Goal: Task Accomplishment & Management: Manage account settings

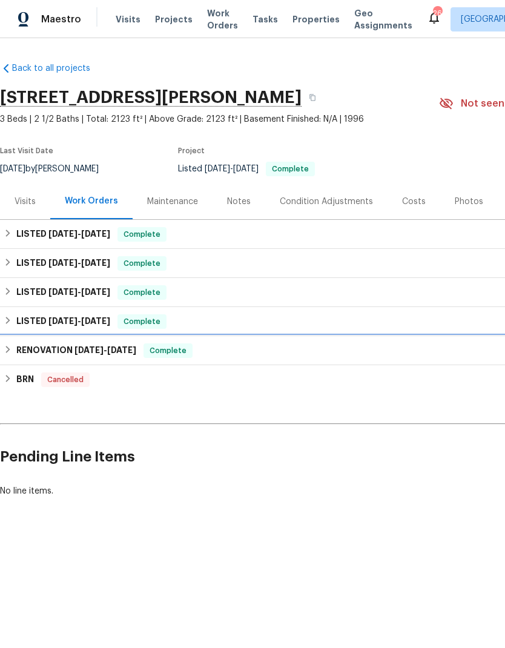
click at [152, 346] on div "Complete" at bounding box center [167, 350] width 49 height 15
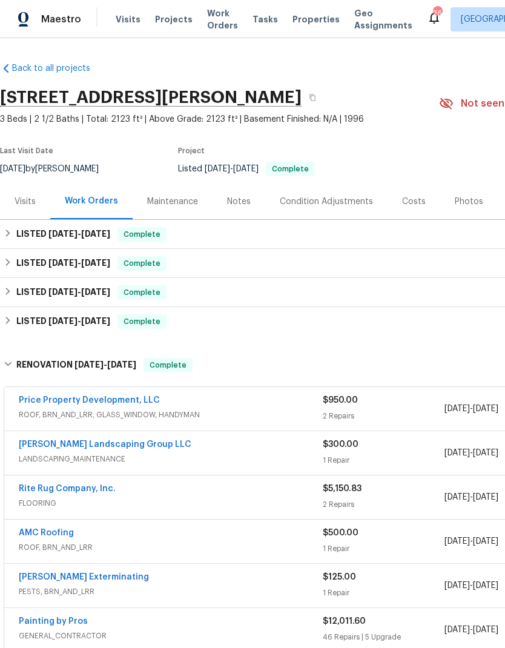
click at [177, 487] on div "Rite Rug Company, Inc." at bounding box center [171, 489] width 304 height 15
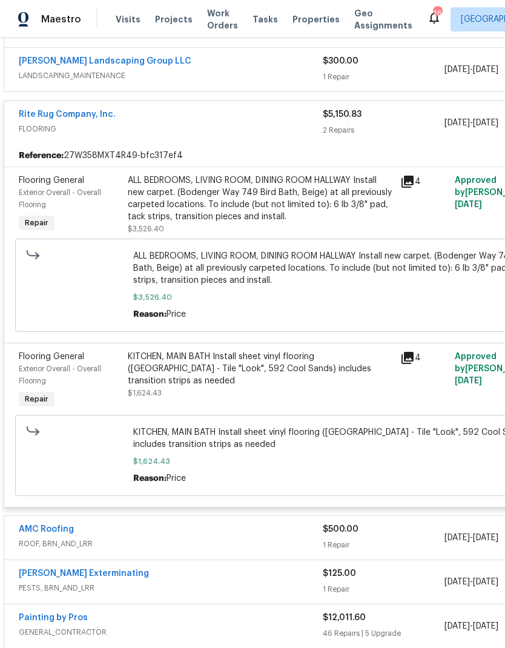
scroll to position [383, 0]
click at [279, 203] on div "ALL BEDROOMS, LIVING ROOM, DINING ROOM HALLWAY Install new carpet. (Bodenger Wa…" at bounding box center [260, 198] width 265 height 48
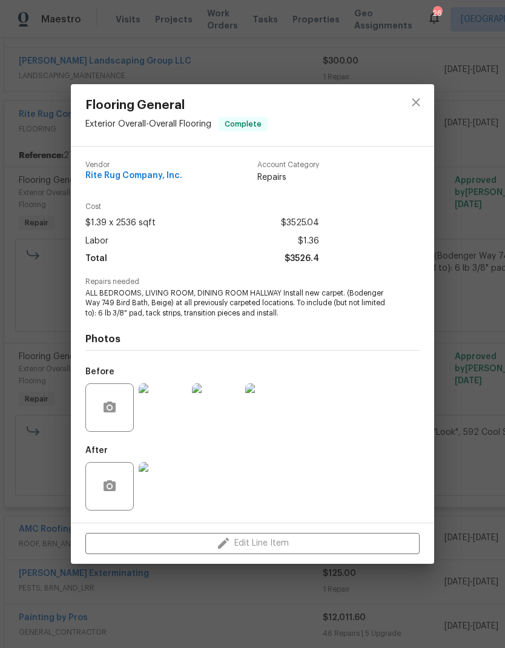
click at [162, 407] on img at bounding box center [163, 407] width 48 height 48
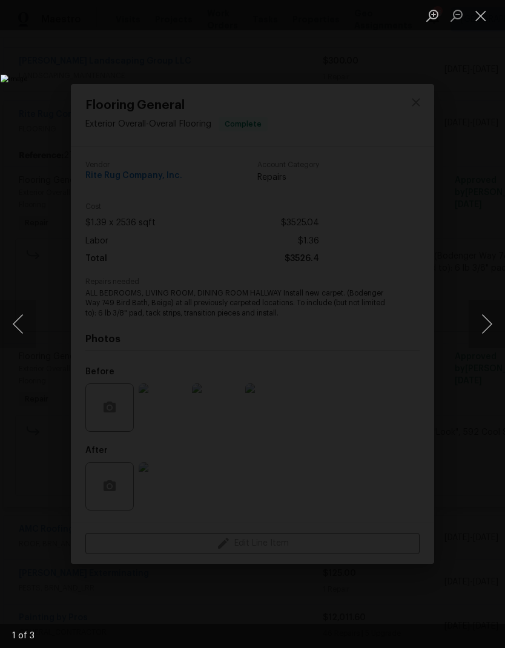
click at [490, 327] on button "Next image" at bounding box center [486, 324] width 36 height 48
click at [492, 332] on button "Next image" at bounding box center [486, 324] width 36 height 48
click at [389, 348] on img "Lightbox" at bounding box center [195, 323] width 389 height 498
click at [470, 333] on button "Next image" at bounding box center [486, 324] width 36 height 48
click at [486, 343] on button "Next image" at bounding box center [486, 324] width 36 height 48
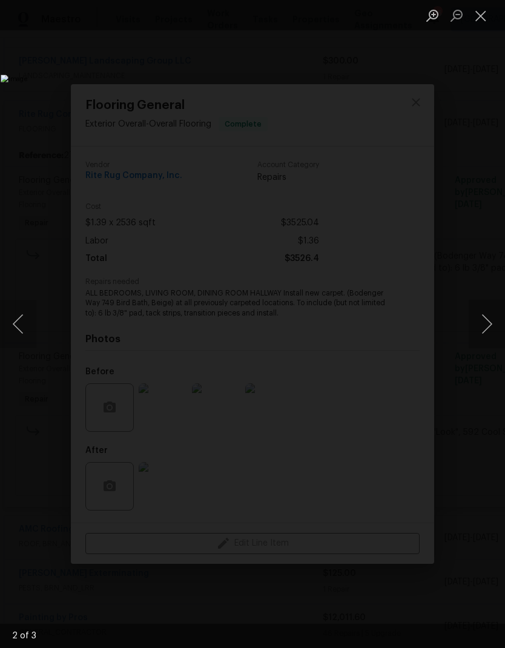
click at [481, 21] on button "Close lightbox" at bounding box center [480, 15] width 24 height 21
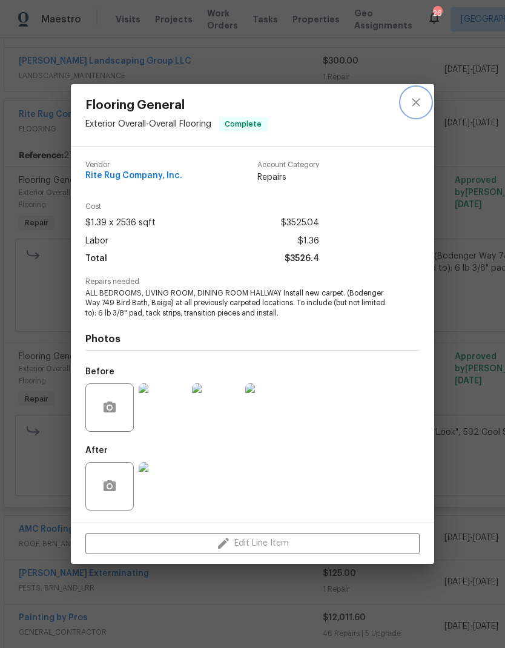
click at [414, 98] on icon "close" at bounding box center [416, 102] width 15 height 15
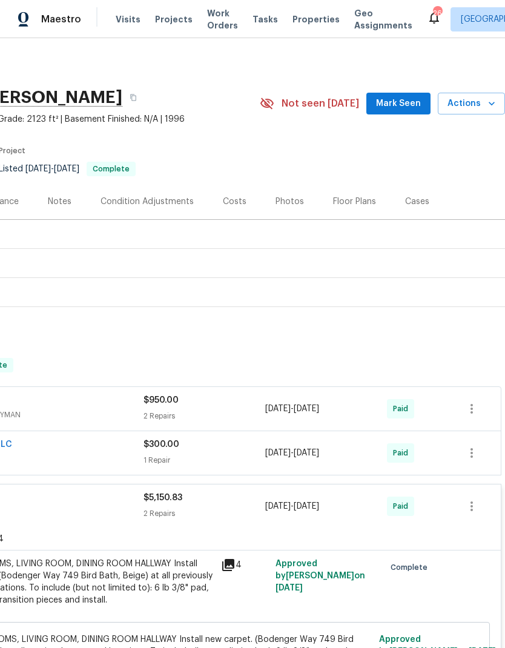
scroll to position [0, 179]
click at [233, 202] on div "Costs" at bounding box center [235, 201] width 24 height 12
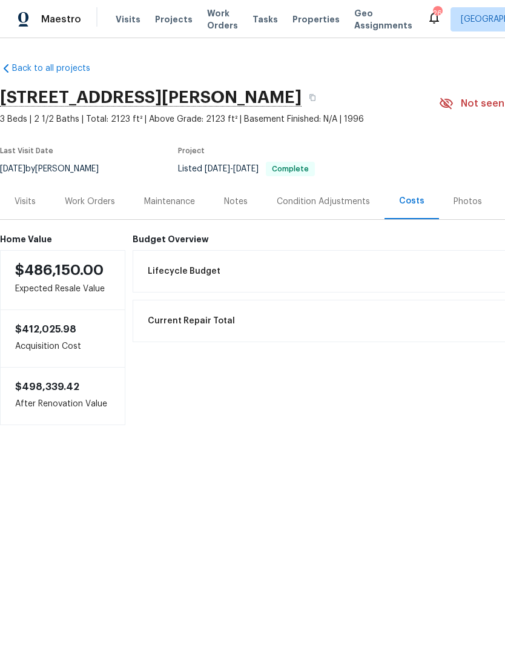
click at [91, 204] on div "Work Orders" at bounding box center [90, 201] width 50 height 12
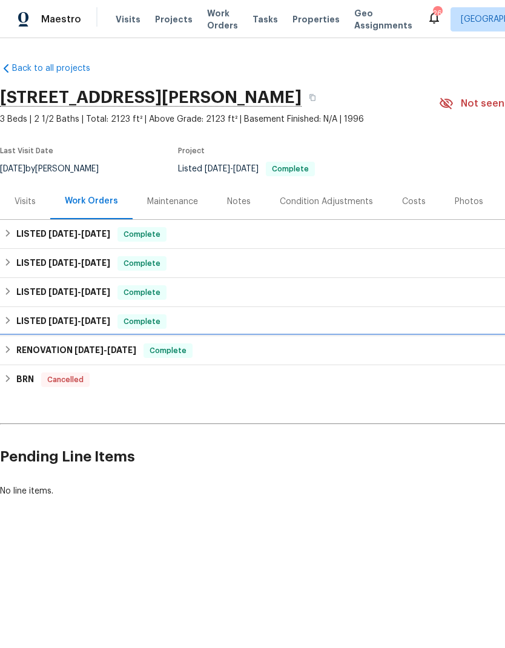
click at [202, 350] on div "RENOVATION 3/13/25 - 3/26/25 Complete" at bounding box center [342, 350] width 677 height 15
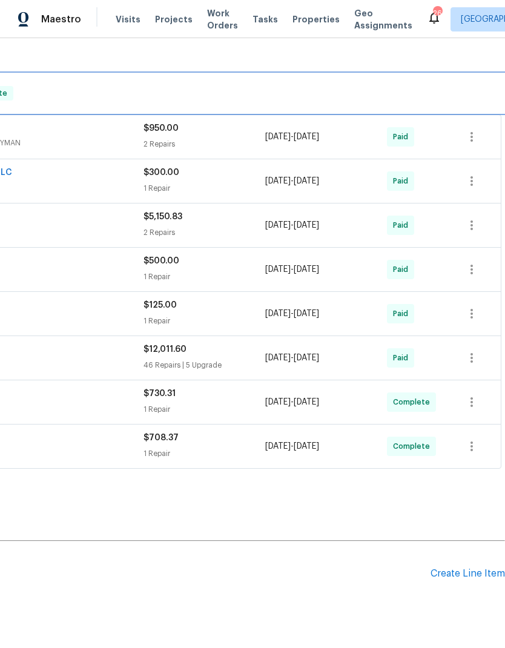
scroll to position [271, 179]
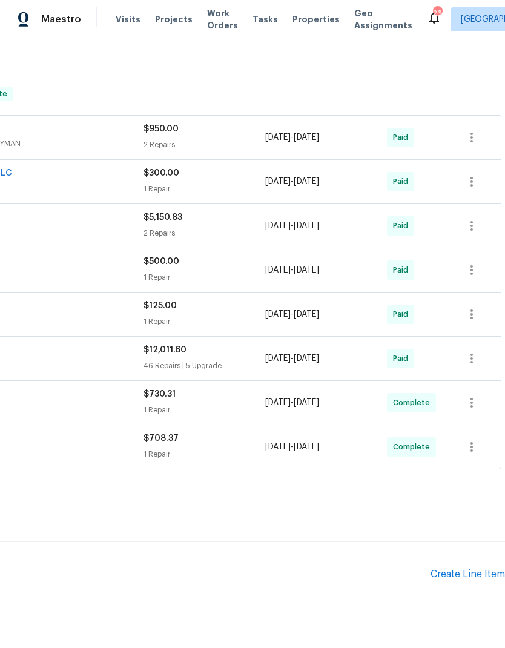
click at [462, 568] on div "Create Line Item" at bounding box center [467, 573] width 74 height 11
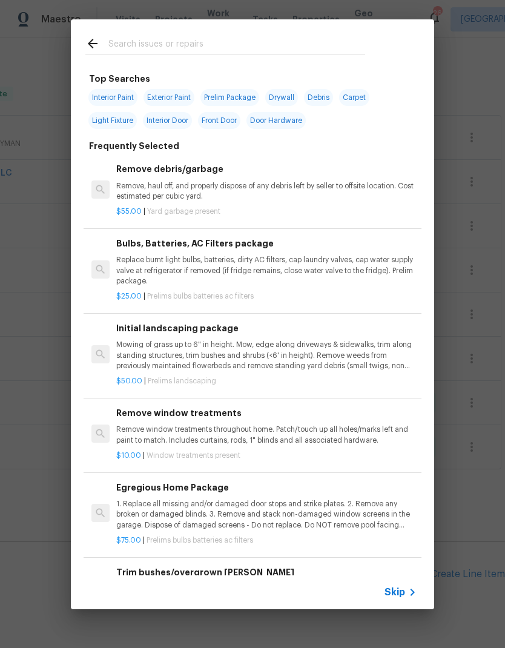
click at [159, 45] on input "text" at bounding box center [236, 45] width 257 height 18
type input "Hvac"
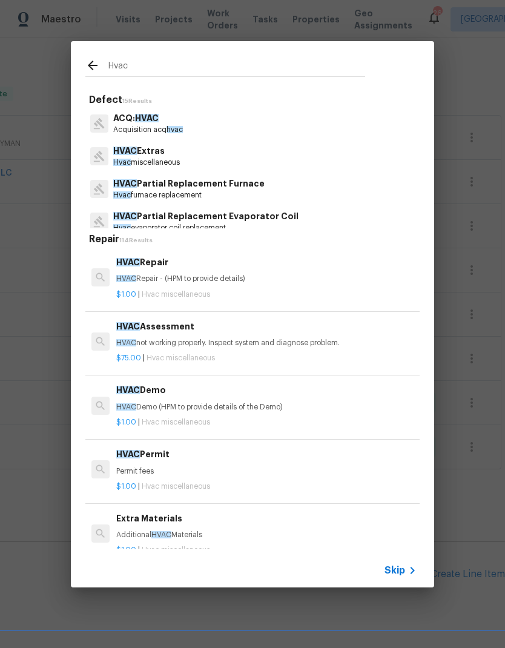
click at [132, 157] on p "Hvac miscellaneous" at bounding box center [146, 162] width 67 height 10
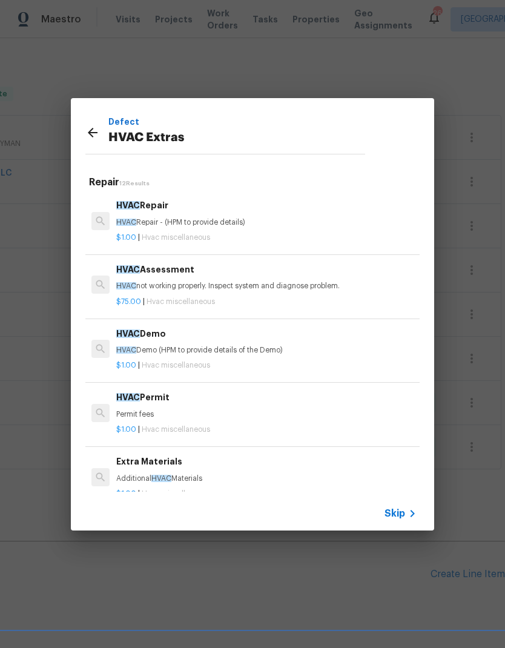
click at [163, 282] on p "HVAC not working properly. Inspect system and diagnose problem." at bounding box center [266, 286] width 300 height 10
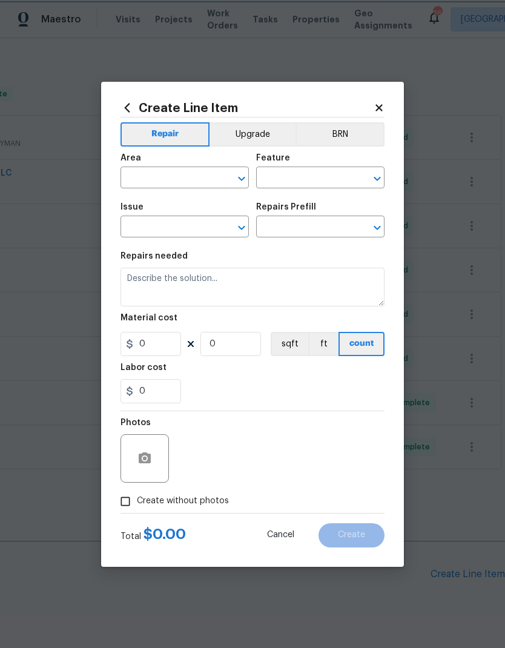
type input "HVAC"
type input "HVAC Extras"
type input "HVAC Assessment $75.00"
type textarea "HVAC not working properly. Inspect system and diagnose problem."
type input "75"
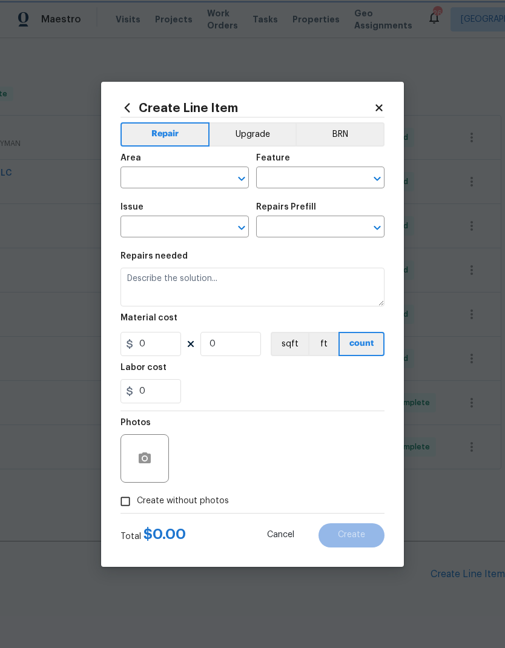
type input "1"
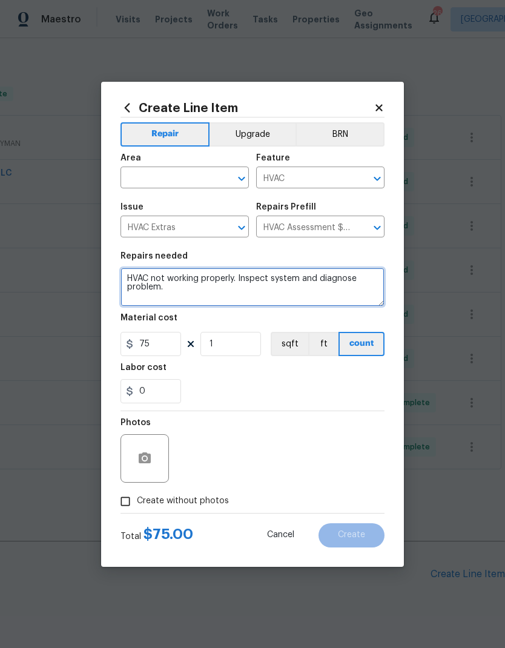
click at [191, 294] on textarea "HVAC not working properly. Inspect system and diagnose problem." at bounding box center [252, 287] width 264 height 39
type textarea "HVAC not working properly. Inspect system and diagnose problem. (Upstairs)"
click at [239, 395] on div "0" at bounding box center [252, 391] width 264 height 24
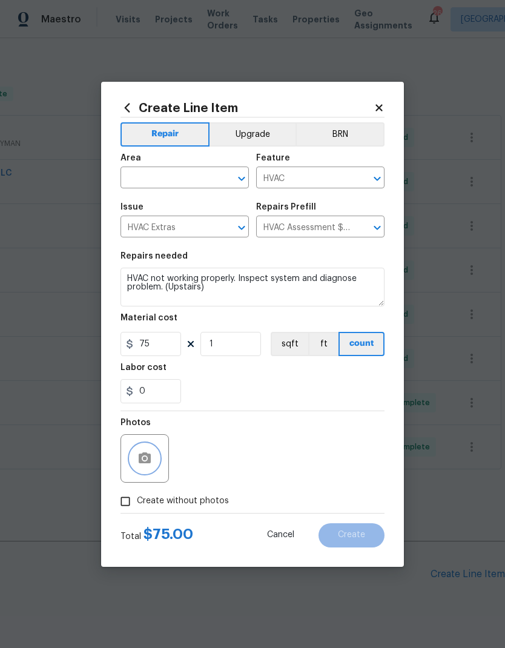
click at [145, 464] on icon "button" at bounding box center [144, 458] width 15 height 15
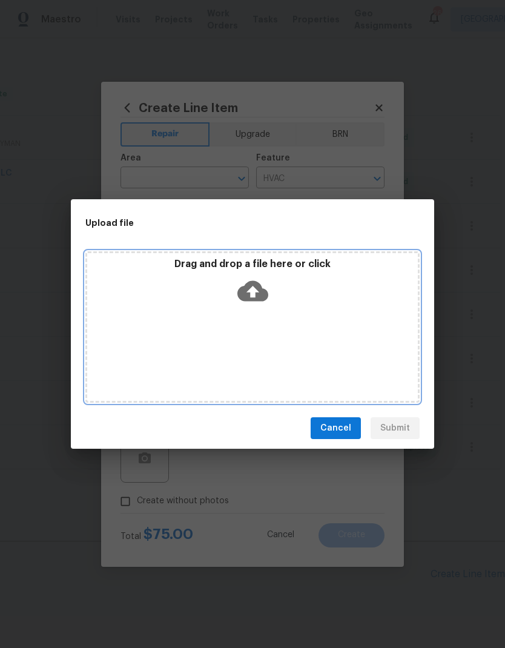
click at [261, 293] on icon at bounding box center [252, 291] width 31 height 21
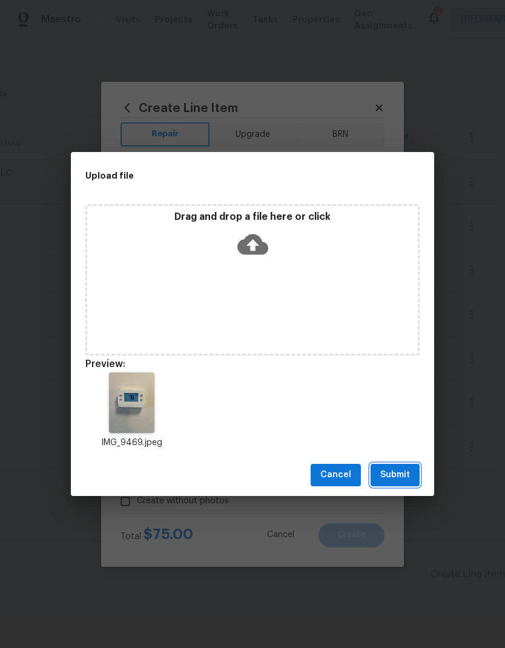
click at [381, 468] on span "Submit" at bounding box center [395, 474] width 30 height 15
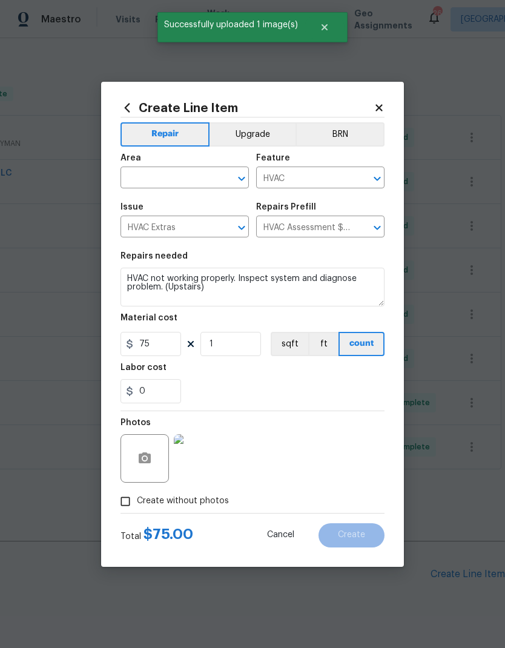
click at [147, 171] on input "text" at bounding box center [167, 178] width 94 height 19
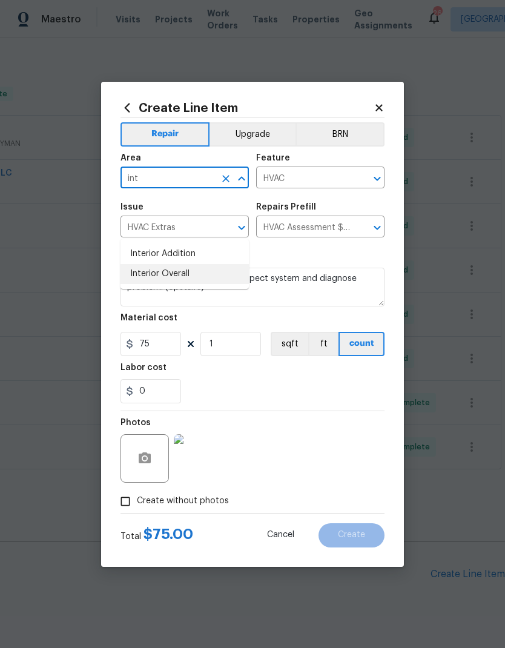
click at [150, 264] on li "Interior Overall" at bounding box center [184, 274] width 128 height 20
type input "Interior Overall"
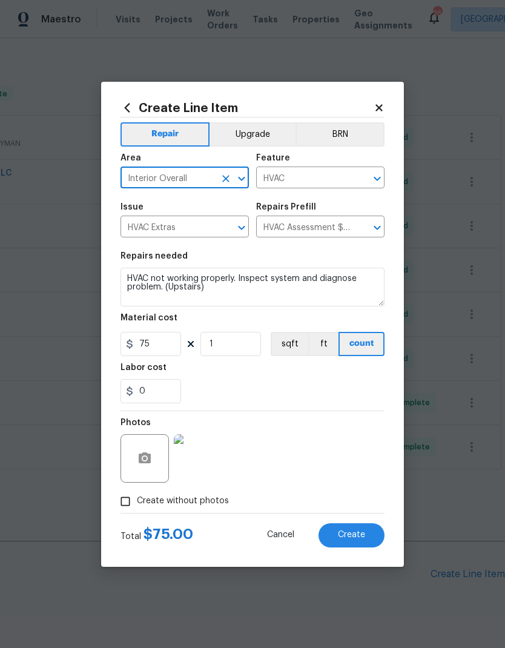
click at [220, 387] on div "0" at bounding box center [252, 391] width 264 height 24
click at [352, 530] on button "Create" at bounding box center [351, 535] width 66 height 24
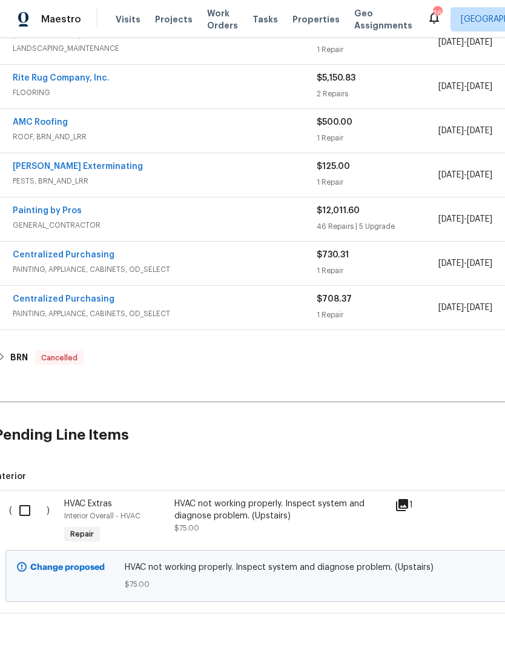
scroll to position [410, 6]
click at [203, 498] on div "HVAC not working properly. Inspect system and diagnose problem. (Upstairs)" at bounding box center [280, 510] width 213 height 24
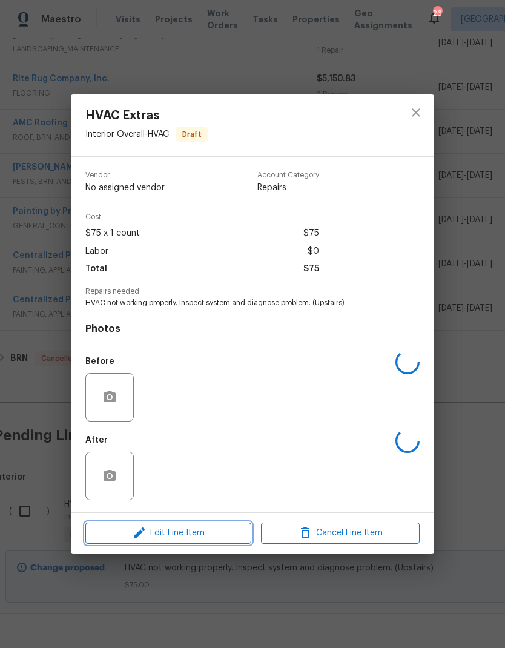
click at [145, 530] on icon "button" at bounding box center [139, 532] width 15 height 15
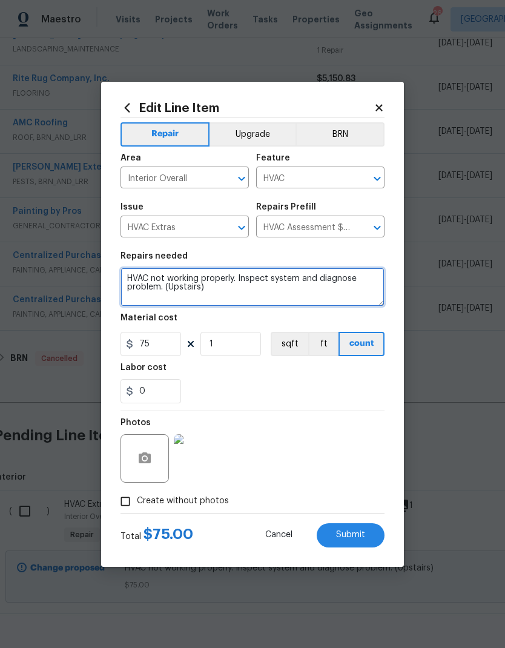
click at [202, 291] on textarea "HVAC not working properly. Inspect system and diagnose problem. (Upstairs)" at bounding box center [252, 287] width 264 height 39
click at [133, 280] on textarea "HVAC not working properly. Inspect system and diagnose problem. (Upstairs)" at bounding box center [252, 287] width 264 height 39
click at [232, 303] on textarea "1. HVAC not working properly. Inspect system and diagnose problem. (Upstairs)" at bounding box center [252, 287] width 264 height 39
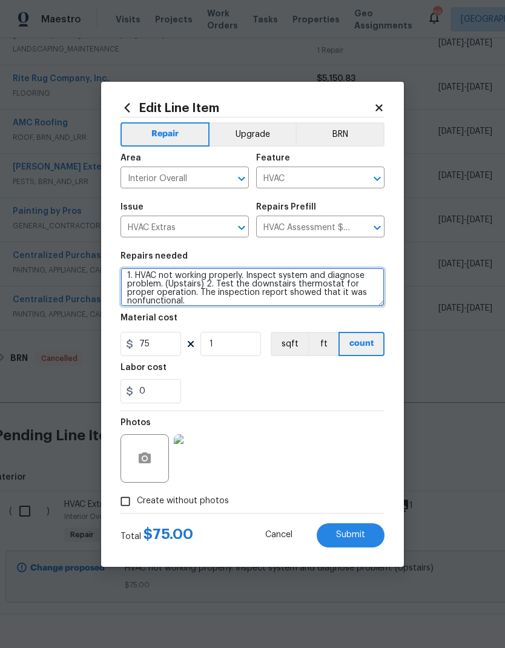
scroll to position [3, 0]
click at [202, 380] on div "0" at bounding box center [252, 391] width 264 height 24
click at [218, 304] on textarea "1. HVAC not working properly. Inspect system and diagnose problem. (Upstairs) 2…" at bounding box center [252, 287] width 264 height 39
click at [221, 301] on textarea "1. HVAC not working properly. Inspect system and diagnose problem. (Upstairs) 2…" at bounding box center [252, 287] width 264 height 39
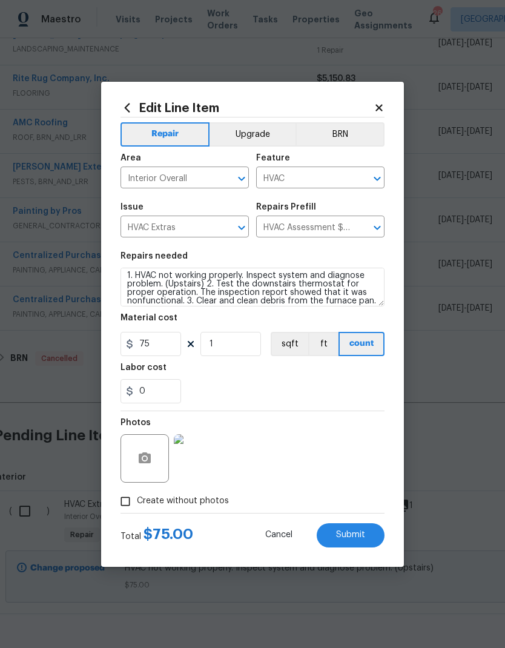
click at [218, 377] on div "Labor cost" at bounding box center [252, 371] width 264 height 16
click at [378, 300] on textarea "1. HVAC not working properly. Inspect system and diagnose problem. (Upstairs) 2…" at bounding box center [252, 287] width 264 height 39
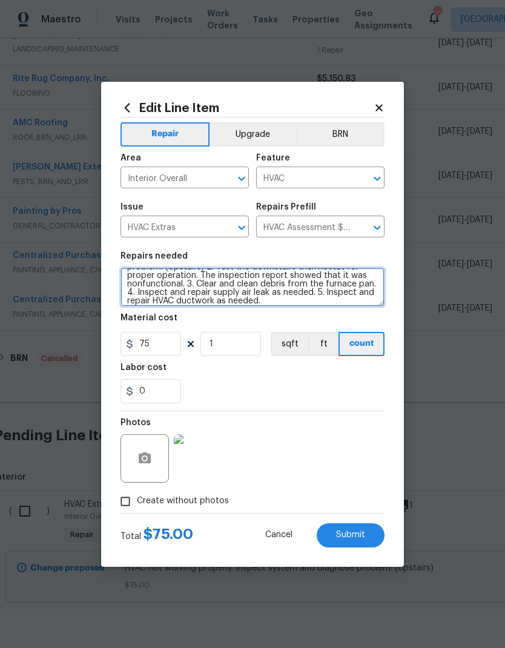
scroll to position [20, 0]
click at [220, 367] on div "Labor cost" at bounding box center [252, 371] width 264 height 16
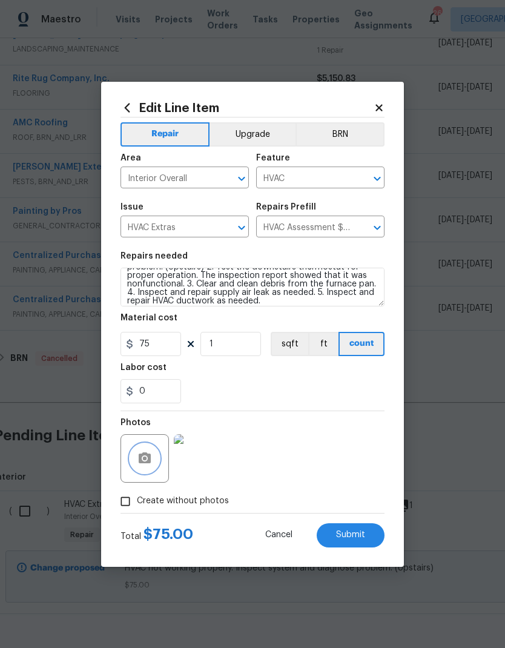
click at [148, 469] on button "button" at bounding box center [144, 458] width 29 height 29
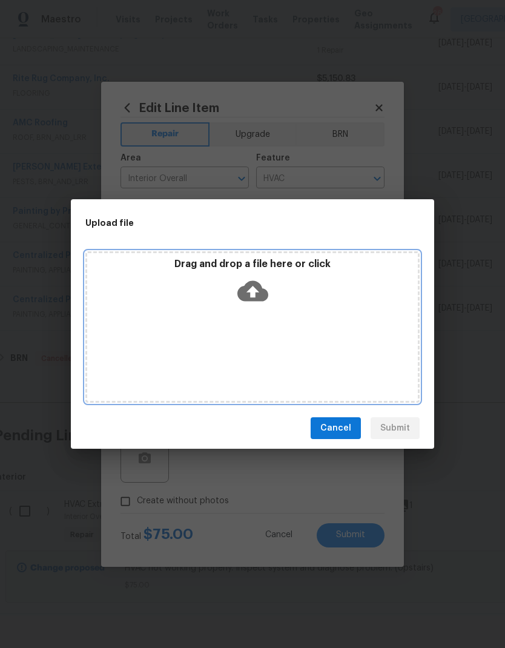
click at [255, 294] on icon at bounding box center [252, 290] width 31 height 31
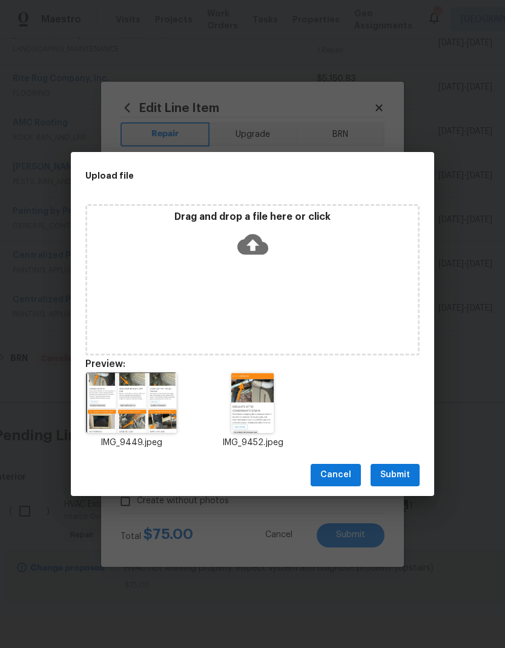
click at [389, 473] on span "Submit" at bounding box center [395, 474] width 30 height 15
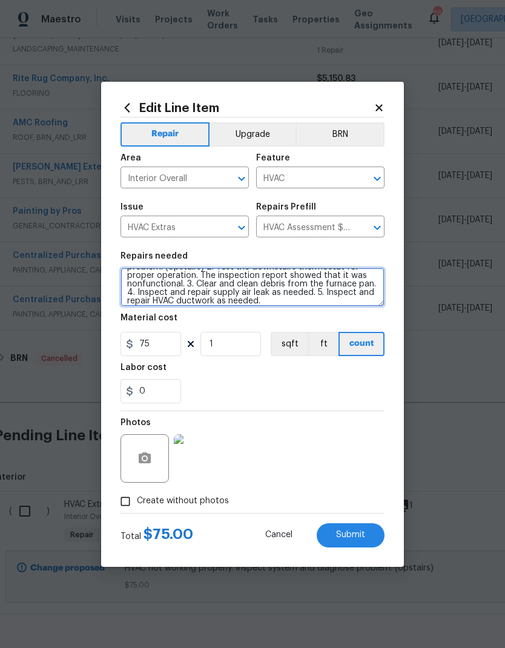
click at [278, 297] on textarea "1. HVAC not working properly. Inspect system and diagnose problem. (Upstairs) 2…" at bounding box center [252, 287] width 264 height 39
type textarea "1. HVAC not working properly. Inspect system and diagnose problem. (Upstairs) 2…"
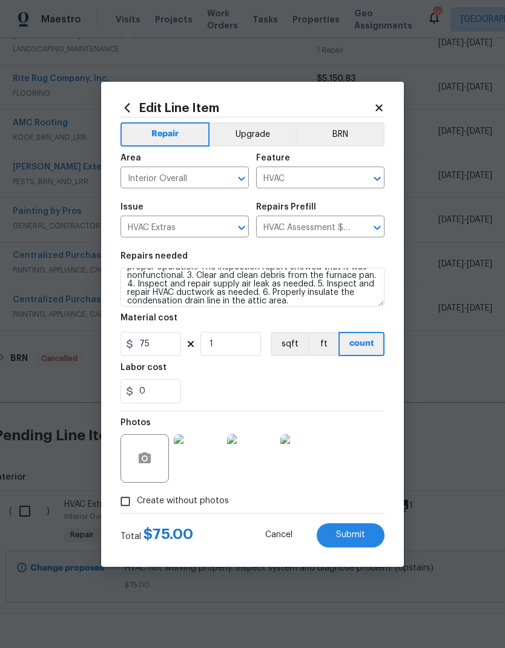
click at [217, 379] on div "0" at bounding box center [252, 391] width 264 height 24
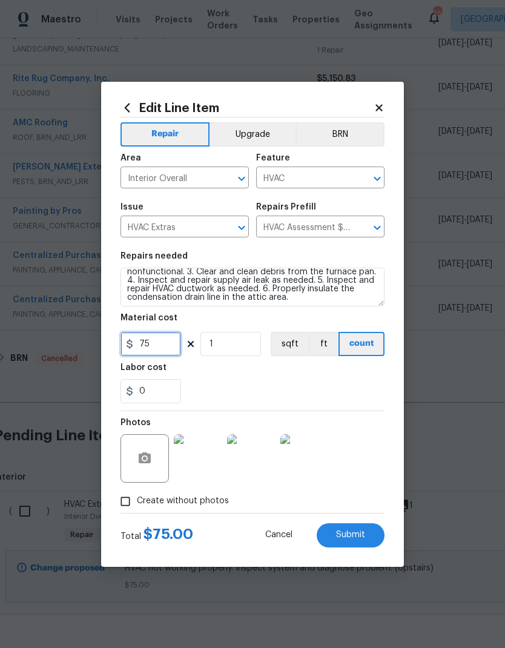
click at [153, 341] on input "75" at bounding box center [150, 344] width 61 height 24
type input "450"
click at [248, 377] on figure "Labor cost 0" at bounding box center [252, 383] width 264 height 40
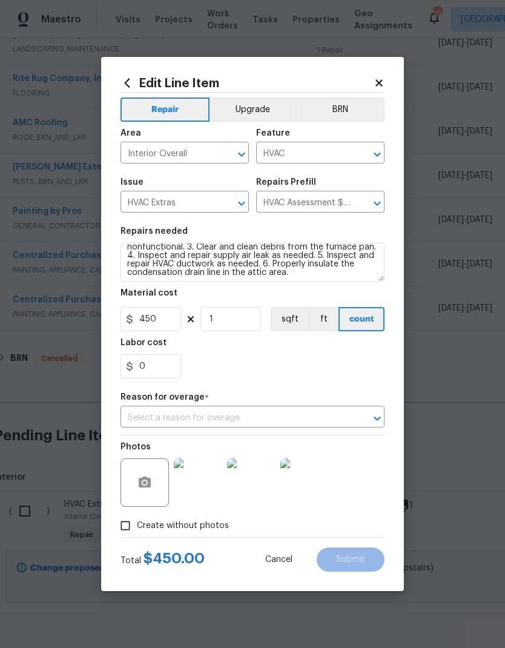
click at [152, 422] on input "text" at bounding box center [235, 418] width 230 height 19
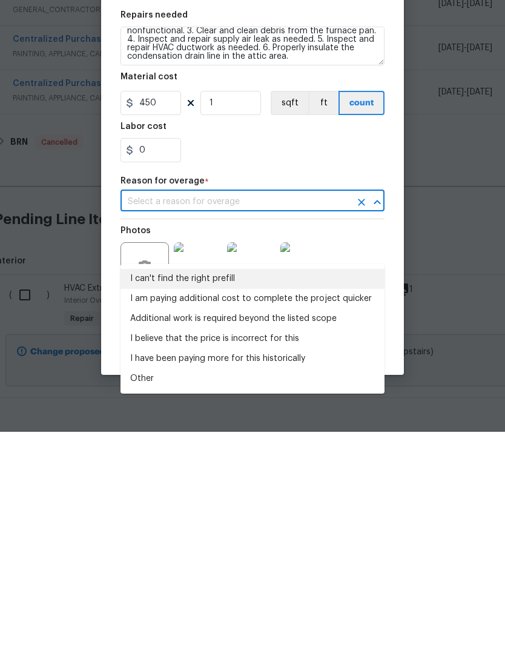
click at [150, 485] on li "I can't find the right prefill" at bounding box center [252, 495] width 264 height 20
type input "I can't find the right prefill"
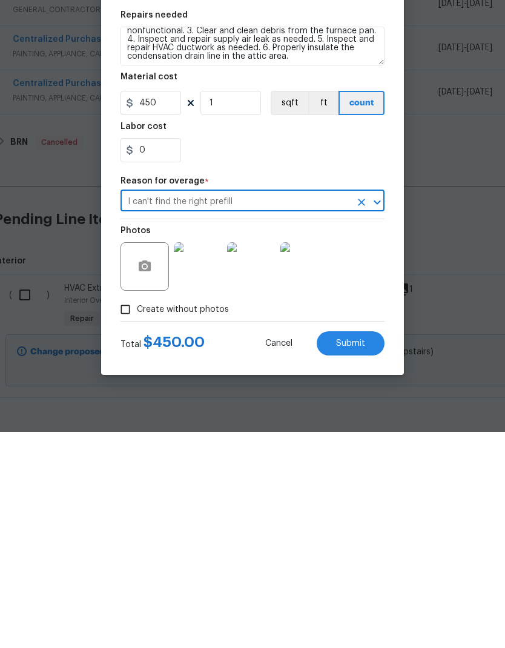
click at [338, 555] on span "Submit" at bounding box center [350, 559] width 29 height 9
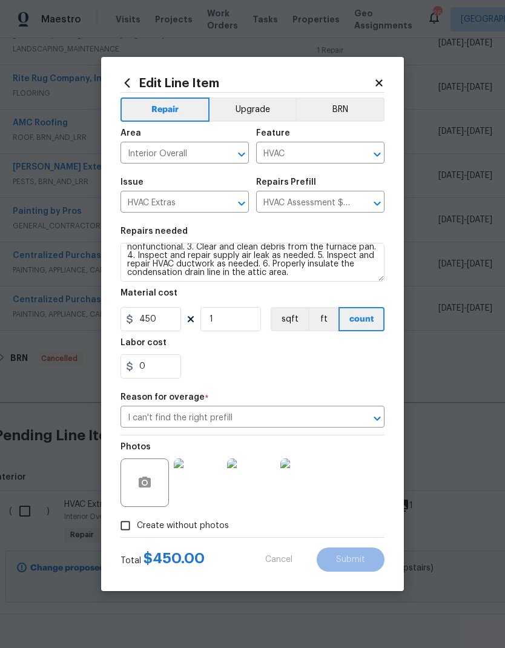
type textarea "HVAC not working properly. Inspect system and diagnose problem. (Upstairs)"
type input "75"
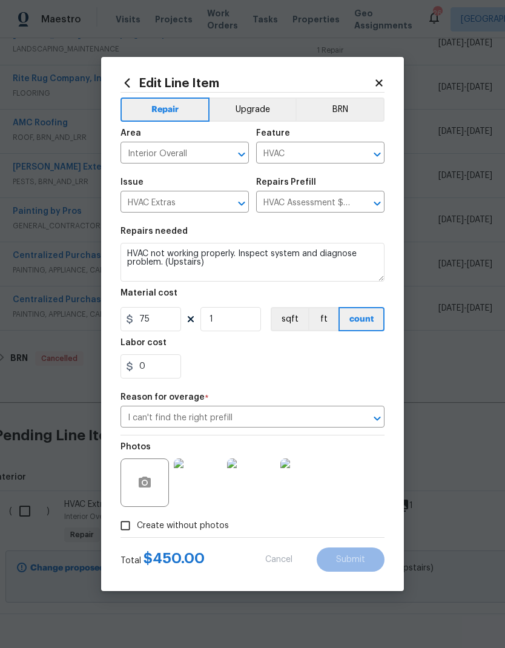
type textarea "1. HVAC not working properly. Inspect system and diagnose problem. (Upstairs) 2…"
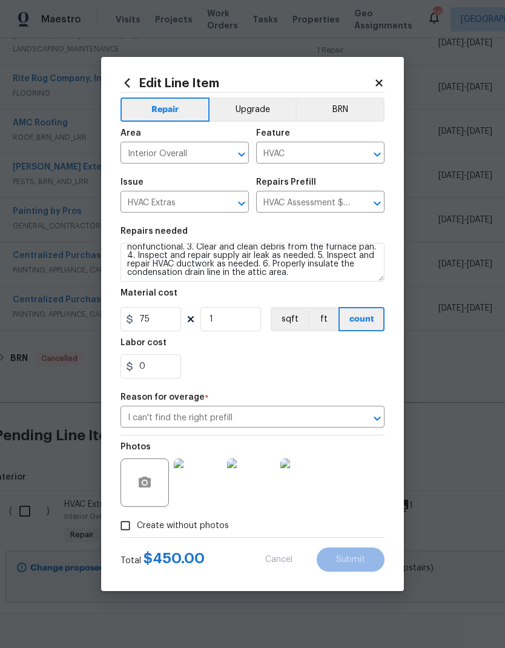
type input "450"
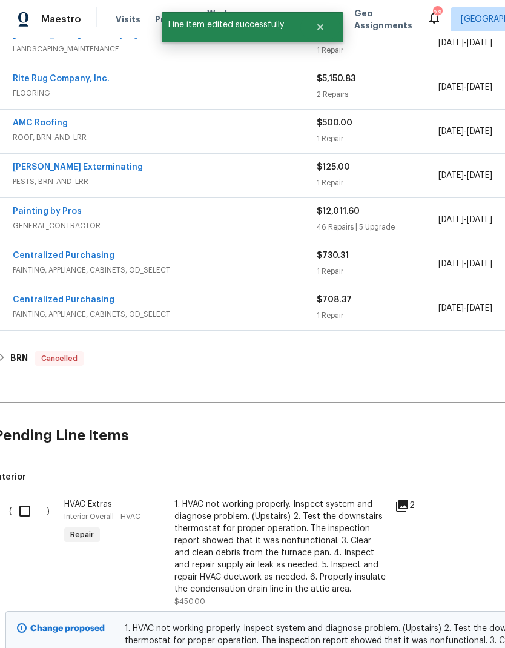
click at [30, 498] on input "checkbox" at bounding box center [29, 510] width 34 height 25
checkbox input "true"
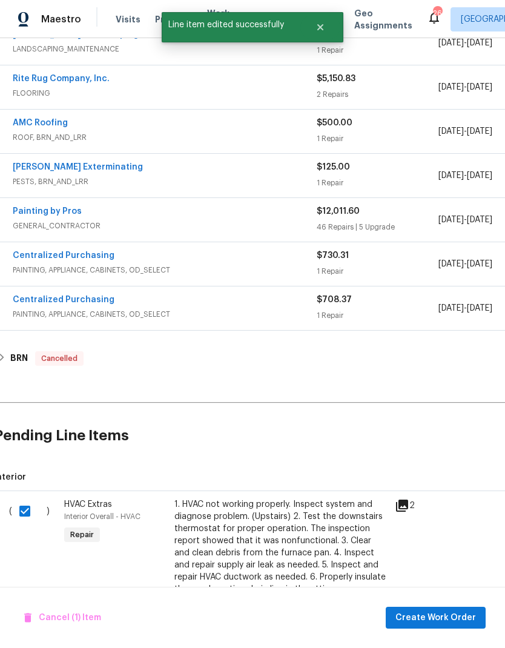
click at [426, 611] on span "Create Work Order" at bounding box center [435, 617] width 80 height 15
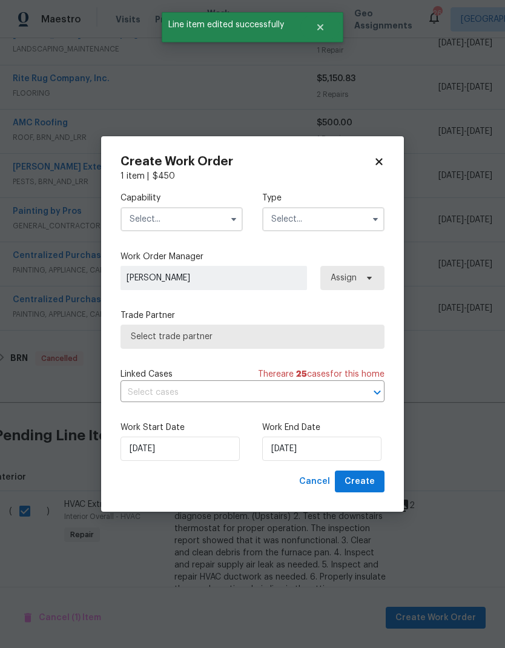
click at [172, 223] on input "text" at bounding box center [181, 219] width 122 height 24
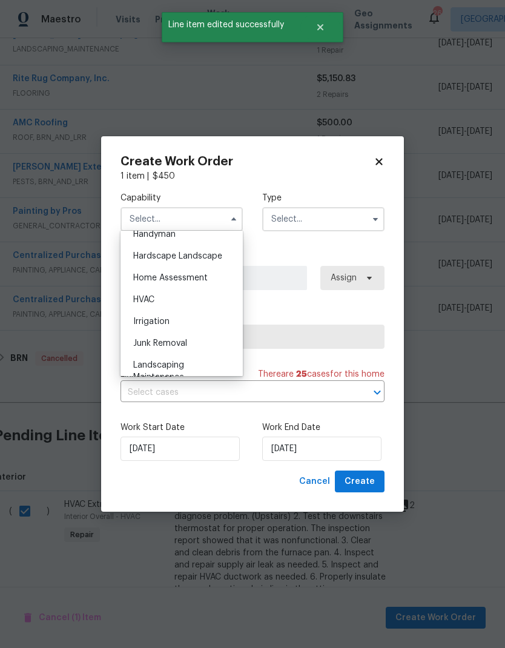
scroll to position [678, 0]
click at [136, 295] on span "HVAC" at bounding box center [143, 297] width 21 height 8
type input "HVAC"
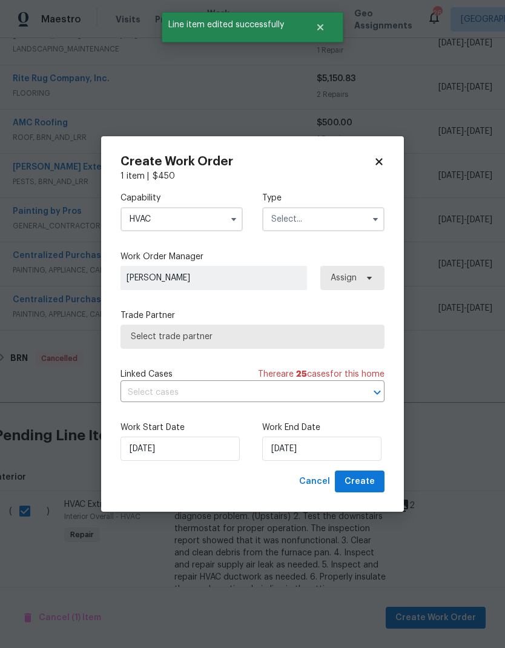
click at [283, 215] on input "text" at bounding box center [323, 219] width 122 height 24
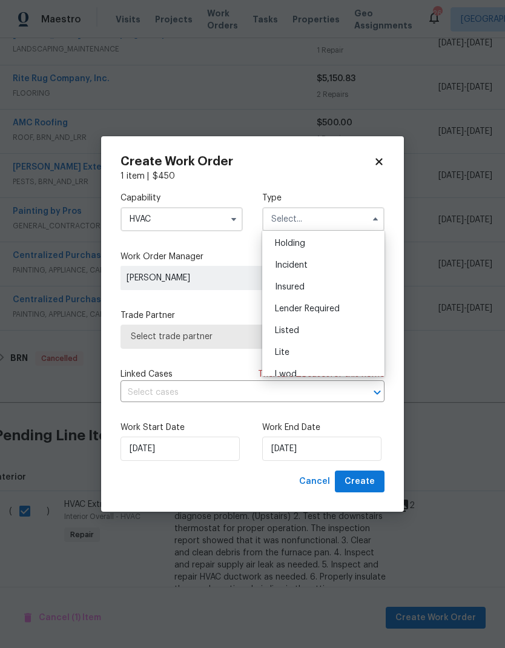
scroll to position [61, 0]
click at [280, 316] on span "Listed" at bounding box center [287, 314] width 24 height 8
type input "Listed"
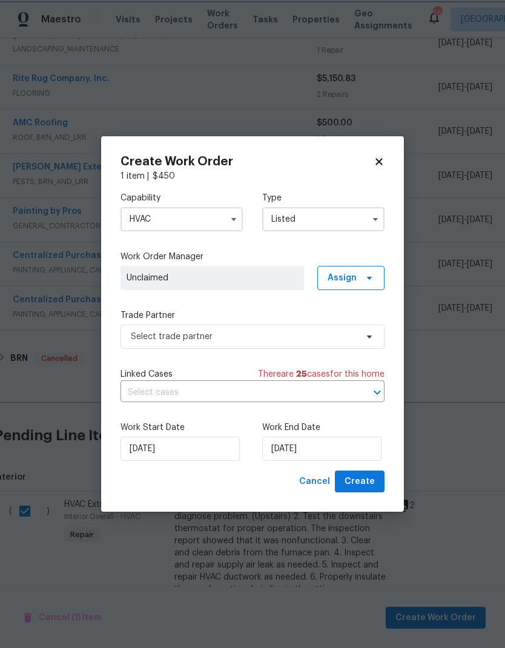
scroll to position [0, 0]
click at [347, 272] on span "Assign" at bounding box center [341, 278] width 29 height 12
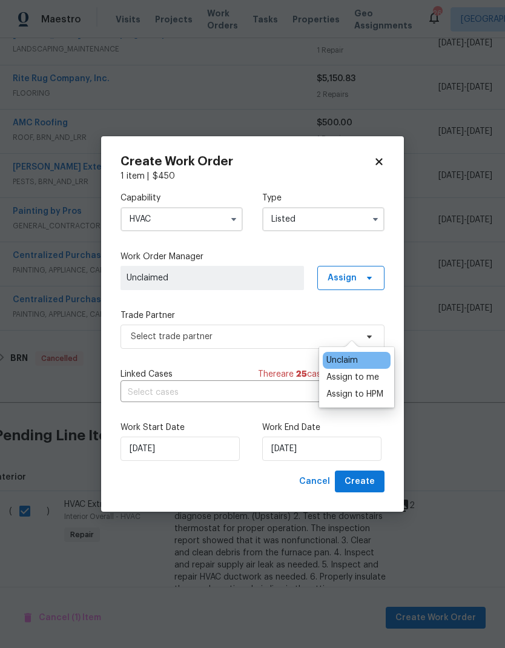
click at [338, 371] on div "Assign to me" at bounding box center [352, 377] width 53 height 12
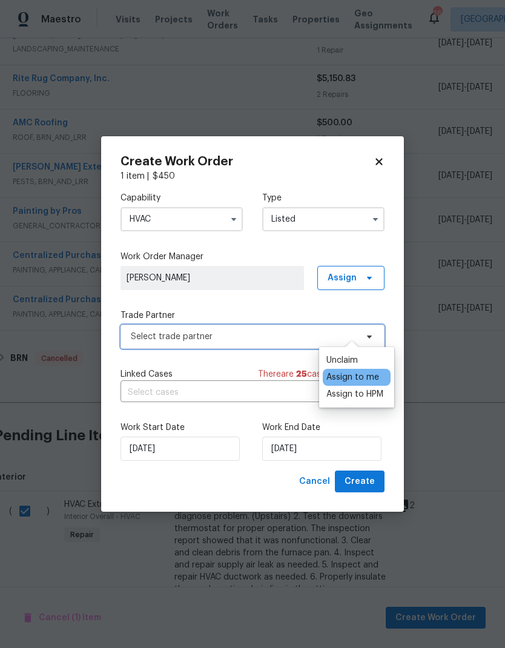
click at [157, 328] on span "Select trade partner" at bounding box center [252, 336] width 264 height 24
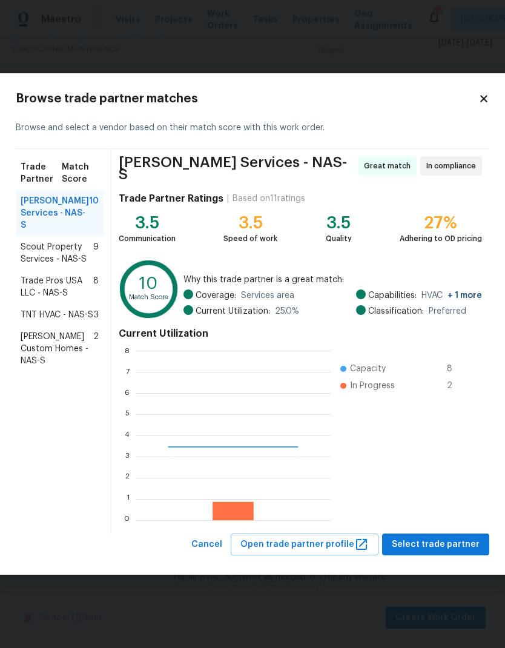
scroll to position [169, 195]
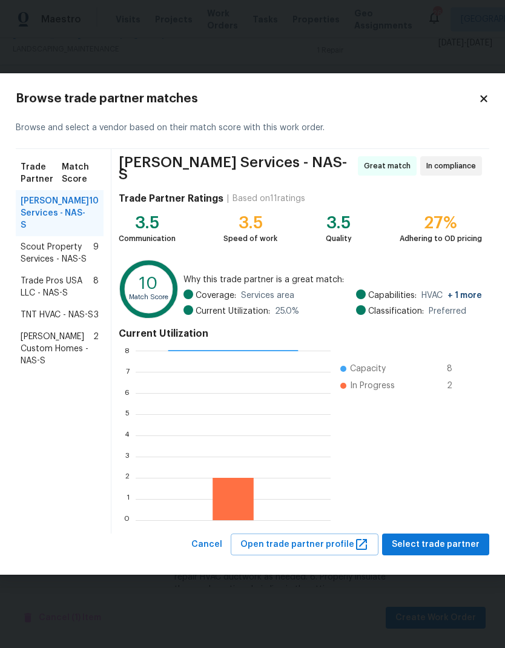
click at [42, 321] on span "TNT HVAC - NAS-S" at bounding box center [57, 315] width 73 height 12
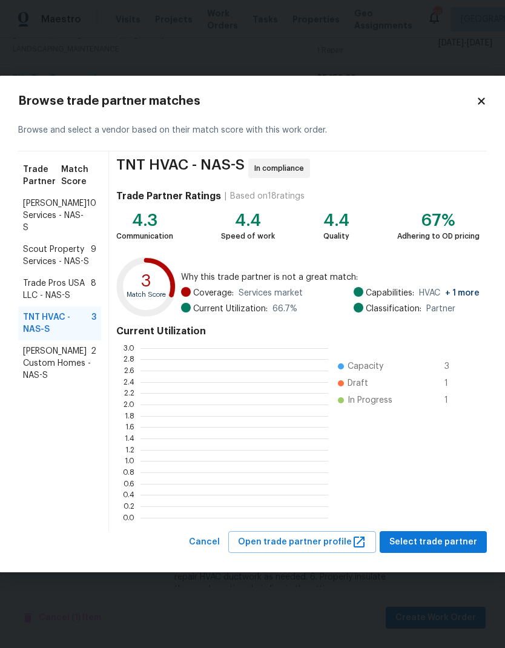
scroll to position [169, 188]
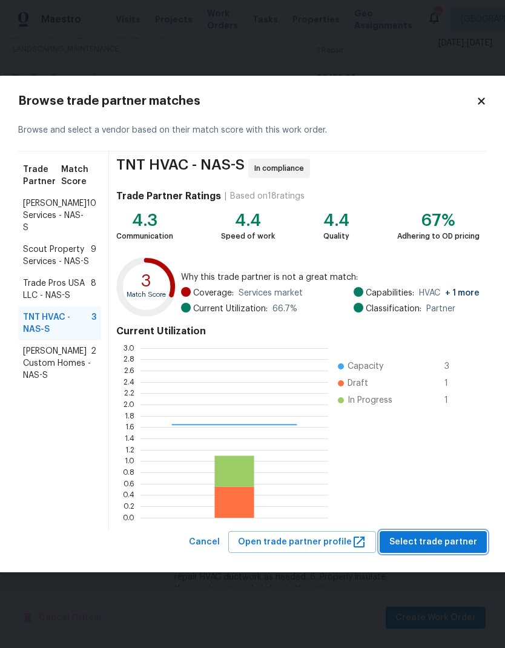
click at [422, 534] on span "Select trade partner" at bounding box center [433, 541] width 88 height 15
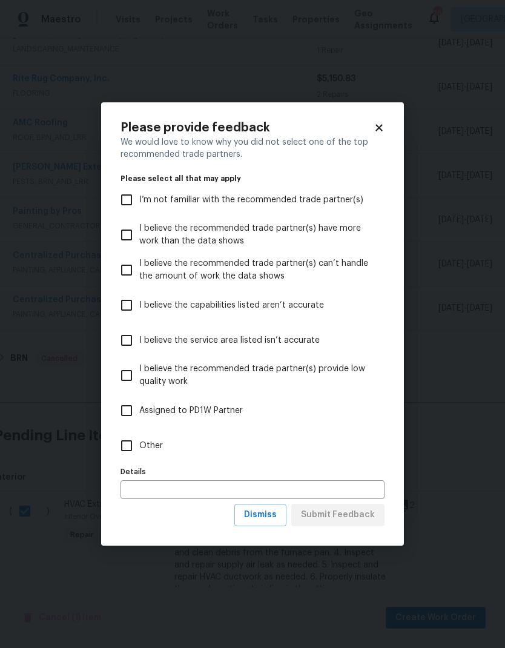
click at [124, 451] on input "Other" at bounding box center [126, 445] width 25 height 25
checkbox input "true"
click at [321, 521] on span "Submit Feedback" at bounding box center [338, 514] width 74 height 15
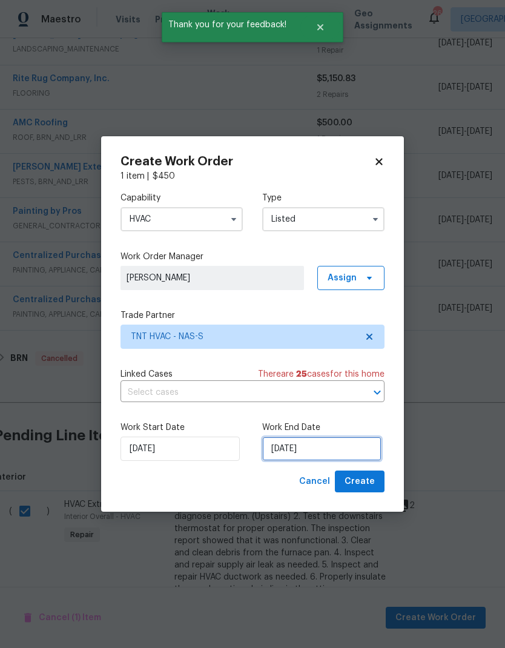
click at [304, 452] on input "8/14/2025" at bounding box center [321, 448] width 119 height 24
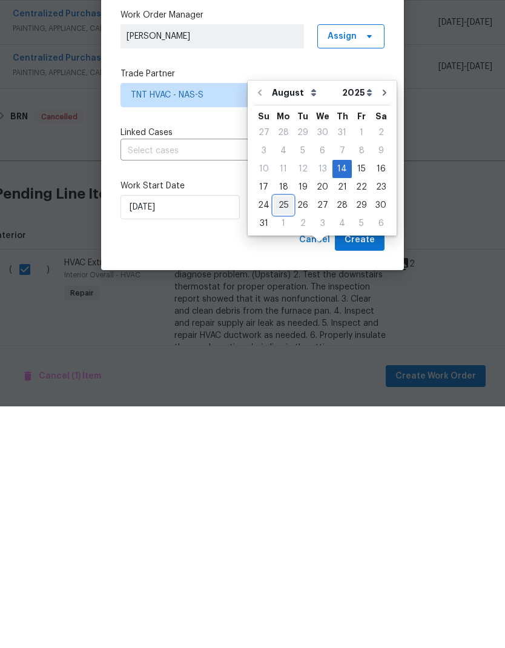
click at [274, 438] on div "25" at bounding box center [283, 446] width 19 height 17
type input "8/25/2025"
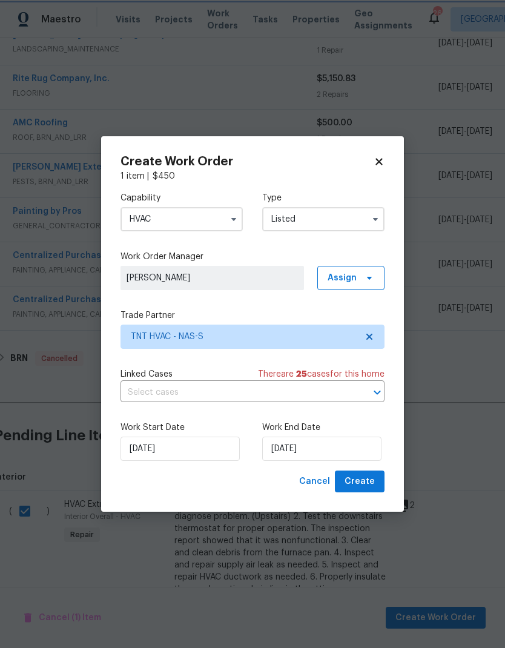
click at [353, 485] on span "Create" at bounding box center [359, 481] width 30 height 15
checkbox input "false"
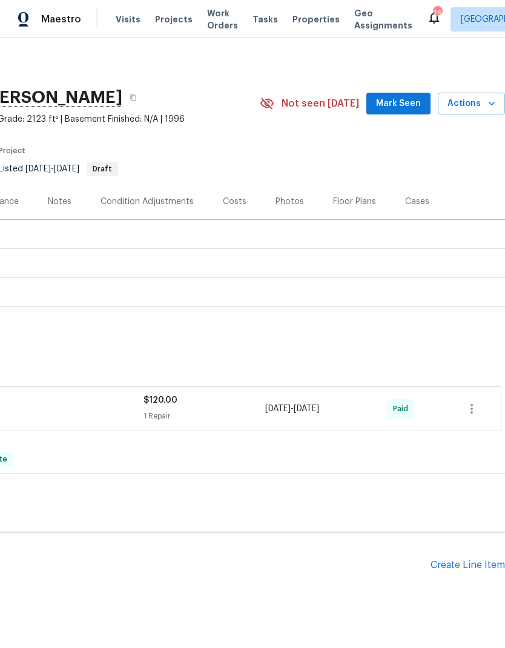
scroll to position [0, 179]
click at [452, 559] on div "Create Line Item" at bounding box center [467, 564] width 74 height 11
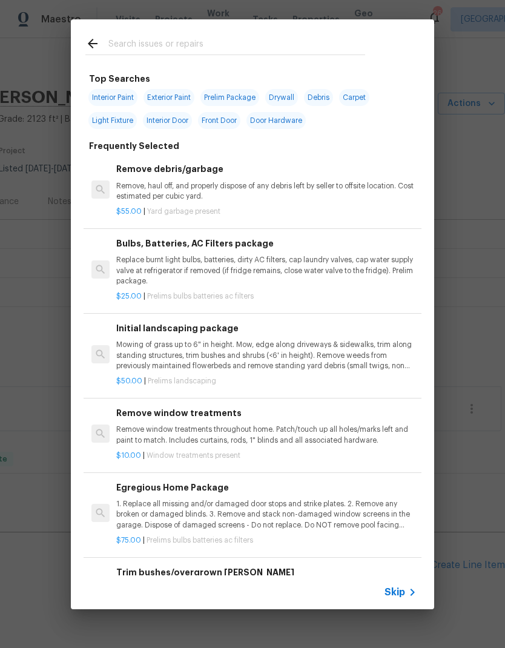
click at [141, 44] on input "text" at bounding box center [236, 45] width 257 height 18
type input "Land"
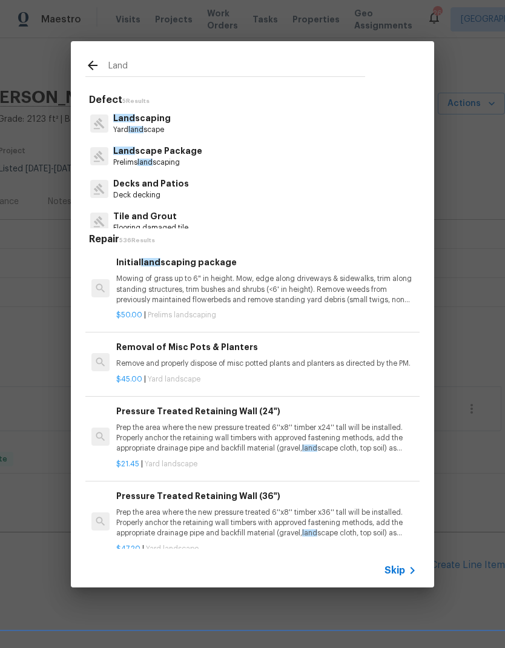
click at [139, 119] on p "Land scaping" at bounding box center [141, 118] width 57 height 13
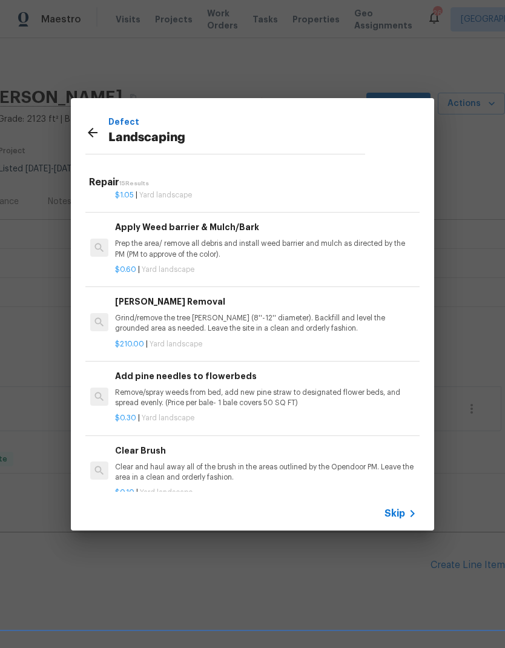
scroll to position [295, 1]
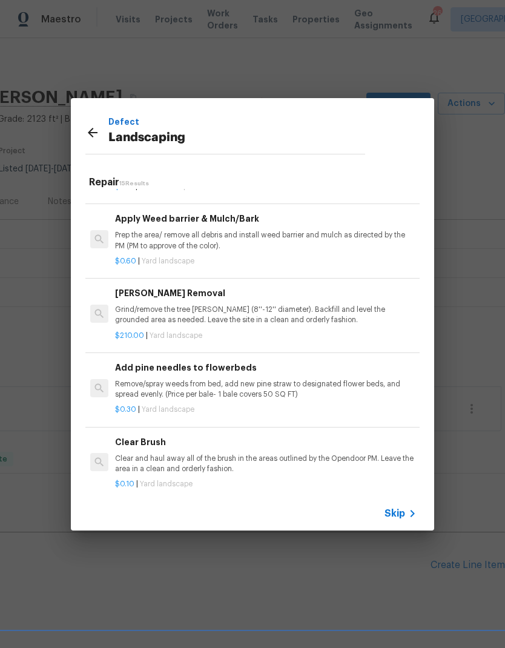
click at [153, 448] on div "Clear Brush Clear and haul away all of the brush in the areas outlined by the O…" at bounding box center [265, 454] width 300 height 39
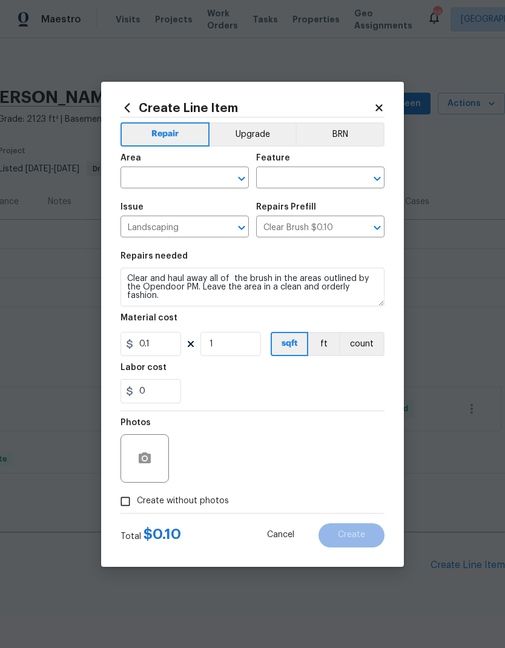
click at [153, 176] on input "text" at bounding box center [167, 178] width 94 height 19
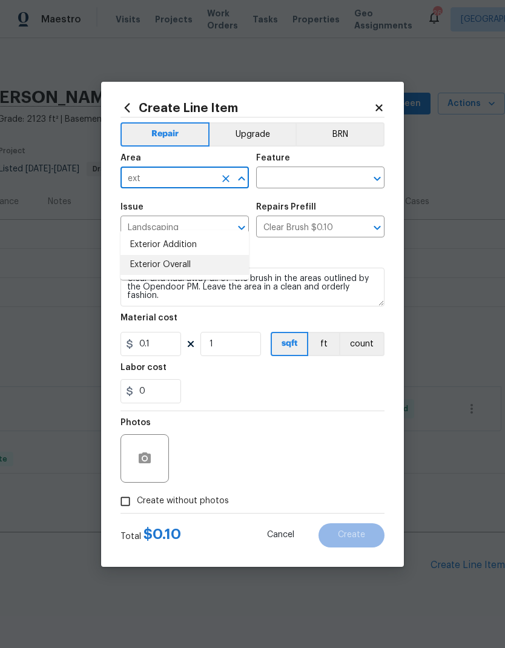
click at [150, 255] on li "Exterior Overall" at bounding box center [184, 265] width 128 height 20
type input "Exterior Overall"
click at [277, 179] on input "text" at bounding box center [303, 178] width 94 height 19
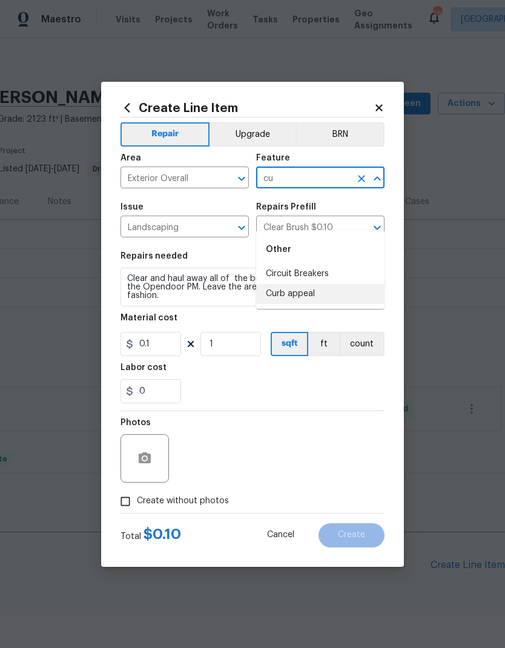
click at [282, 284] on li "Curb appeal" at bounding box center [320, 294] width 128 height 20
type input "Curb appeal"
click at [218, 380] on div "0" at bounding box center [252, 391] width 264 height 24
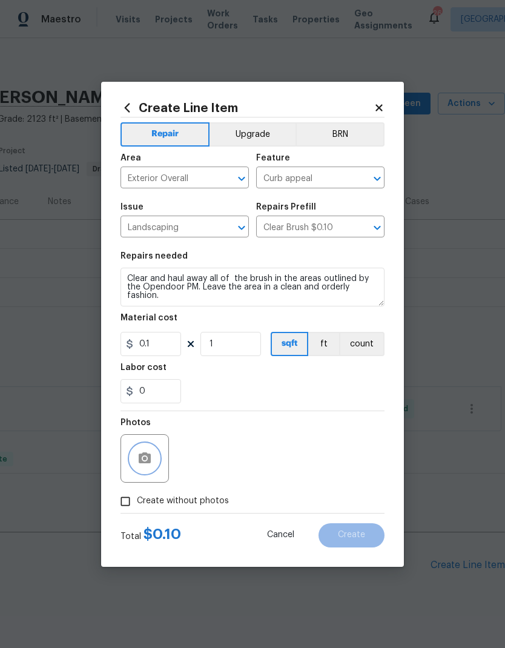
click at [139, 459] on icon "button" at bounding box center [145, 457] width 12 height 11
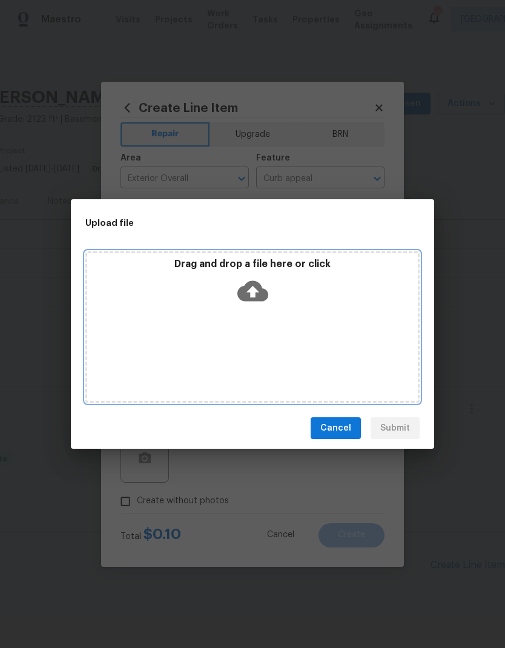
click at [254, 283] on icon at bounding box center [252, 291] width 31 height 21
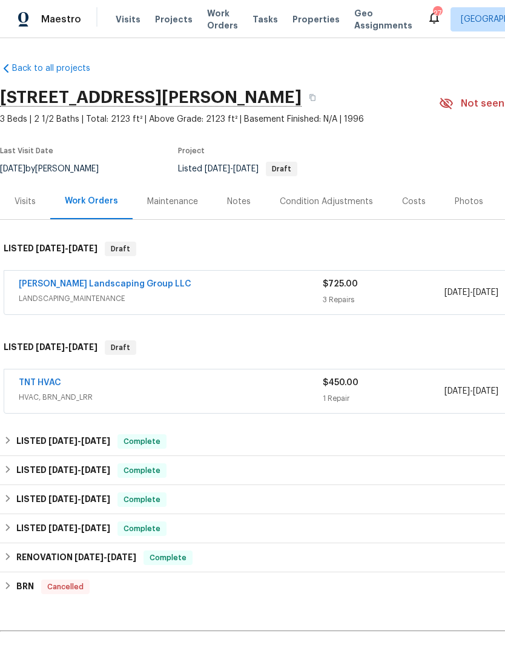
click at [246, 395] on span "HVAC, BRN_AND_LRR" at bounding box center [171, 397] width 304 height 12
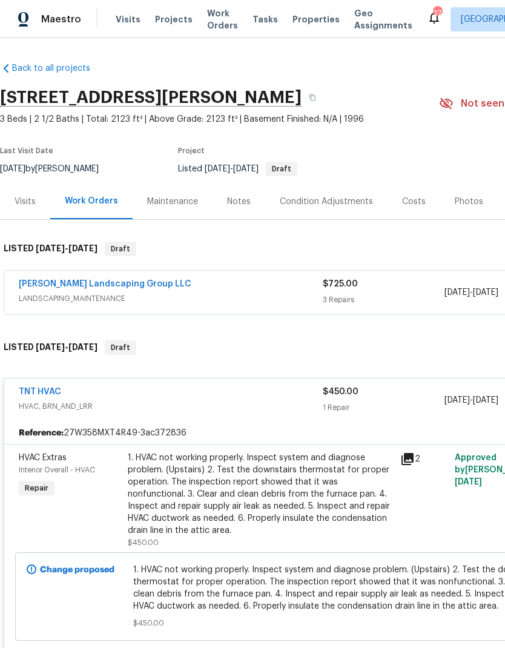
click at [174, 479] on div "1. HVAC not working properly. Inspect system and diagnose problem. (Upstairs) 2…" at bounding box center [260, 494] width 265 height 85
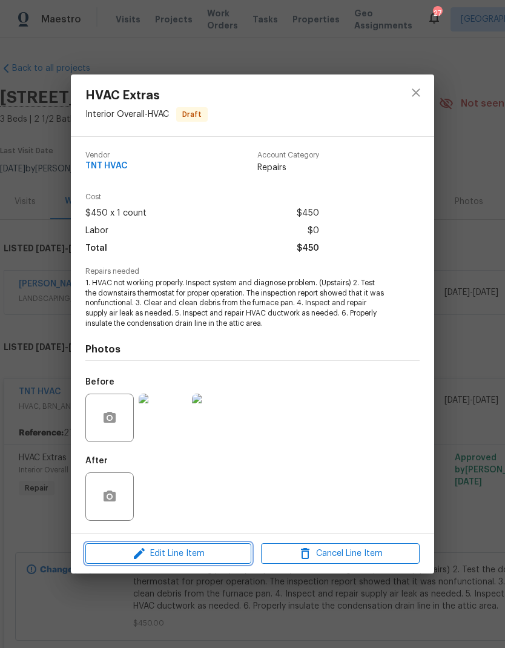
click at [132, 551] on icon "button" at bounding box center [139, 553] width 15 height 15
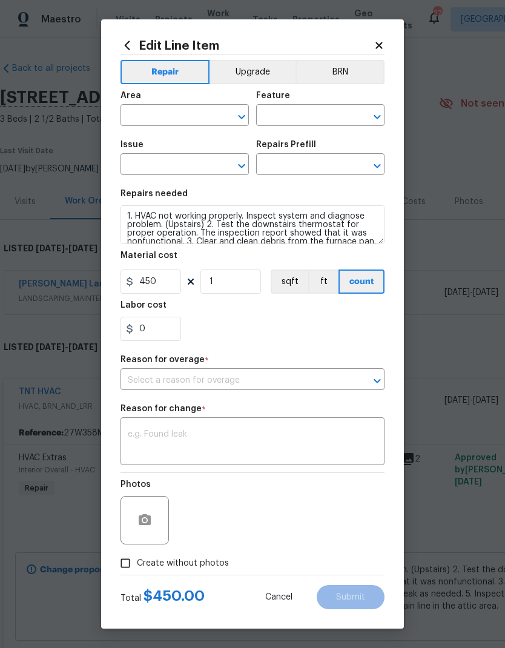
type input "Interior Overall"
type input "HVAC"
type input "HVAC Extras"
type input "HVAC Assessment $75.00"
type input "I can't find the right prefill"
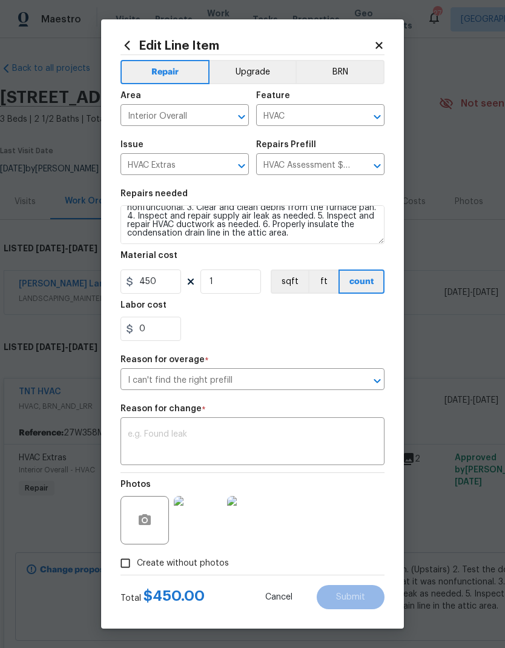
scroll to position [34, 0]
click at [297, 238] on textarea "1. HVAC not working properly. Inspect system and diagnose problem. (Upstairs) 2…" at bounding box center [252, 224] width 264 height 39
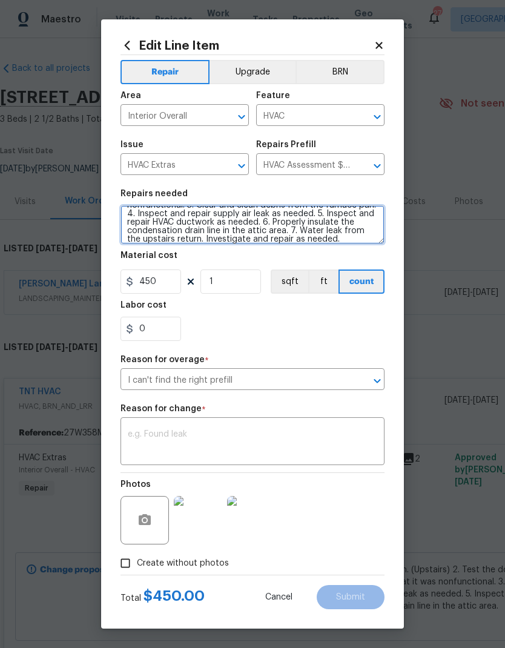
scroll to position [36, 0]
type textarea "1. HVAC not working properly. Inspect system and diagnose problem. (Upstairs) 2…"
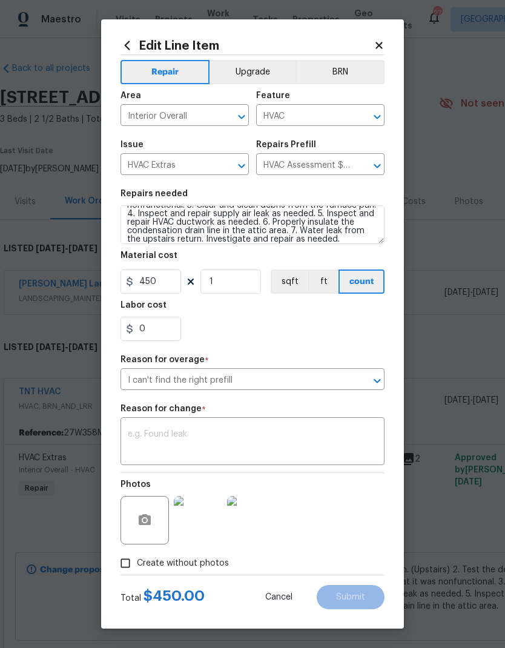
click at [240, 322] on div "0" at bounding box center [252, 329] width 264 height 24
click at [151, 442] on textarea at bounding box center [252, 442] width 249 height 25
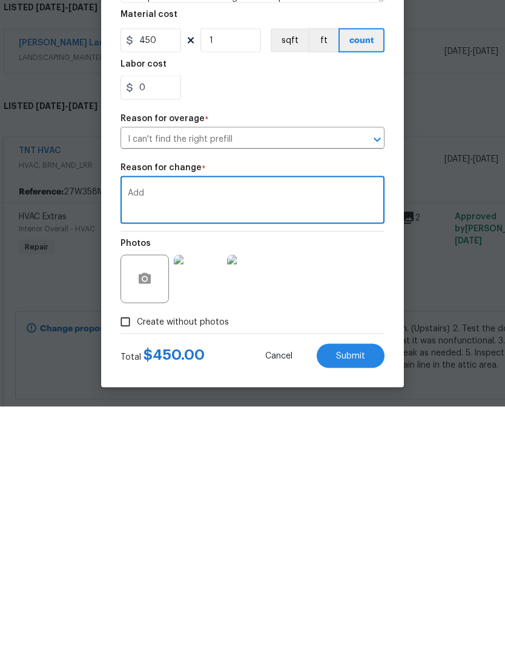
type textarea "Add"
click at [349, 593] on span "Submit" at bounding box center [350, 597] width 29 height 9
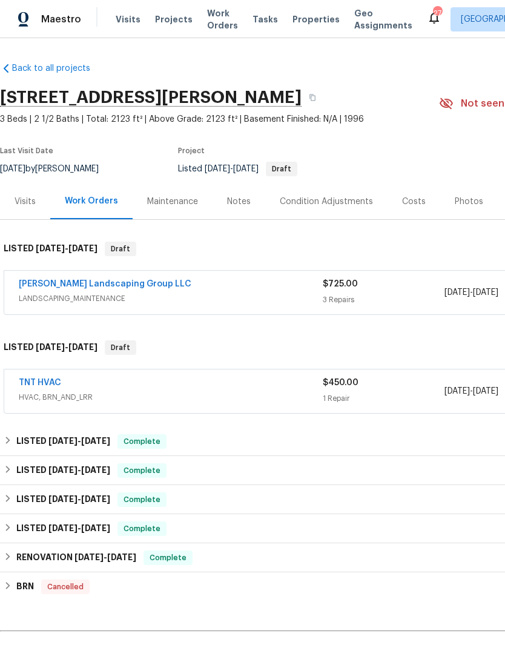
click at [224, 387] on div "TNT HVAC" at bounding box center [171, 383] width 304 height 15
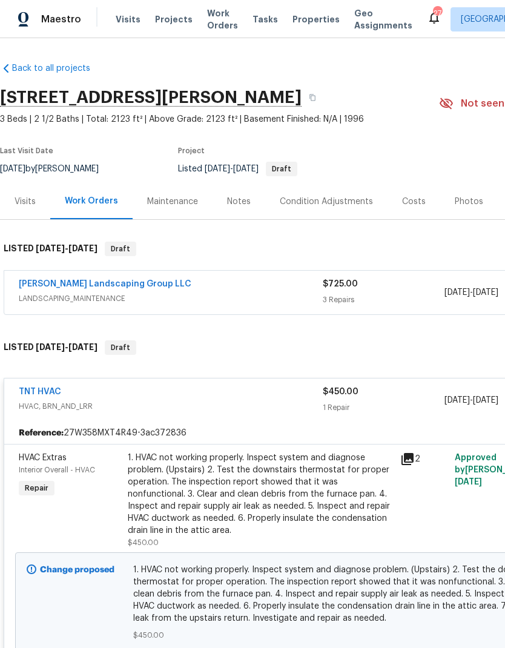
click at [175, 489] on div "1. HVAC not working properly. Inspect system and diagnose problem. (Upstairs) 2…" at bounding box center [260, 494] width 265 height 85
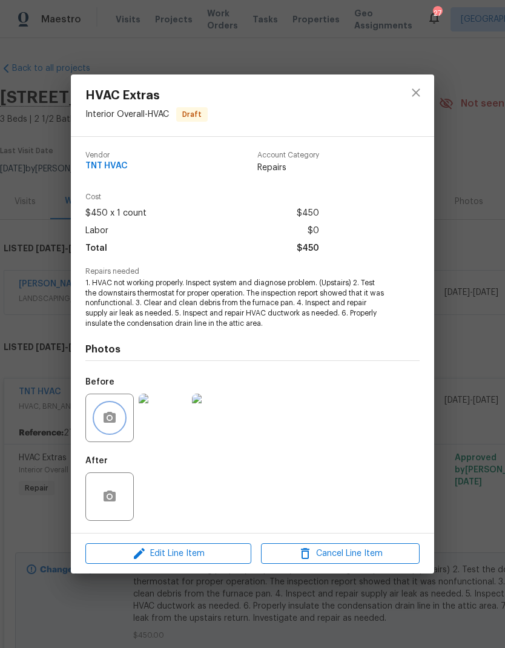
click at [104, 418] on icon "button" at bounding box center [109, 417] width 12 height 11
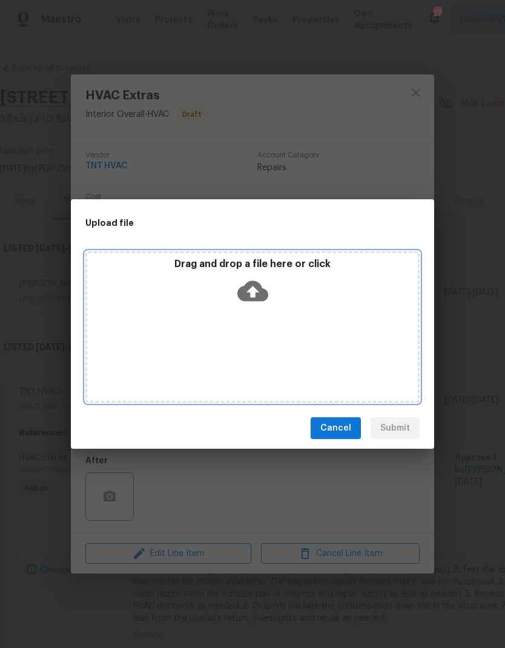
click at [257, 294] on icon at bounding box center [252, 291] width 31 height 21
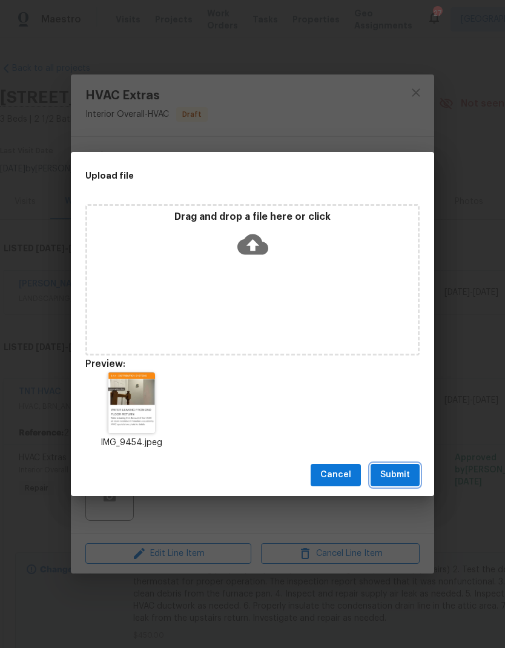
click at [398, 484] on button "Submit" at bounding box center [394, 475] width 49 height 22
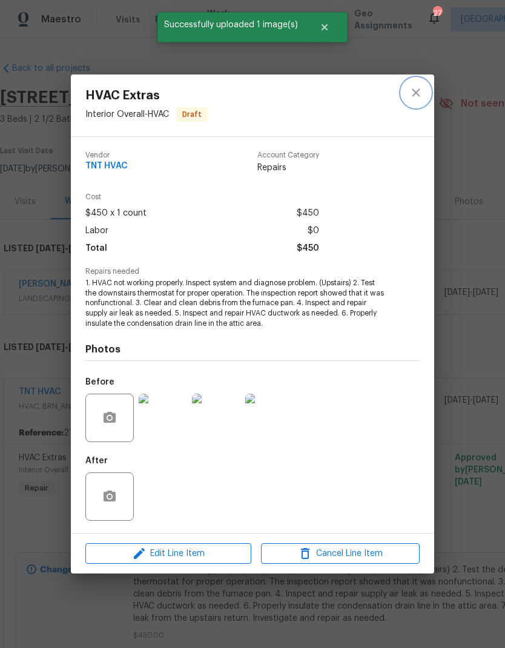
click at [410, 96] on icon "close" at bounding box center [416, 92] width 15 height 15
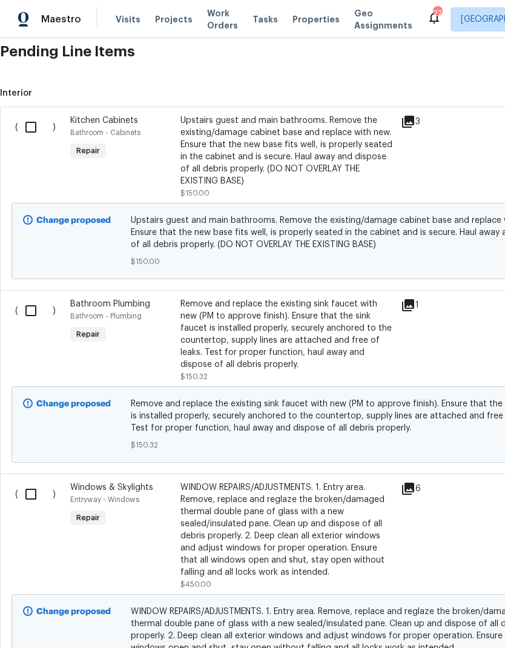
scroll to position [886, 0]
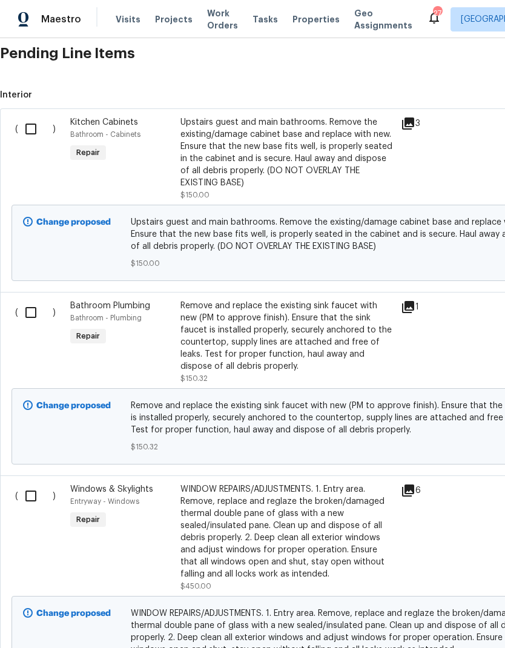
click at [36, 137] on input "checkbox" at bounding box center [35, 128] width 34 height 25
checkbox input "true"
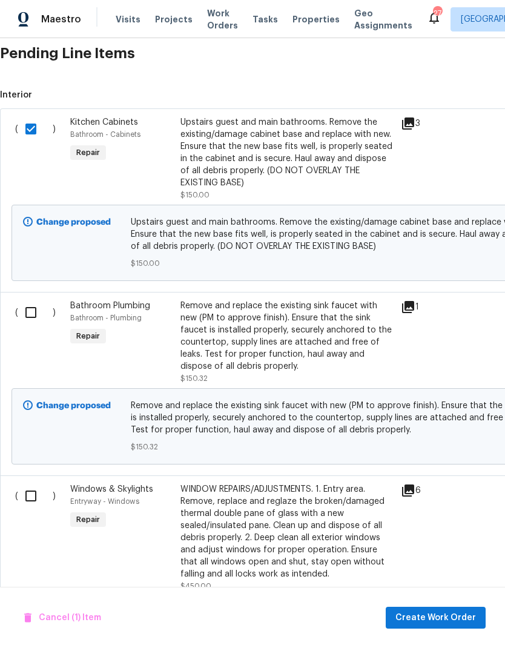
click at [34, 320] on input "checkbox" at bounding box center [35, 312] width 34 height 25
checkbox input "true"
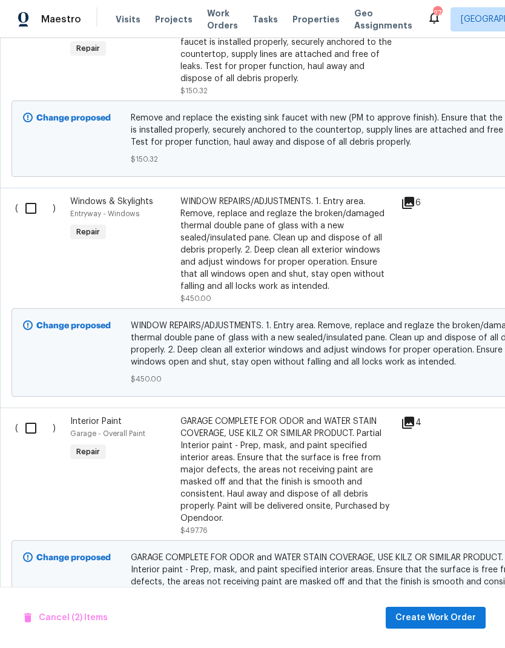
scroll to position [1175, 0]
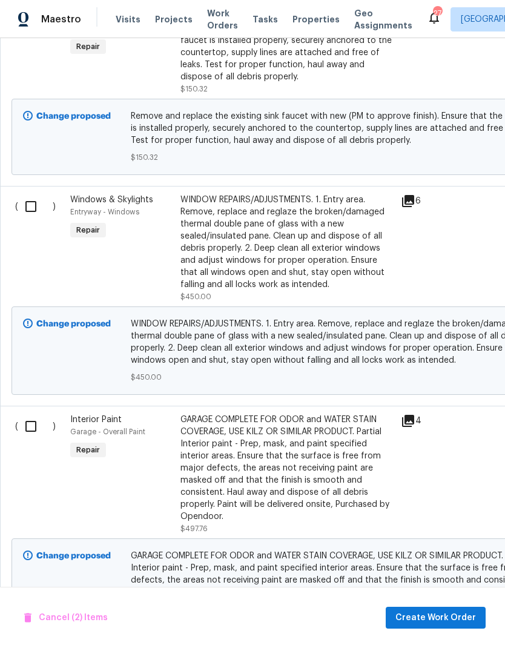
click at [31, 208] on input "checkbox" at bounding box center [35, 206] width 34 height 25
checkbox input "true"
click at [28, 427] on input "checkbox" at bounding box center [35, 425] width 34 height 25
checkbox input "true"
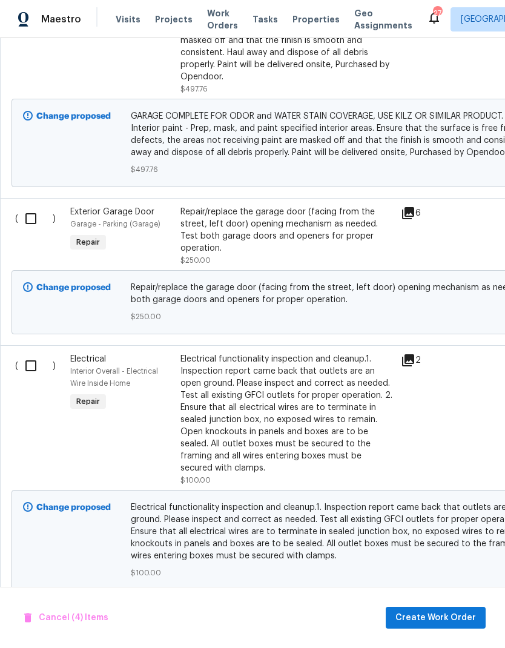
scroll to position [1616, 0]
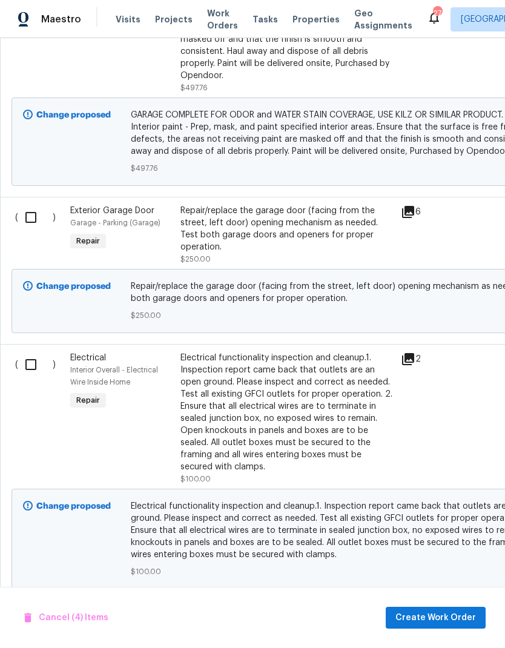
click at [33, 217] on input "checkbox" at bounding box center [35, 217] width 34 height 25
checkbox input "true"
click at [28, 352] on input "checkbox" at bounding box center [35, 364] width 34 height 25
checkbox input "true"
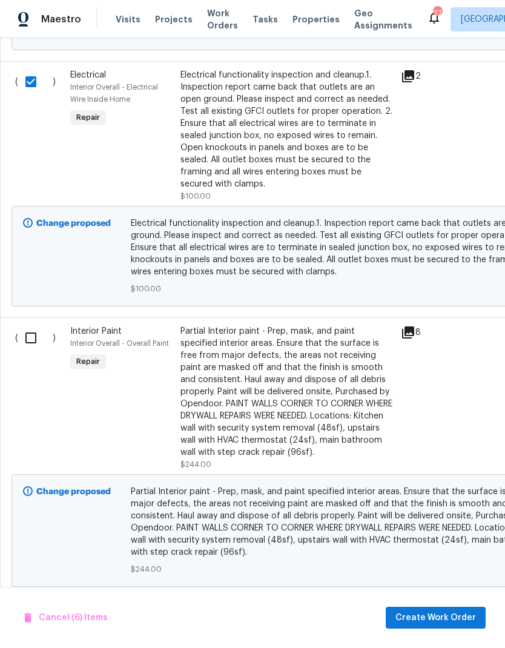
scroll to position [1898, 0]
click at [25, 332] on input "checkbox" at bounding box center [35, 338] width 34 height 25
checkbox input "true"
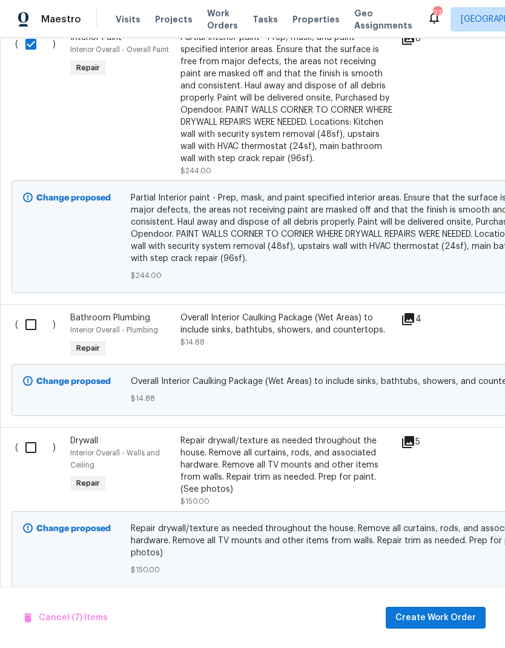
scroll to position [2192, 0]
click at [27, 313] on input "checkbox" at bounding box center [35, 324] width 34 height 25
checkbox input "true"
click at [19, 435] on input "checkbox" at bounding box center [35, 447] width 34 height 25
checkbox input "true"
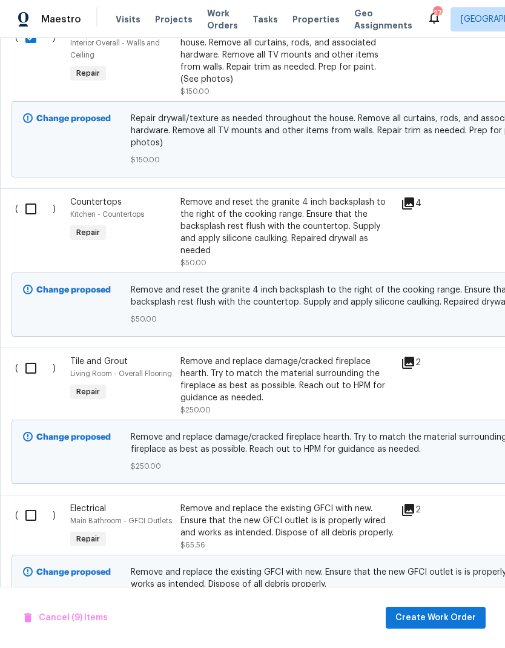
scroll to position [2602, 0]
click at [27, 201] on input "checkbox" at bounding box center [35, 208] width 34 height 25
checkbox input "true"
click at [25, 362] on input "checkbox" at bounding box center [35, 367] width 34 height 25
checkbox input "true"
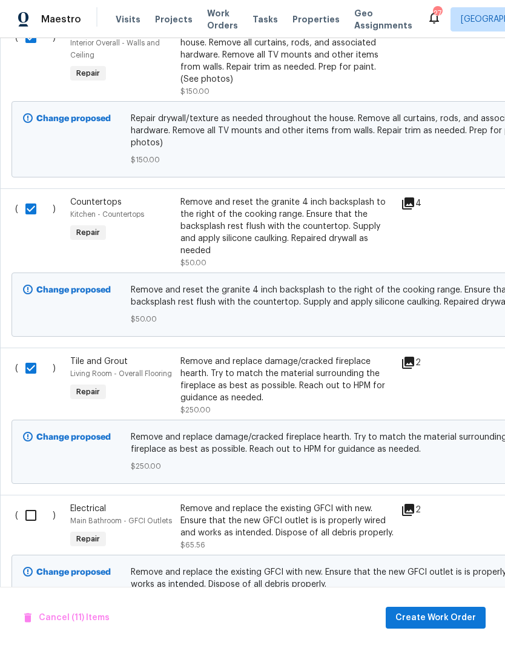
click at [21, 514] on input "checkbox" at bounding box center [35, 514] width 34 height 25
checkbox input "true"
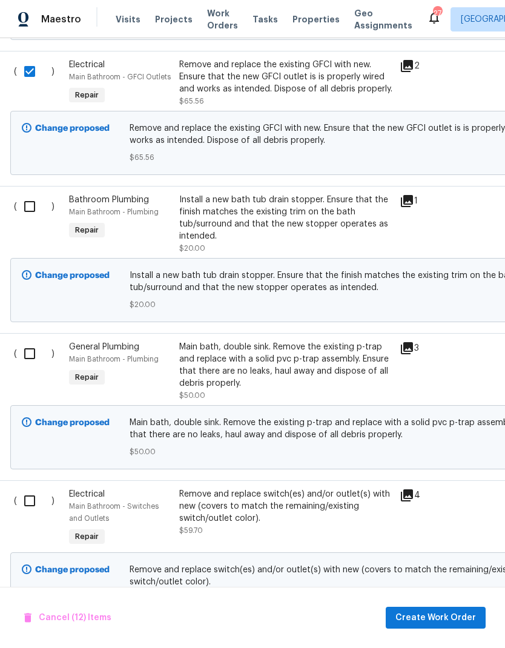
scroll to position [3096, 2]
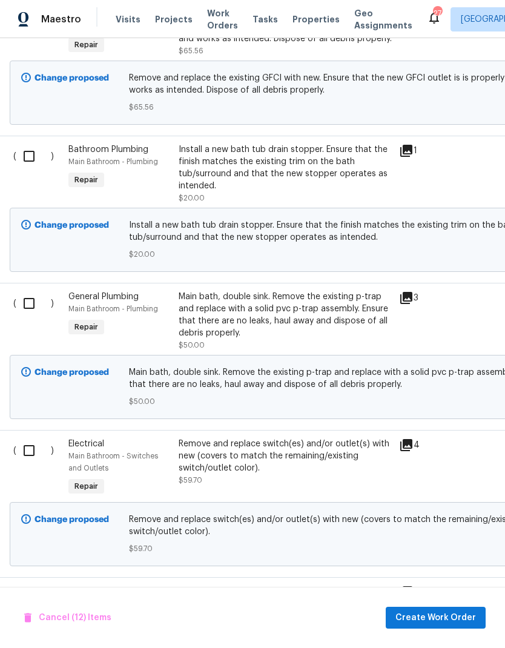
click at [30, 154] on input "checkbox" at bounding box center [33, 155] width 34 height 25
checkbox input "true"
click at [25, 296] on input "checkbox" at bounding box center [33, 303] width 34 height 25
checkbox input "true"
click at [25, 448] on input "checkbox" at bounding box center [33, 450] width 34 height 25
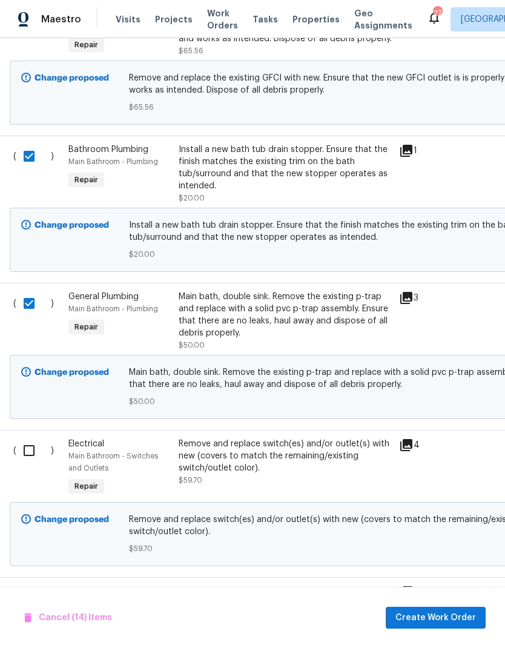
checkbox input "true"
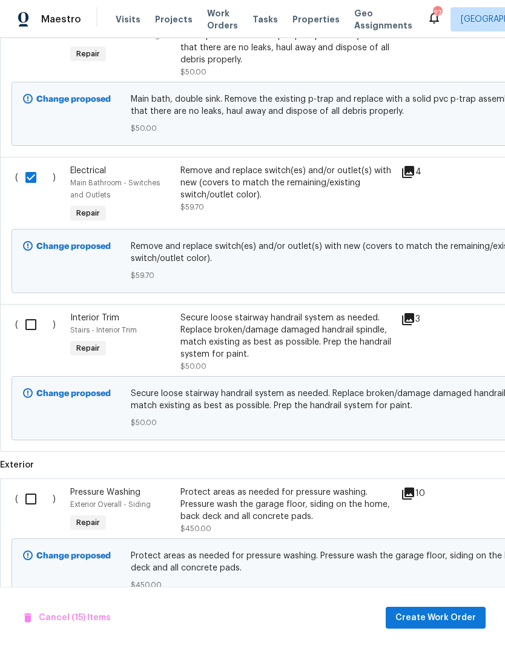
scroll to position [3368, 0]
click at [28, 323] on input "checkbox" at bounding box center [35, 324] width 34 height 25
checkbox input "true"
click at [25, 506] on input "checkbox" at bounding box center [35, 499] width 34 height 25
checkbox input "true"
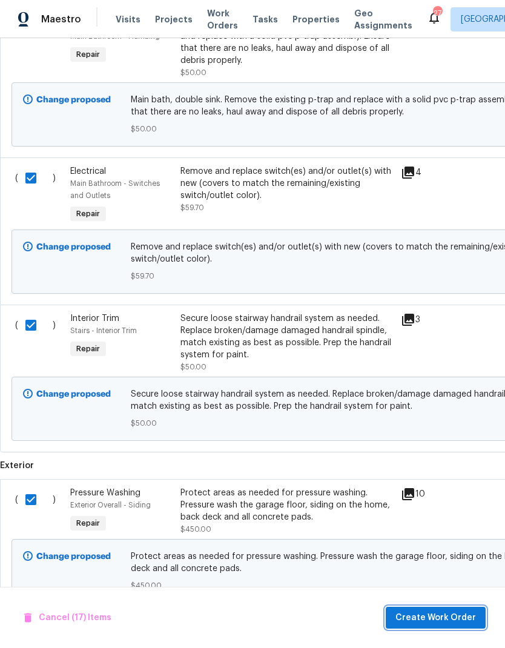
click at [425, 626] on button "Create Work Order" at bounding box center [436, 617] width 100 height 22
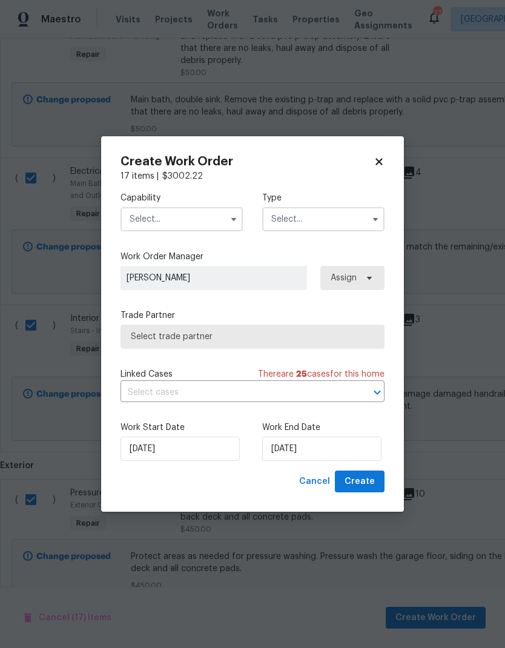
click at [157, 221] on input "text" at bounding box center [181, 219] width 122 height 24
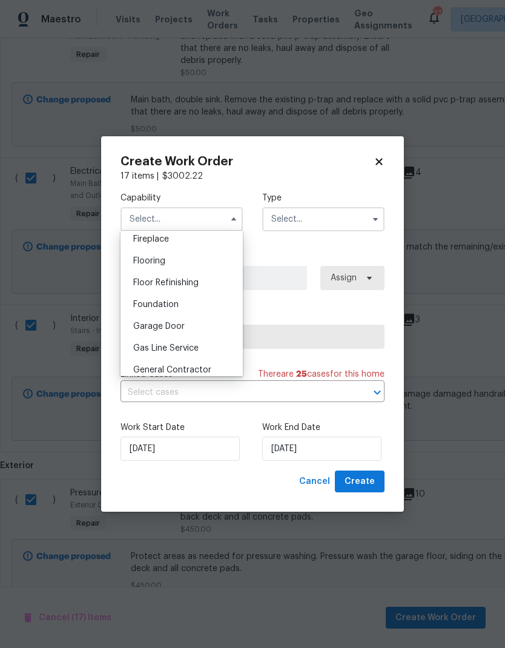
click at [149, 367] on span "General Contractor" at bounding box center [172, 370] width 78 height 8
type input "General Contractor"
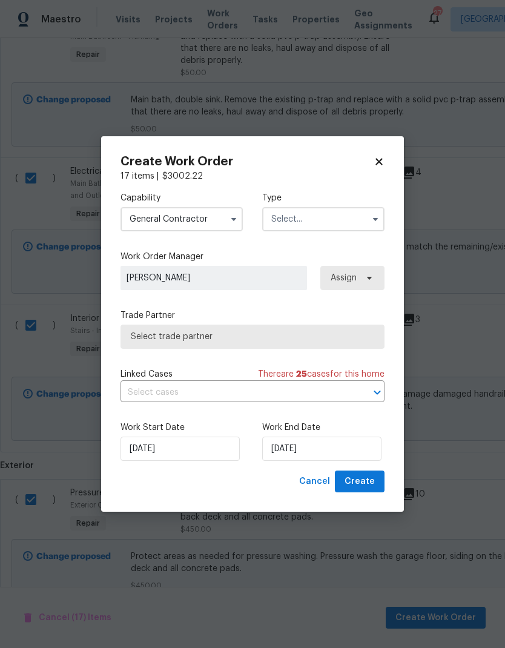
click at [303, 217] on input "text" at bounding box center [323, 219] width 122 height 24
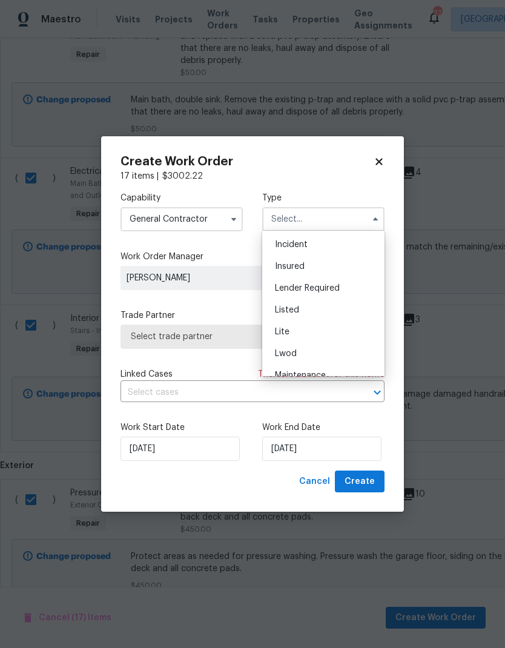
scroll to position [66, 0]
click at [278, 307] on span "Listed" at bounding box center [287, 309] width 24 height 8
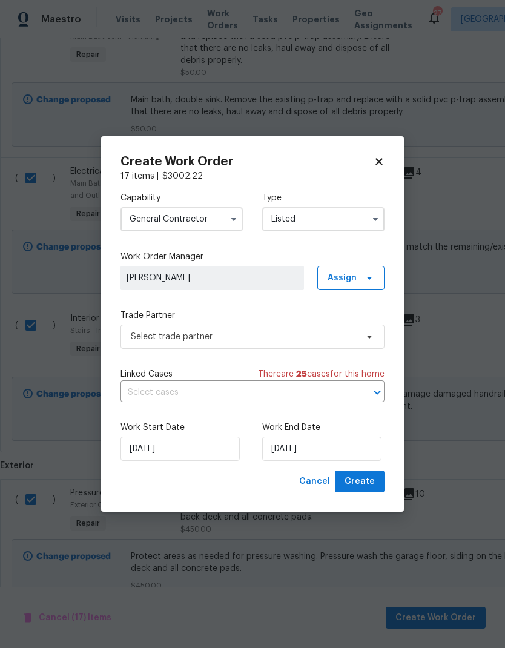
type input "Listed"
click at [356, 268] on span "Assign" at bounding box center [350, 278] width 67 height 24
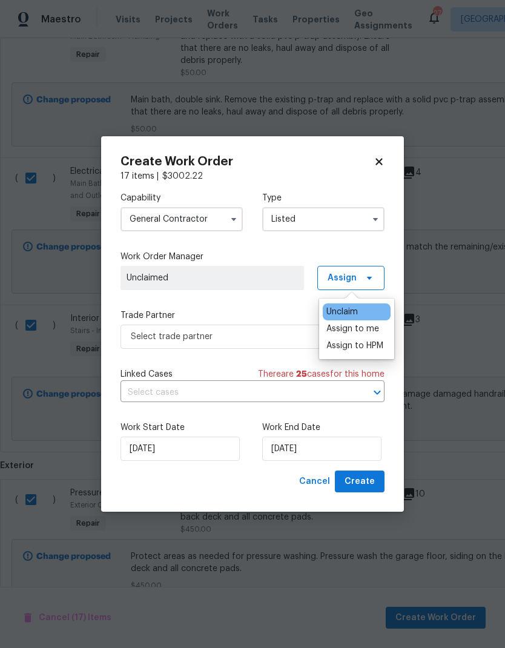
click at [347, 330] on div "Assign to me" at bounding box center [352, 329] width 53 height 12
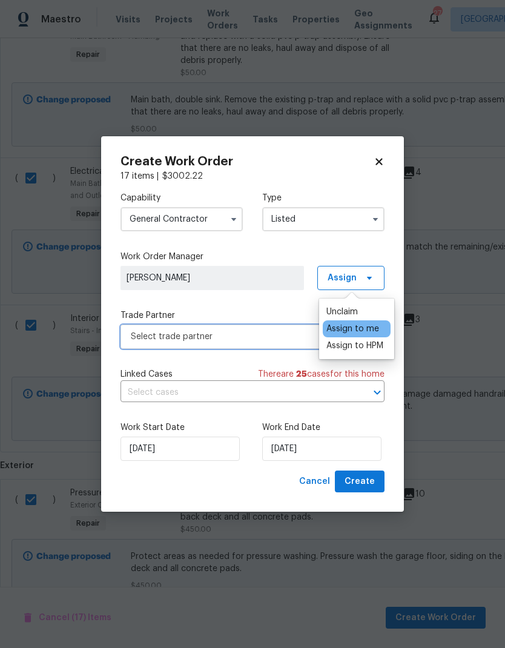
click at [143, 340] on span "Select trade partner" at bounding box center [244, 336] width 226 height 12
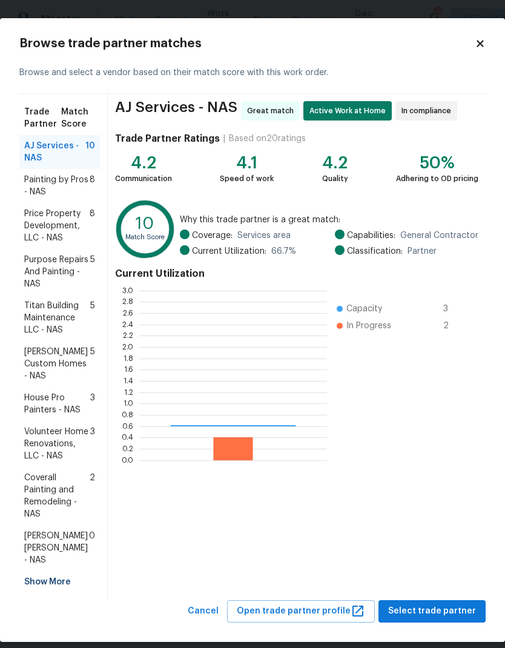
scroll to position [169, 188]
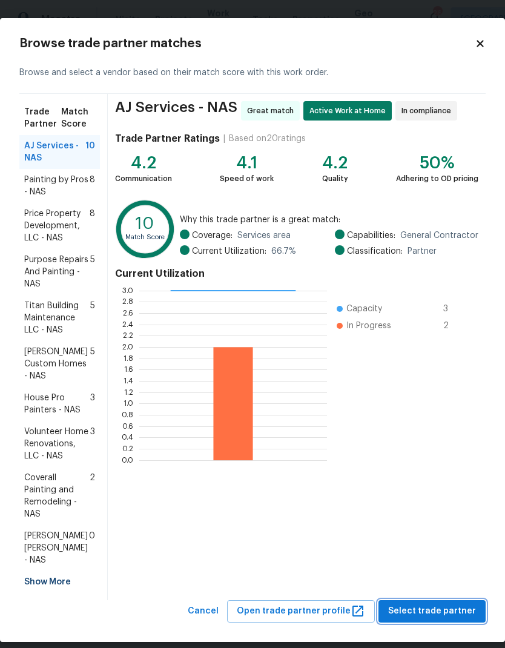
click at [415, 603] on span "Select trade partner" at bounding box center [432, 610] width 88 height 15
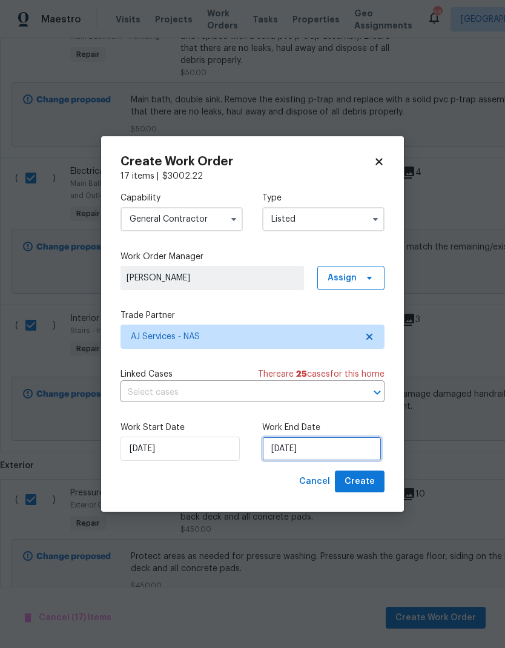
click at [294, 456] on input "8/14/2025" at bounding box center [321, 448] width 119 height 24
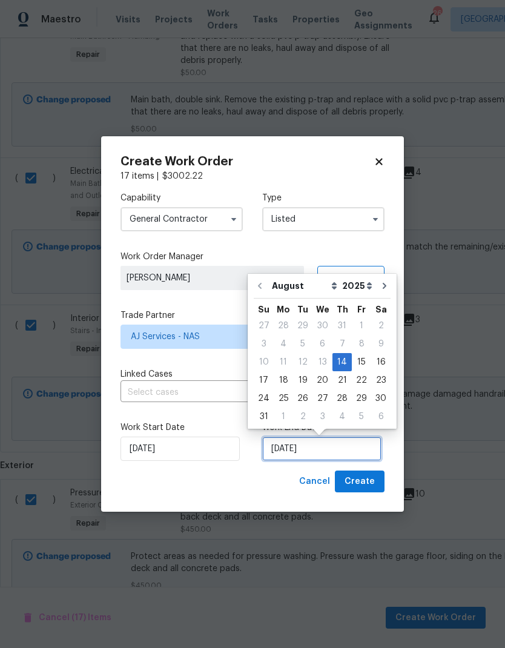
scroll to position [5, 0]
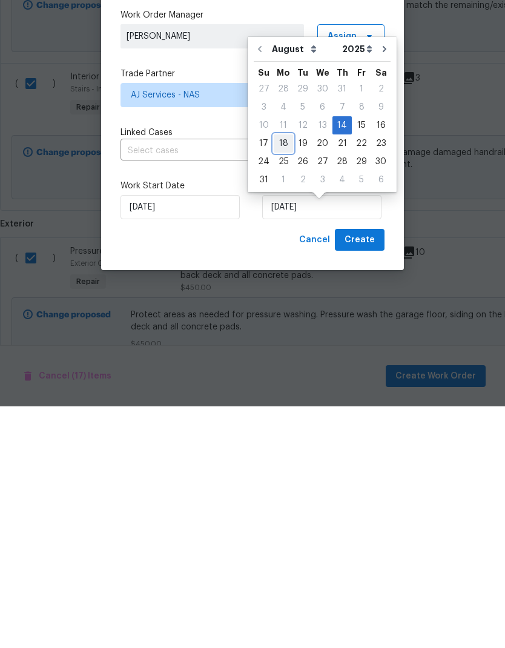
click at [282, 376] on div "18" at bounding box center [283, 384] width 19 height 17
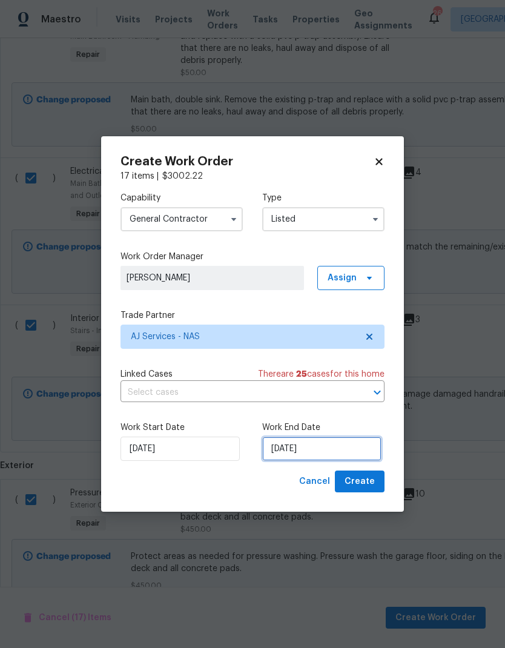
click at [291, 455] on input "8/18/2025" at bounding box center [321, 448] width 119 height 24
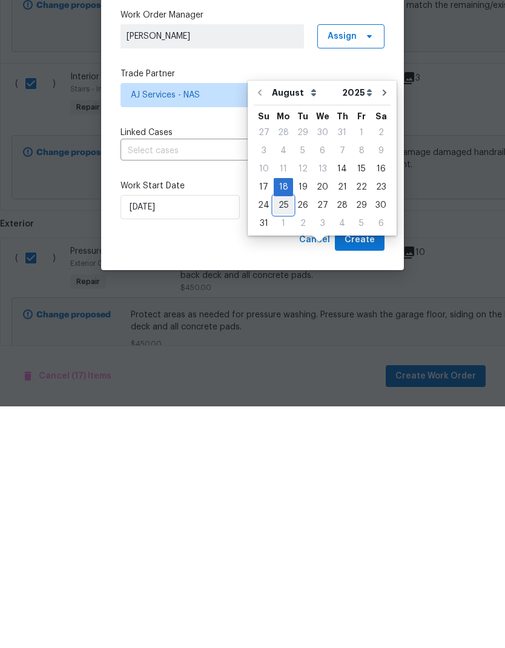
click at [283, 438] on div "25" at bounding box center [283, 446] width 19 height 17
type input "8/25/2025"
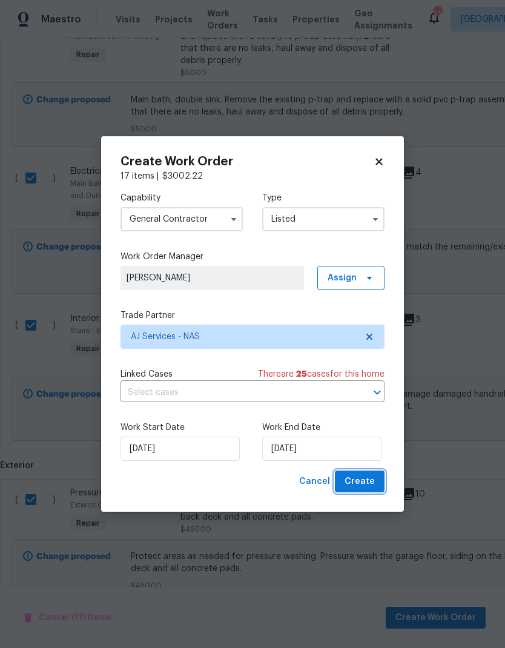
click at [358, 481] on span "Create" at bounding box center [359, 481] width 30 height 15
checkbox input "false"
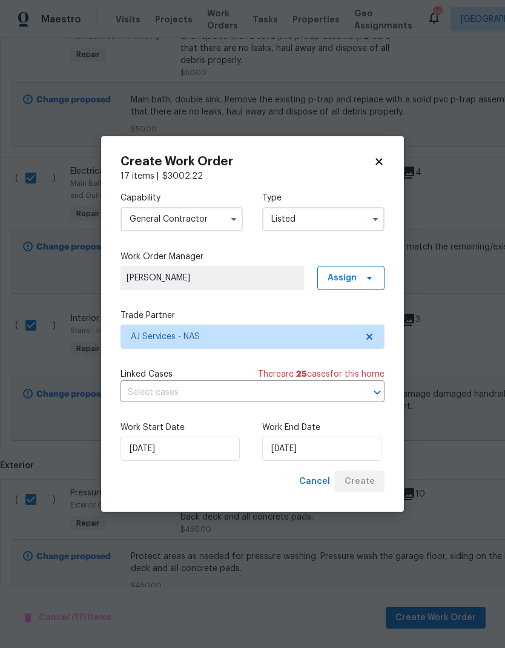
checkbox input "false"
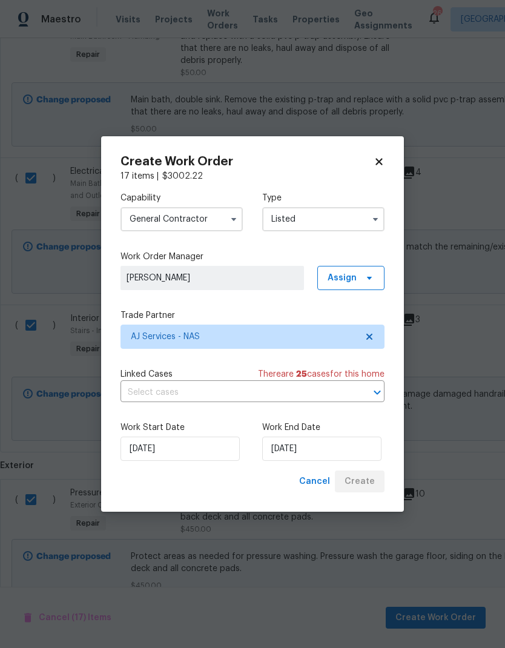
checkbox input "false"
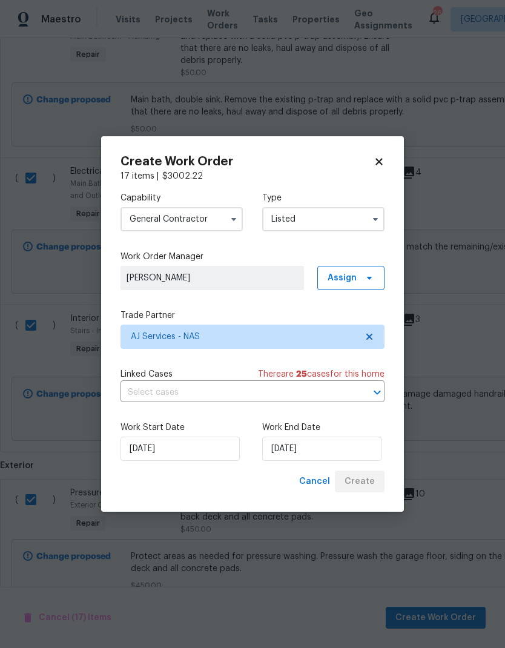
checkbox input "false"
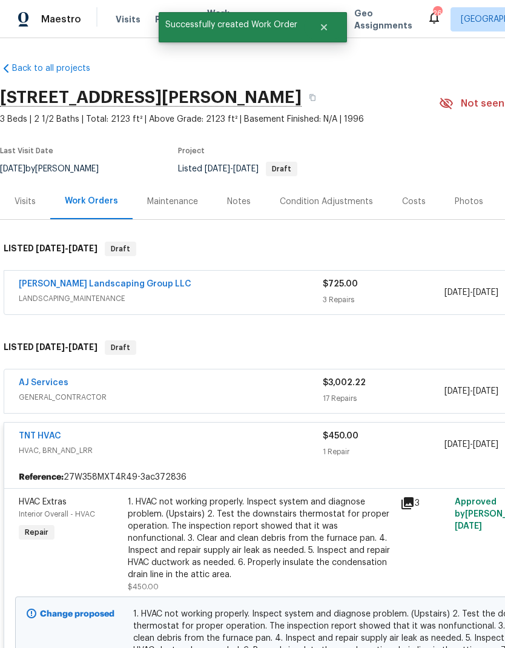
scroll to position [0, 0]
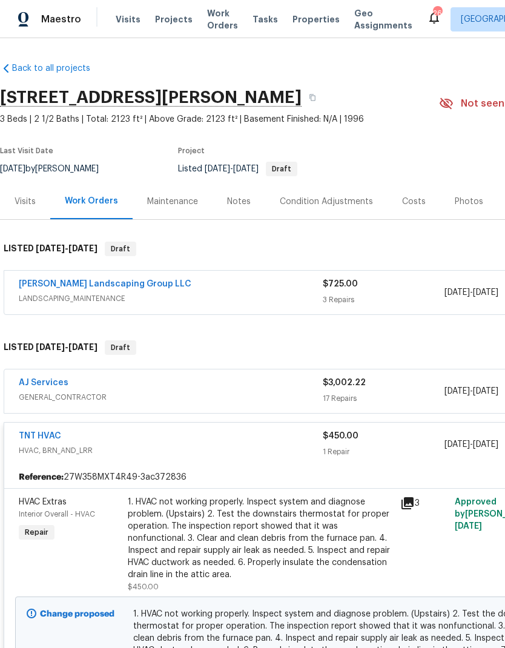
click at [199, 430] on div "TNT HVAC" at bounding box center [171, 437] width 304 height 15
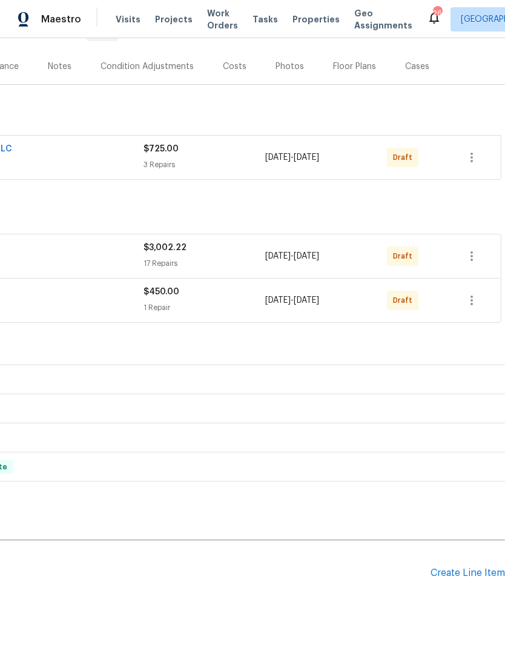
scroll to position [134, 179]
click at [452, 568] on div "Create Line Item" at bounding box center [467, 573] width 74 height 11
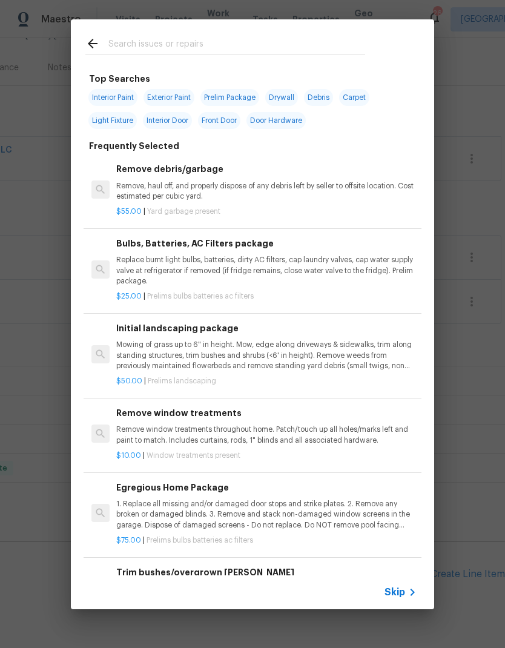
click at [134, 39] on input "text" at bounding box center [236, 45] width 257 height 18
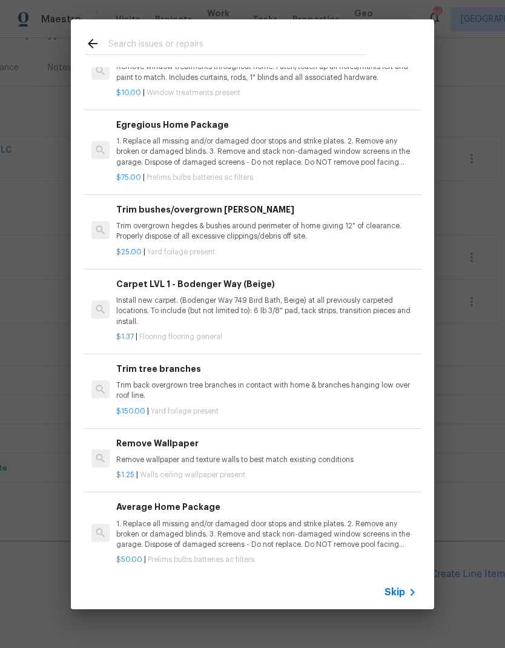
scroll to position [362, 0]
click at [169, 296] on p "Install new carpet. (Bodenger Way 749 Bird Bath, Beige) at all previously carpe…" at bounding box center [266, 311] width 300 height 31
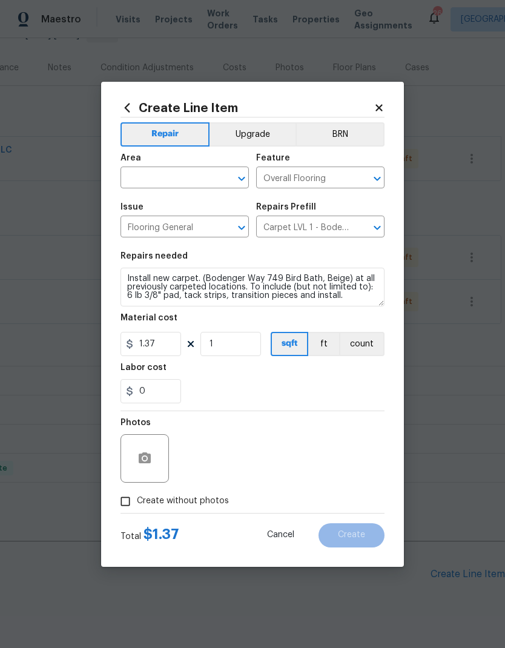
click at [159, 172] on input "text" at bounding box center [167, 178] width 94 height 19
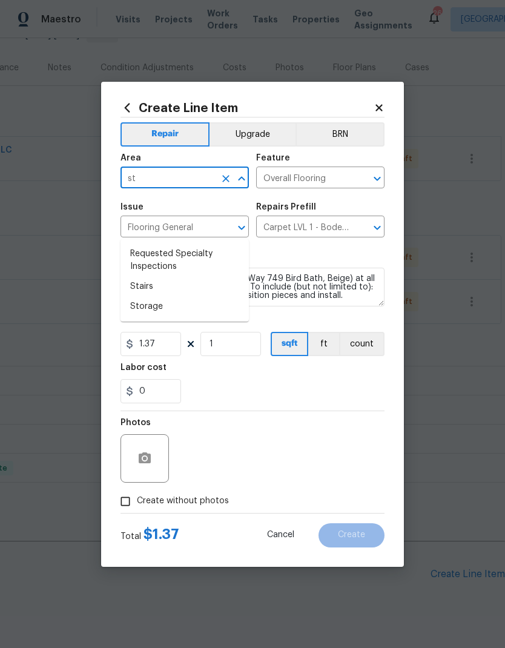
click at [136, 277] on li "Stairs" at bounding box center [184, 287] width 128 height 20
type input "Stairs"
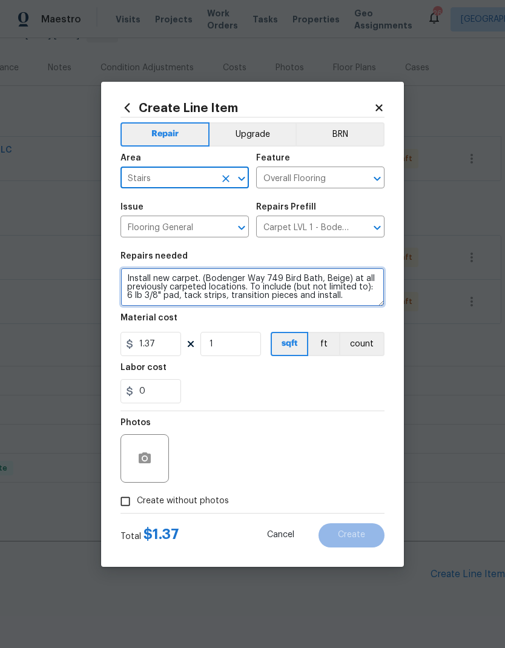
click at [347, 295] on textarea "Install new carpet. (Bodenger Way 749 Bird Bath, Beige) at all previously carpe…" at bounding box center [252, 287] width 264 height 39
click at [131, 277] on textarea "Install new carpet. (Bodenger Way 749 Bird Bath, Beige) at all previously carpe…" at bounding box center [252, 287] width 264 height 39
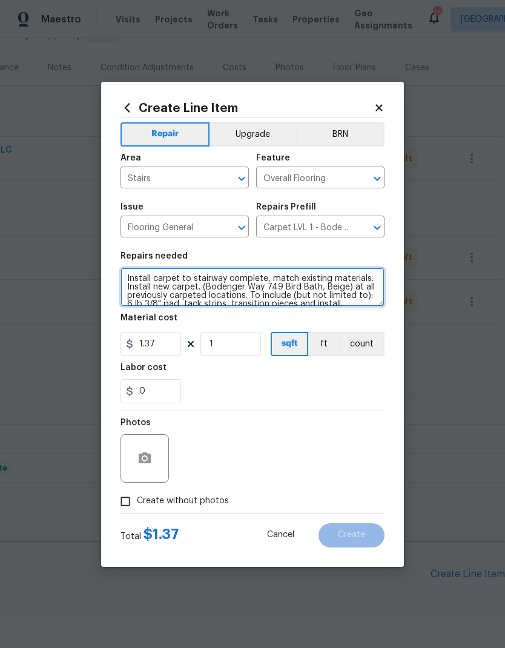
type textarea "Install carpet to stairway complete, match existing materials. Install new carp…"
click at [226, 381] on div "0" at bounding box center [252, 391] width 264 height 24
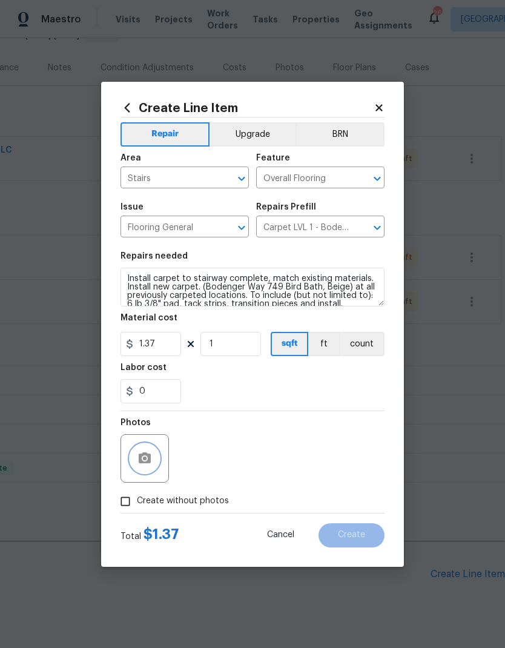
click at [150, 470] on button "button" at bounding box center [144, 458] width 29 height 29
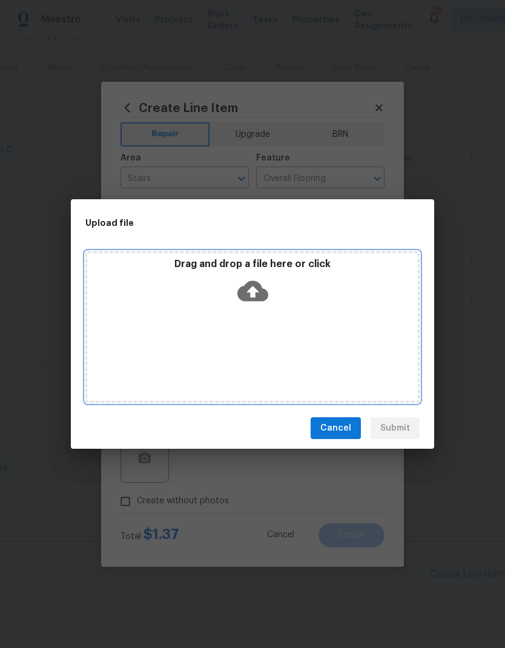
click at [266, 291] on icon at bounding box center [252, 291] width 31 height 21
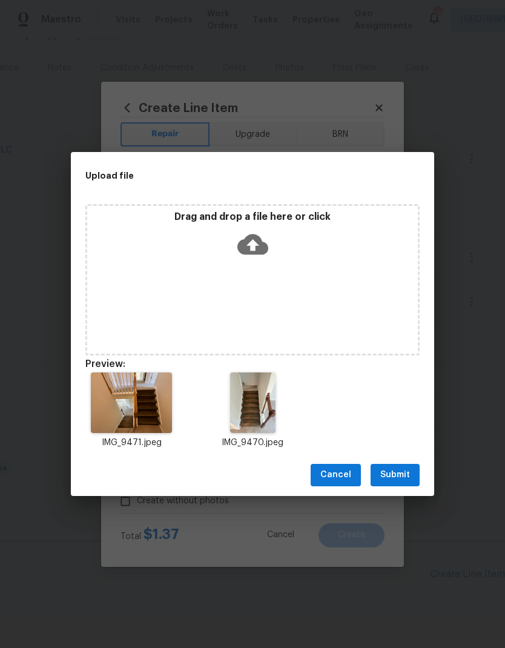
click at [406, 476] on span "Submit" at bounding box center [395, 474] width 30 height 15
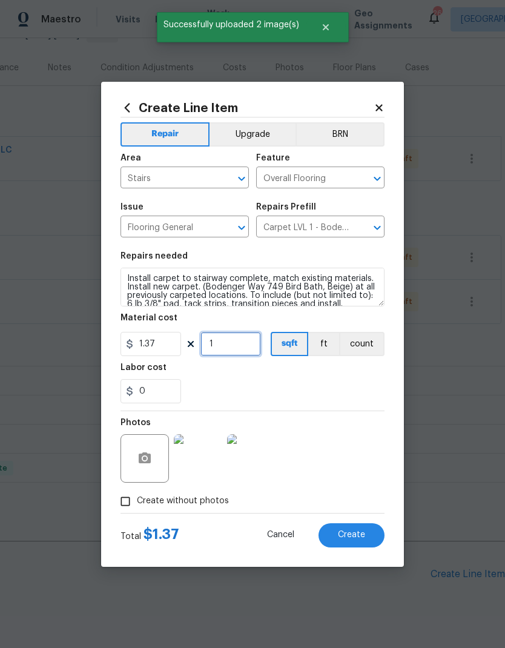
click at [236, 333] on input "1" at bounding box center [230, 344] width 61 height 24
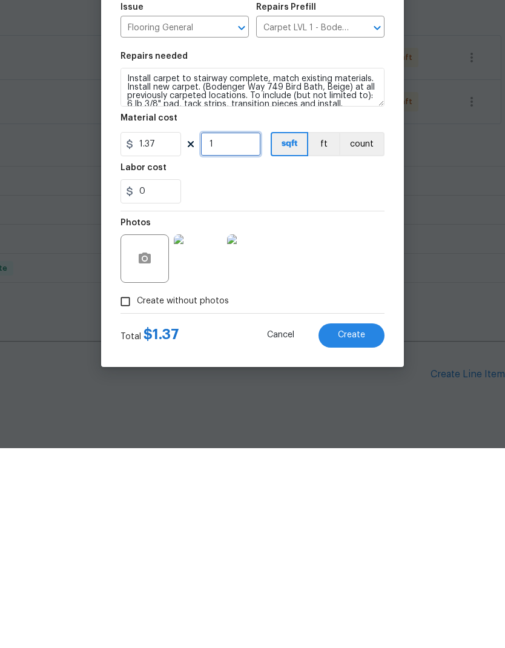
click at [244, 332] on input "1" at bounding box center [230, 344] width 61 height 24
type input "72"
click at [165, 379] on input "0" at bounding box center [150, 391] width 61 height 24
type input "70"
click at [349, 411] on div "Photos" at bounding box center [252, 450] width 264 height 79
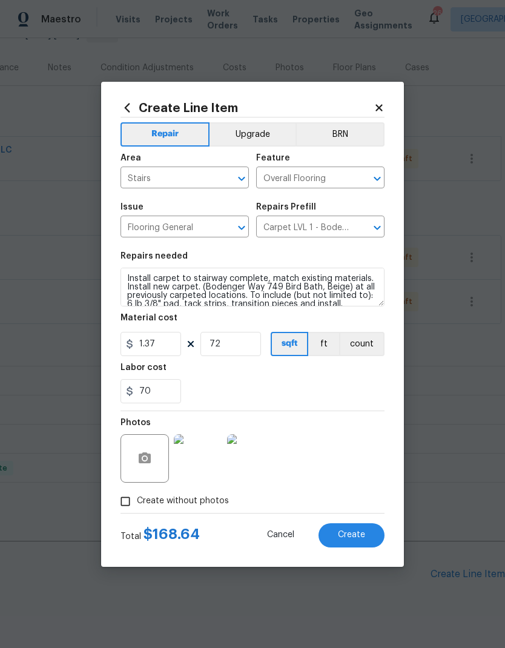
click at [359, 534] on span "Create" at bounding box center [351, 534] width 27 height 9
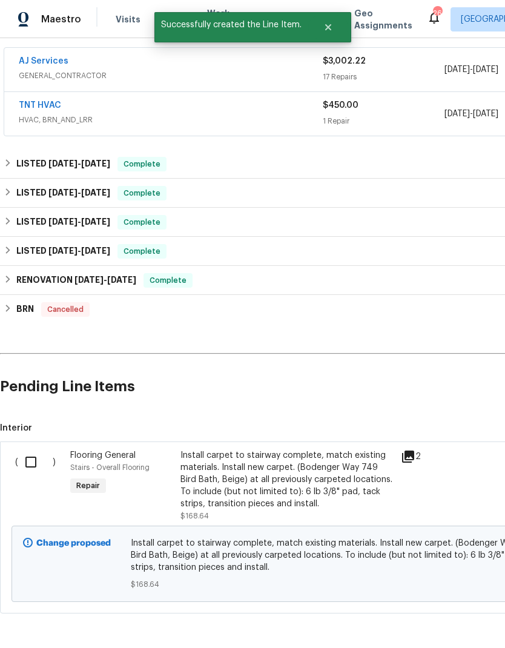
scroll to position [321, 0]
click at [28, 450] on input "checkbox" at bounding box center [35, 462] width 34 height 25
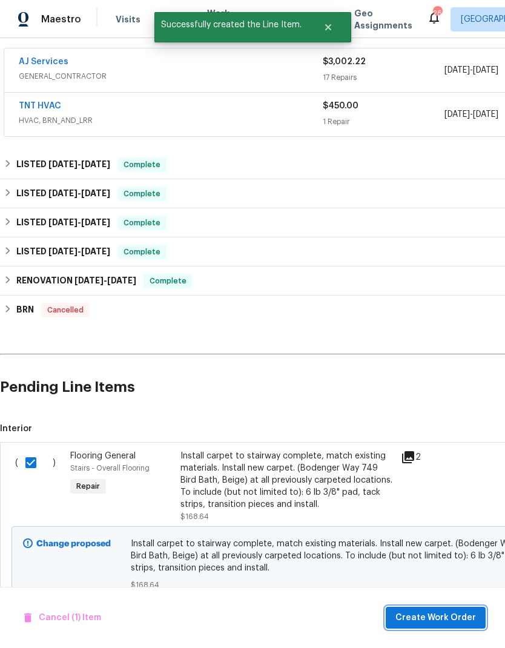
click at [413, 617] on span "Create Work Order" at bounding box center [435, 617] width 80 height 15
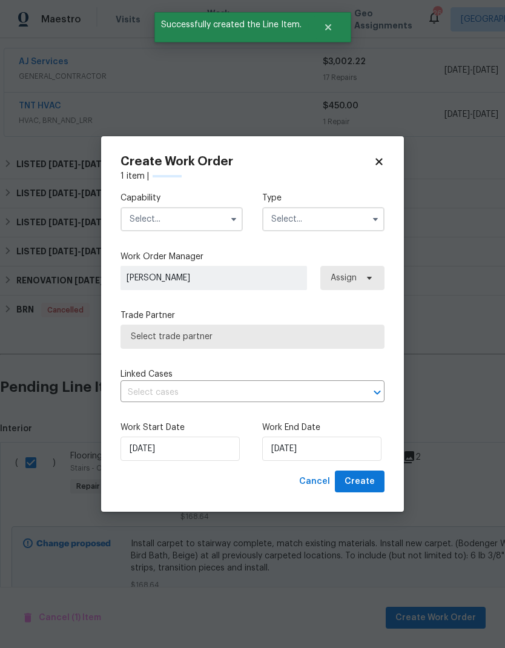
checkbox input "false"
click at [149, 214] on input "text" at bounding box center [181, 219] width 122 height 24
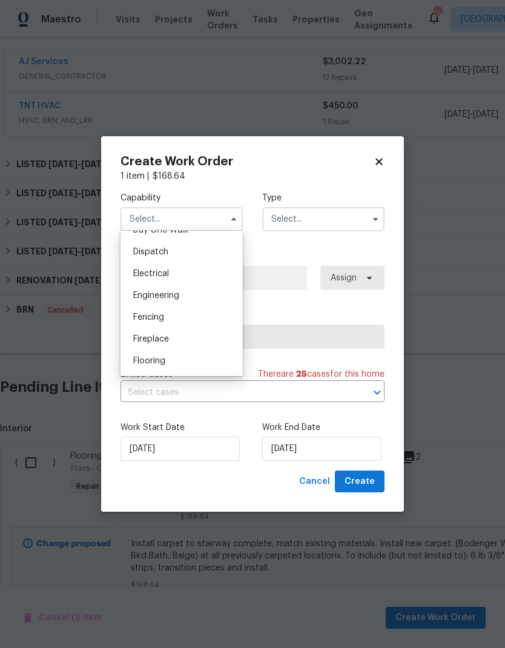
scroll to position [383, 0]
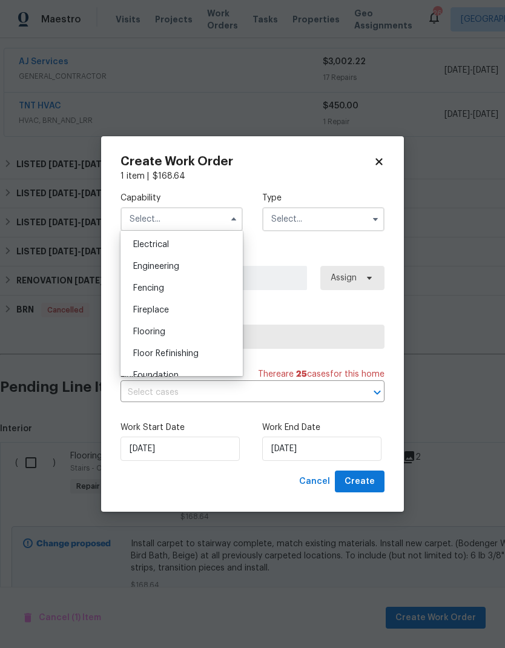
click at [140, 337] on div "Flooring" at bounding box center [181, 332] width 116 height 22
type input "Flooring"
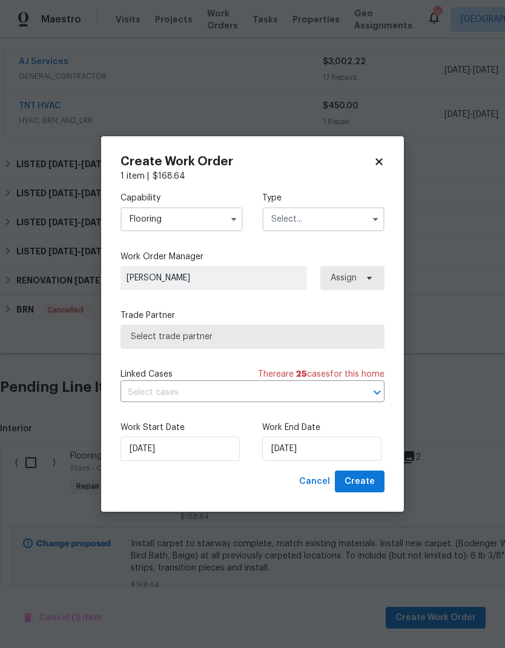
click at [281, 213] on input "text" at bounding box center [323, 219] width 122 height 24
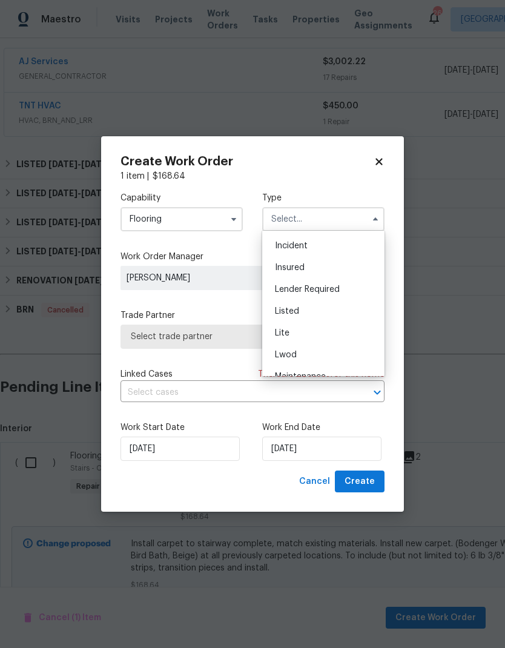
scroll to position [79, 0]
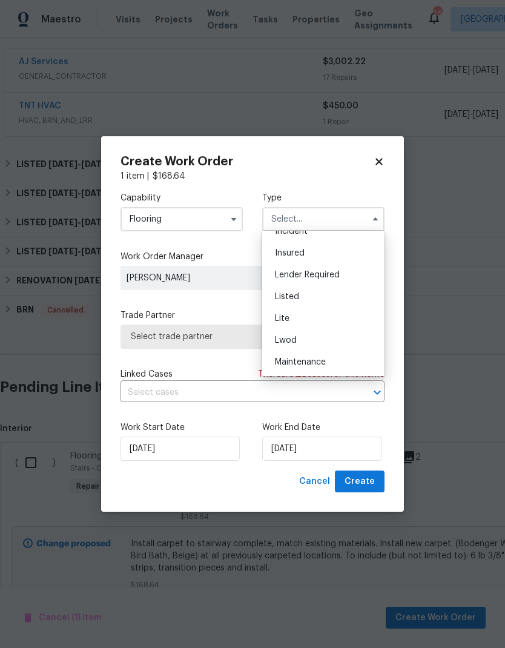
click at [281, 297] on span "Listed" at bounding box center [287, 296] width 24 height 8
type input "Listed"
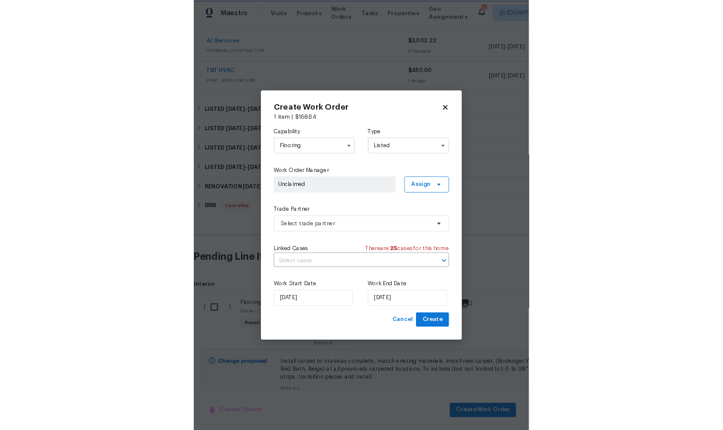
scroll to position [0, 0]
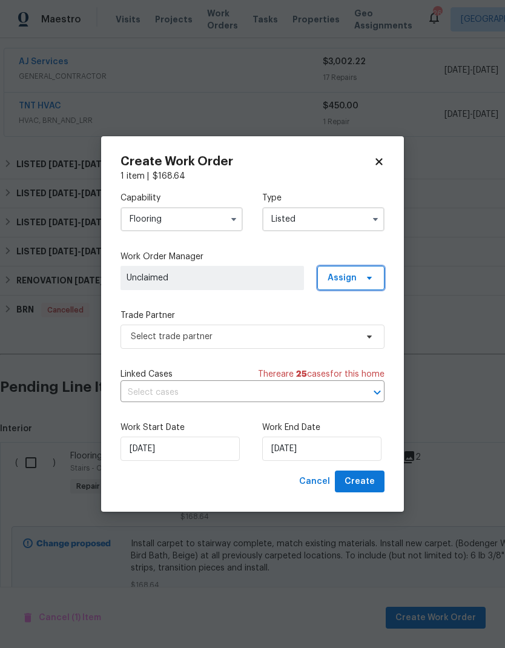
click at [352, 275] on span "Assign" at bounding box center [341, 278] width 29 height 12
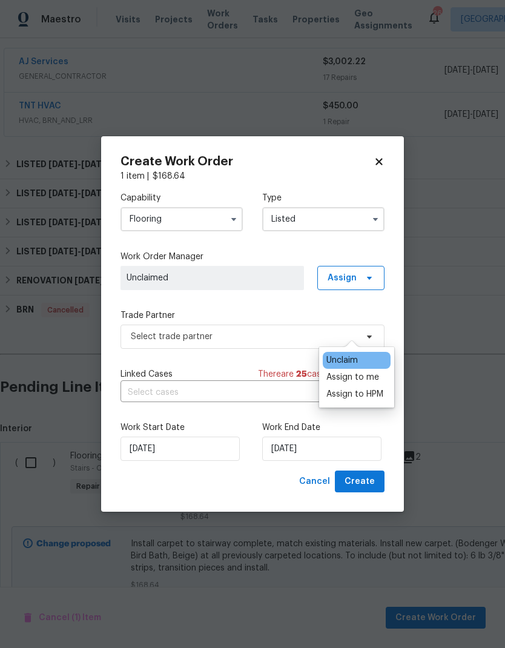
click at [337, 371] on div "Assign to me" at bounding box center [352, 377] width 53 height 12
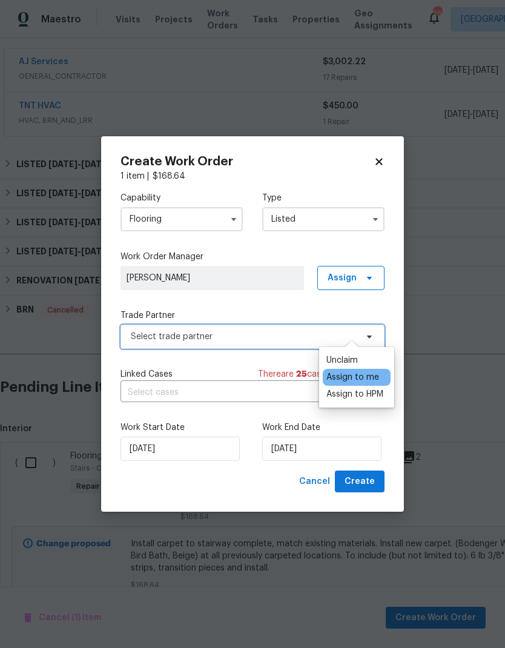
click at [155, 337] on span "Select trade partner" at bounding box center [244, 336] width 226 height 12
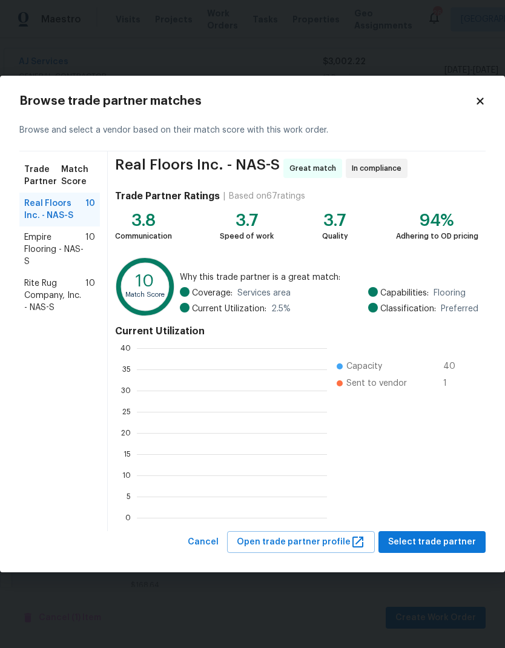
scroll to position [169, 190]
click at [51, 299] on span "Rite Rug Company, Inc. - NAS-S" at bounding box center [54, 295] width 61 height 36
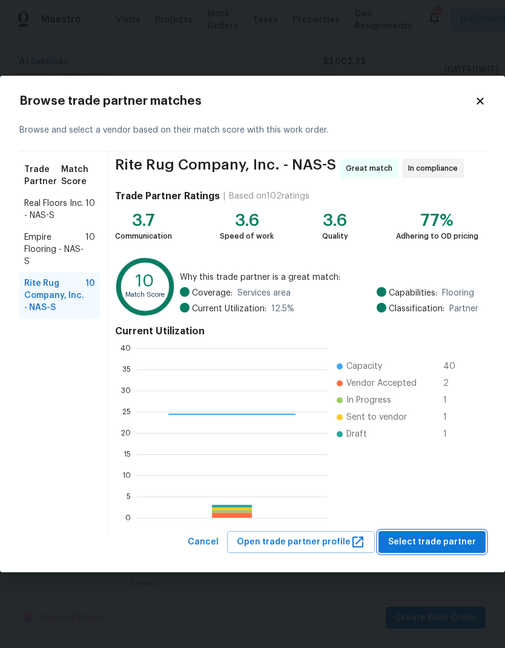
click at [425, 537] on span "Select trade partner" at bounding box center [432, 541] width 88 height 15
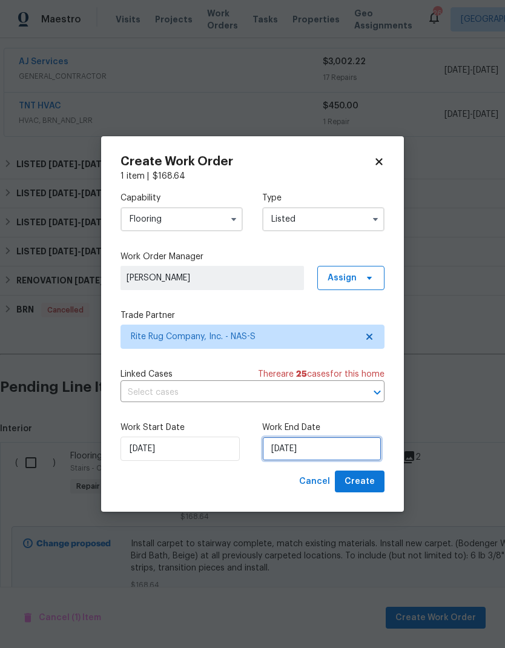
click at [337, 445] on input "8/14/2025" at bounding box center [321, 448] width 119 height 24
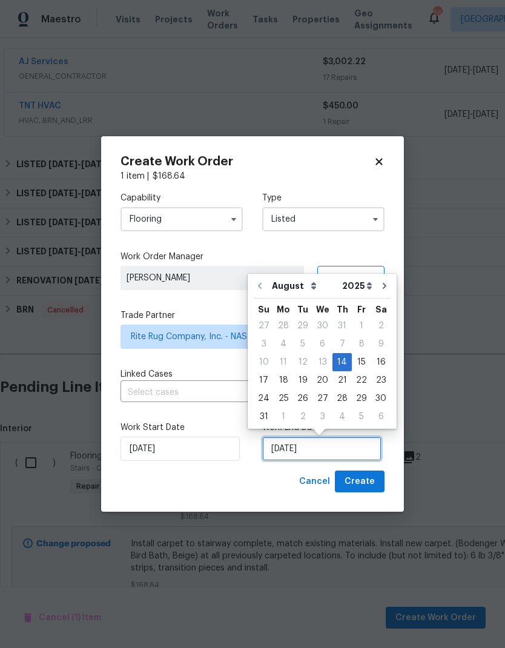
scroll to position [5, 0]
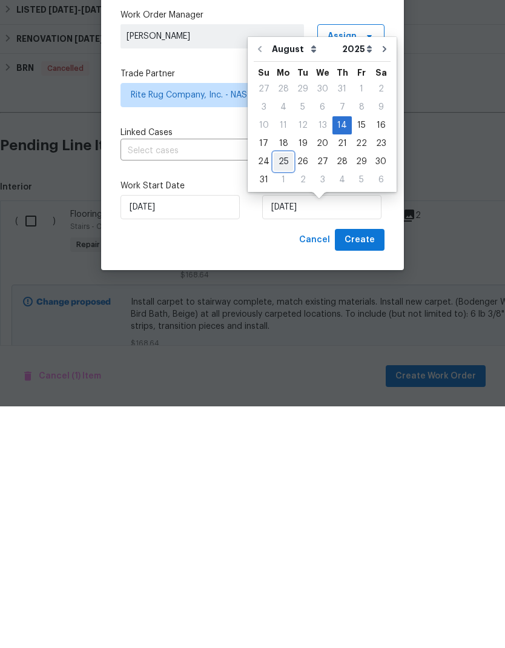
click at [284, 395] on div "25" at bounding box center [283, 403] width 19 height 17
type input "8/25/2025"
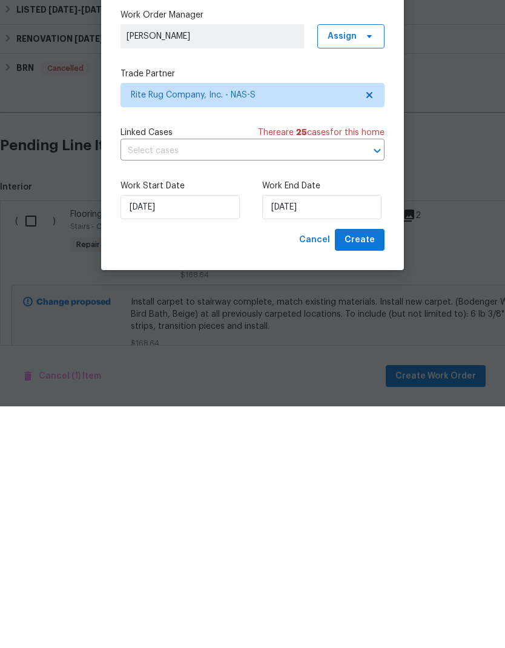
scroll to position [48, 0]
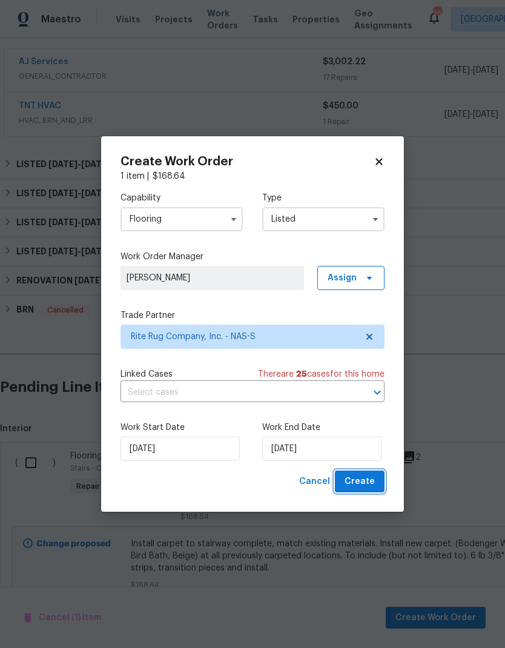
click at [353, 475] on span "Create" at bounding box center [359, 481] width 30 height 15
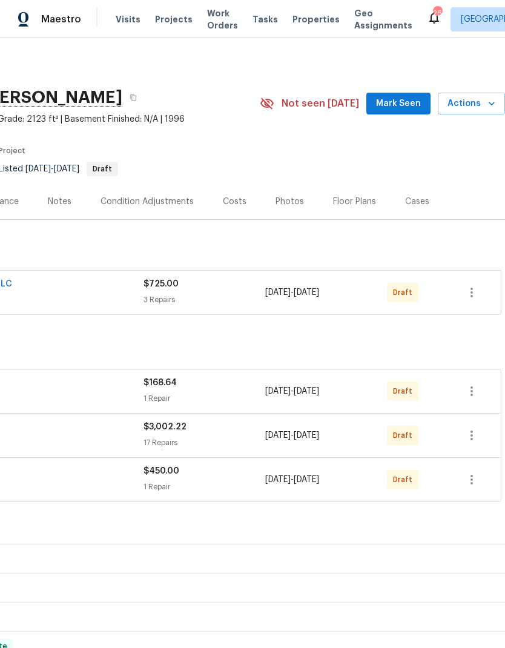
scroll to position [0, 179]
click at [474, 472] on icon "button" at bounding box center [471, 479] width 15 height 15
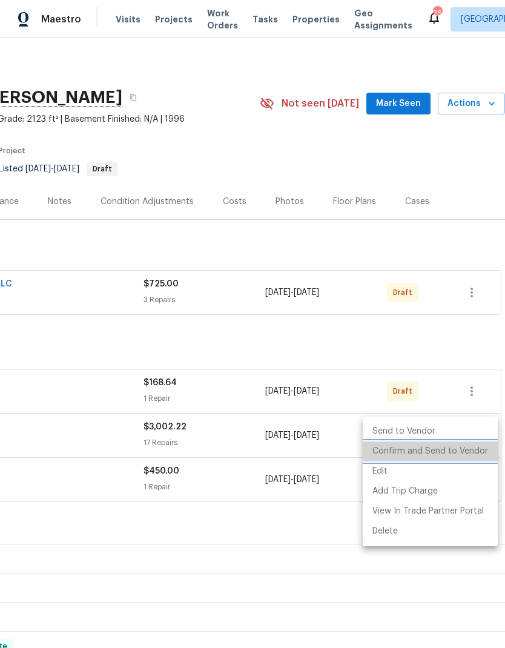
click at [470, 453] on li "Confirm and Send to Vendor" at bounding box center [430, 451] width 135 height 20
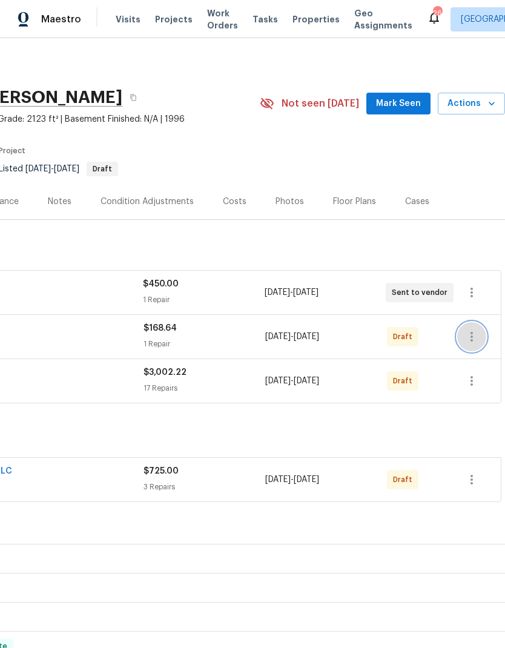
click at [470, 329] on icon "button" at bounding box center [471, 336] width 15 height 15
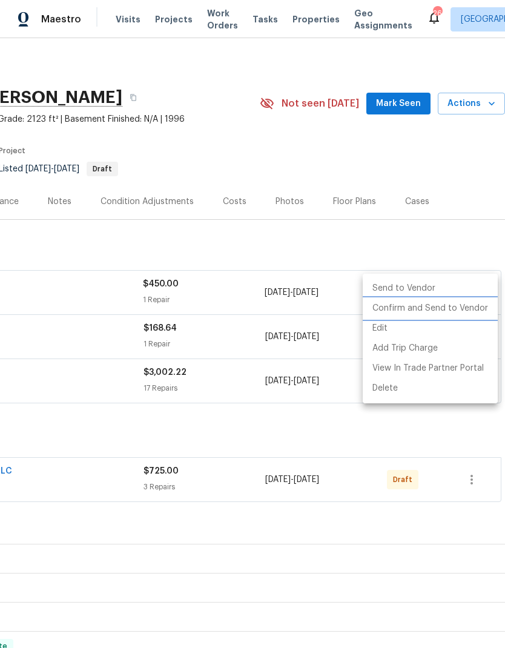
click at [465, 310] on li "Confirm and Send to Vendor" at bounding box center [430, 308] width 135 height 20
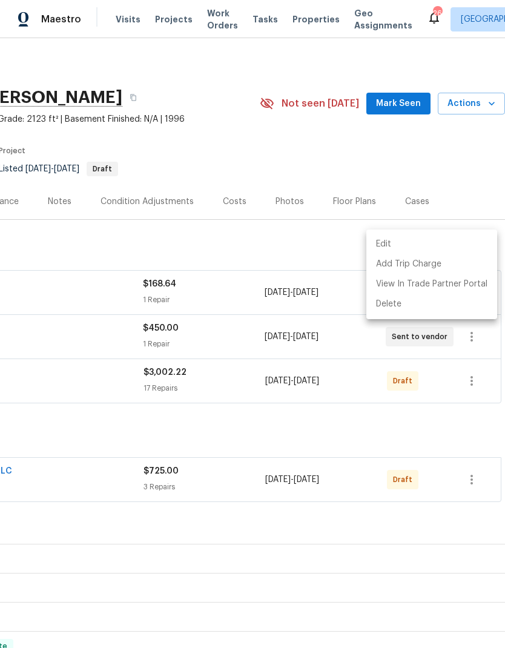
click at [470, 332] on div at bounding box center [252, 324] width 505 height 648
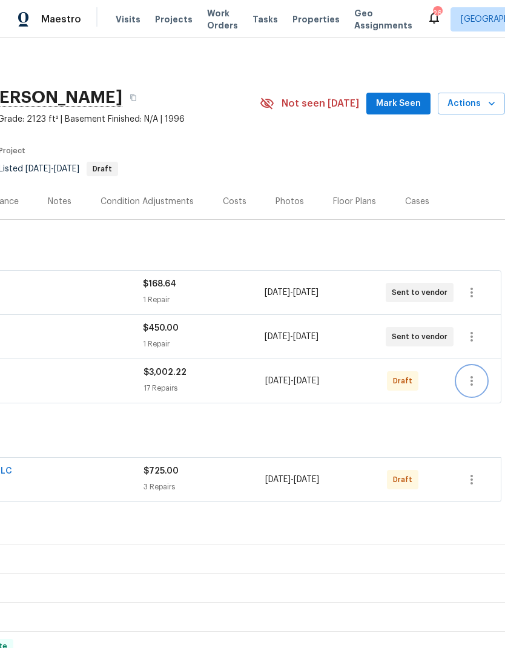
click at [473, 376] on icon "button" at bounding box center [471, 381] width 2 height 10
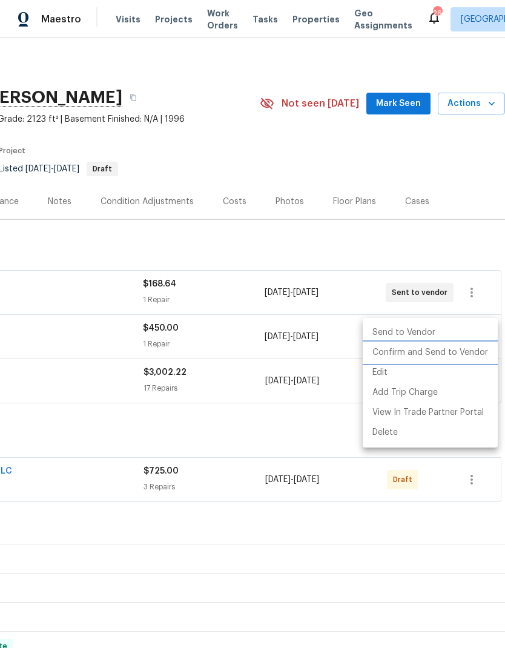
click at [467, 347] on li "Confirm and Send to Vendor" at bounding box center [430, 353] width 135 height 20
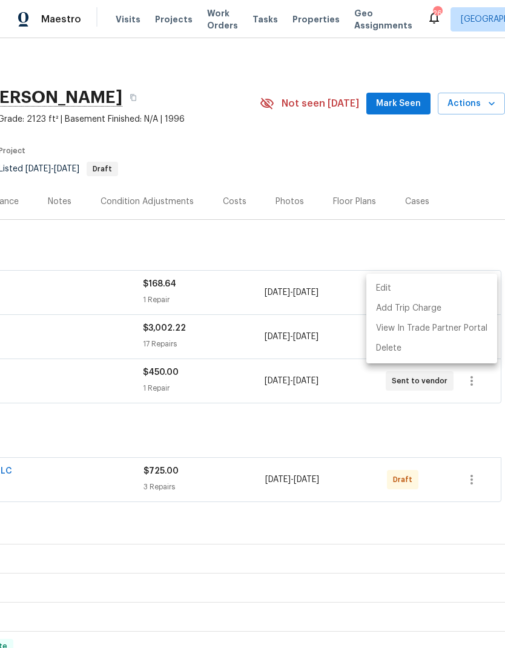
click at [474, 438] on div at bounding box center [252, 324] width 505 height 648
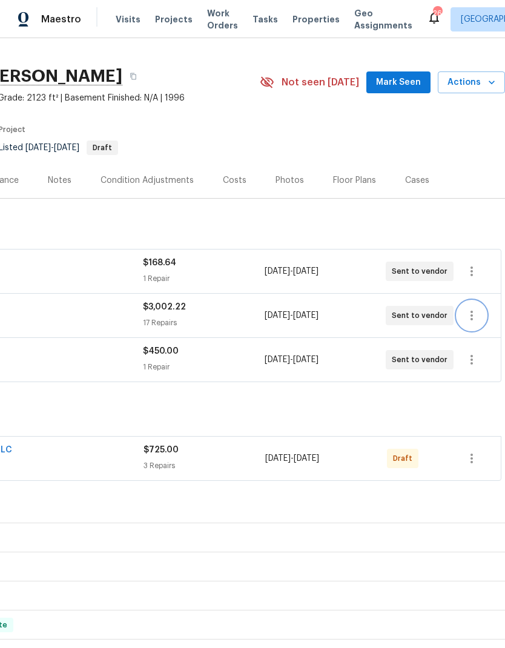
scroll to position [21, 179]
click at [478, 451] on icon "button" at bounding box center [471, 458] width 15 height 15
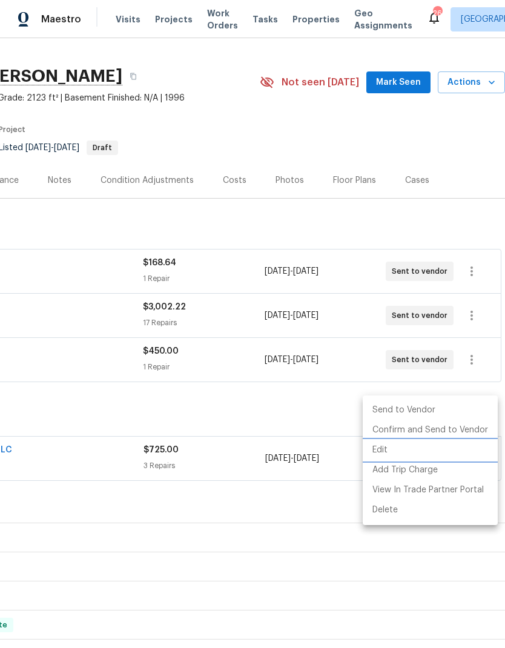
click at [380, 450] on li "Edit" at bounding box center [430, 450] width 135 height 20
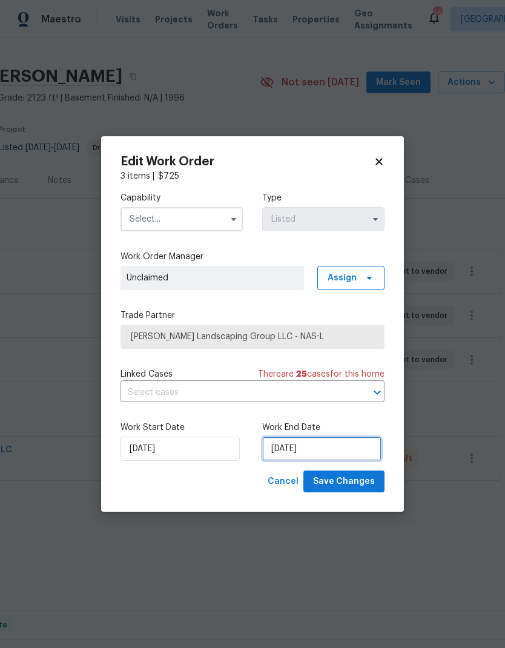
click at [288, 449] on input "8/18/2025" at bounding box center [321, 448] width 119 height 24
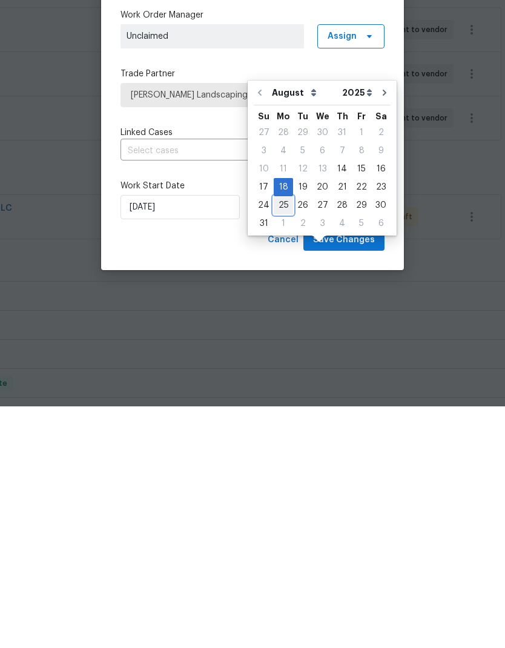
click at [275, 438] on div "25" at bounding box center [283, 446] width 19 height 17
type input "8/25/2025"
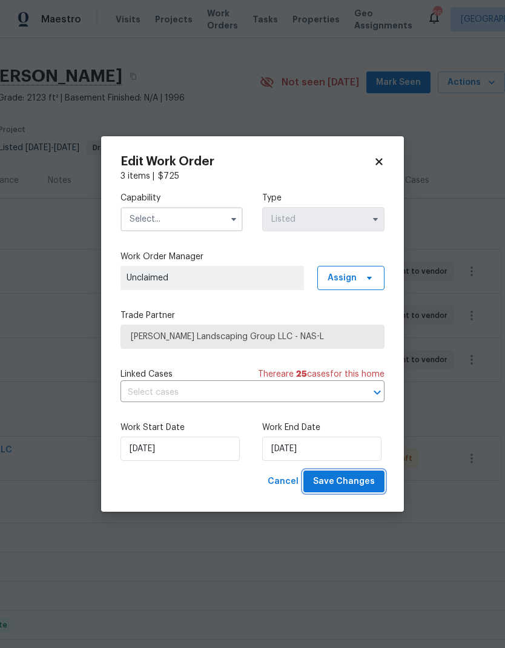
click at [329, 479] on span "Save Changes" at bounding box center [344, 481] width 62 height 15
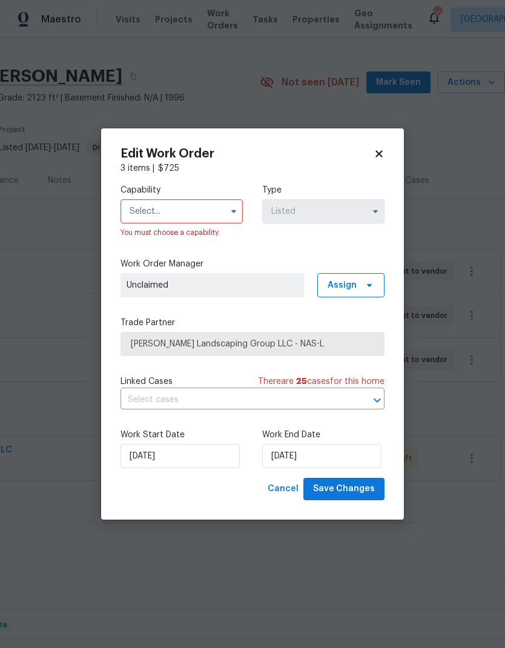
click at [148, 205] on input "text" at bounding box center [181, 211] width 122 height 24
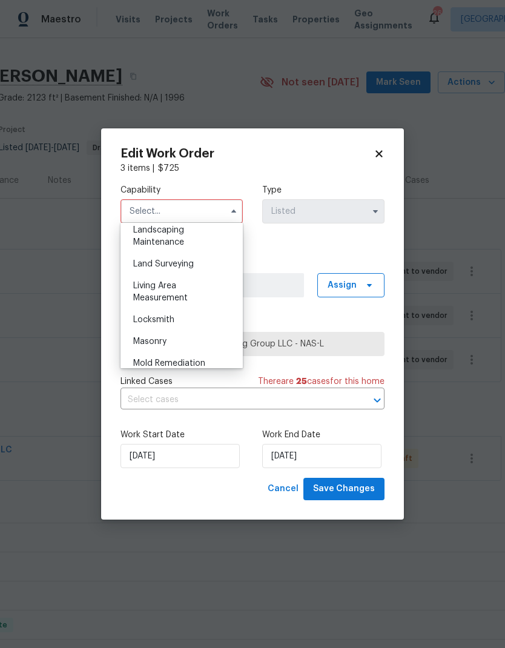
click at [148, 236] on div "Landscaping Maintenance" at bounding box center [181, 236] width 116 height 34
type input "Landscaping Maintenance"
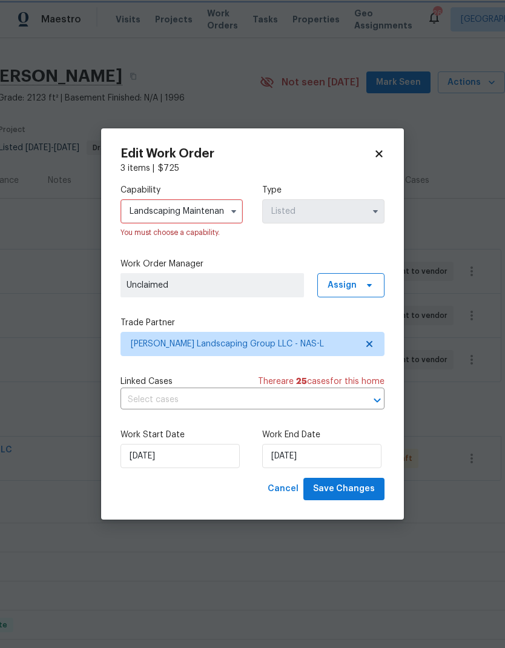
scroll to position [763, 0]
click at [349, 286] on span "Assign" at bounding box center [341, 285] width 29 height 12
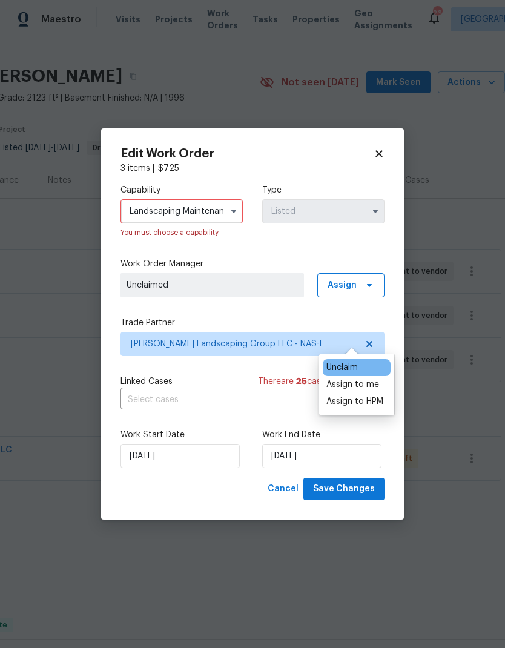
click at [329, 378] on div "Assign to me" at bounding box center [352, 384] width 53 height 12
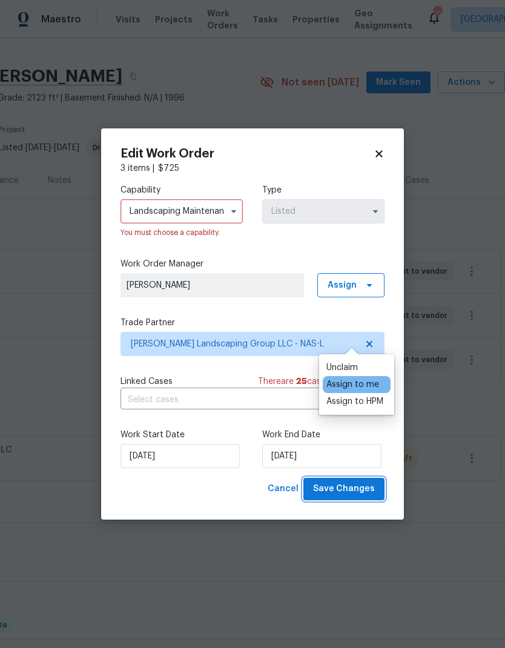
click at [333, 490] on span "Save Changes" at bounding box center [344, 488] width 62 height 15
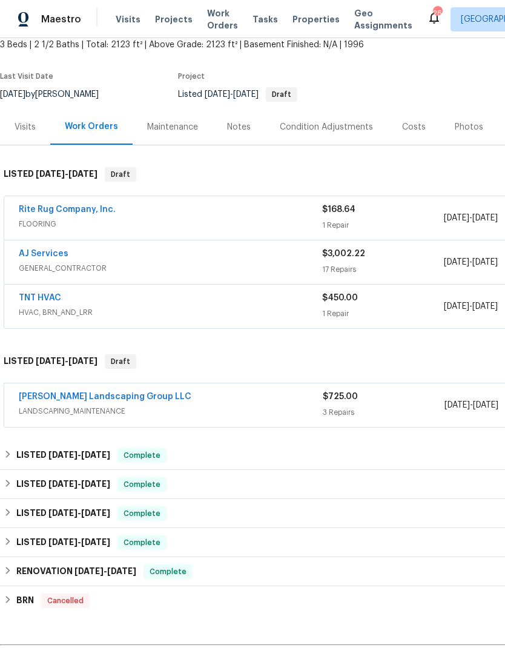
scroll to position [77, 0]
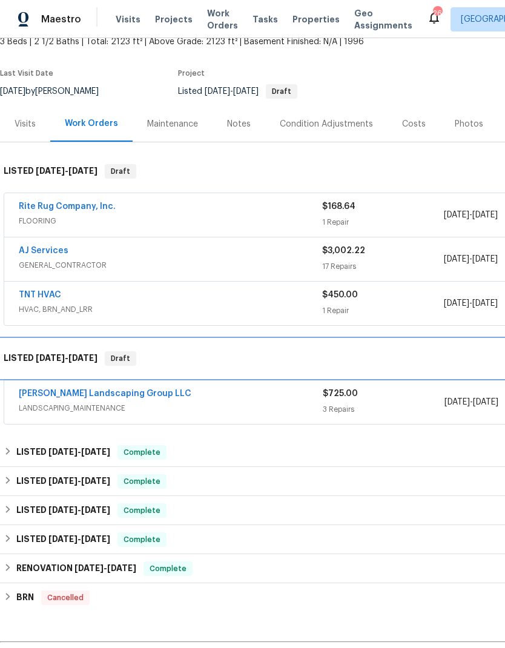
click at [132, 350] on div "LISTED [DATE] - [DATE] Draft" at bounding box center [342, 358] width 684 height 39
click at [131, 350] on div "LISTED [DATE] - [DATE] Draft" at bounding box center [342, 358] width 684 height 39
click at [126, 358] on span "Draft" at bounding box center [120, 358] width 29 height 12
click at [71, 359] on span "[DATE] - [DATE]" at bounding box center [67, 357] width 62 height 8
click at [41, 354] on span "[DATE]" at bounding box center [50, 357] width 29 height 8
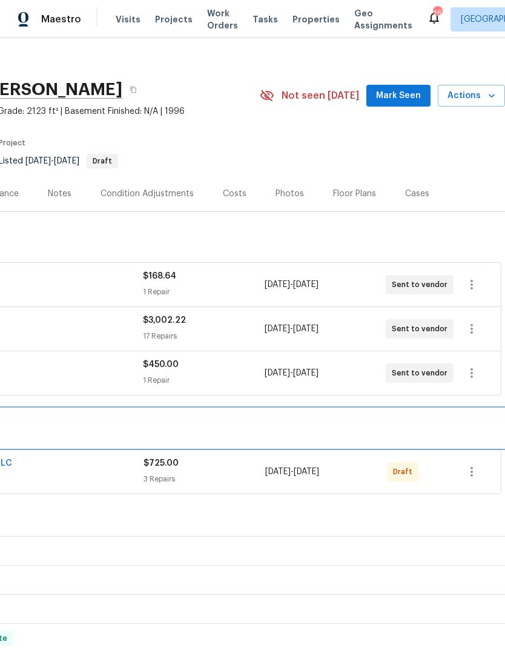
scroll to position [8, 179]
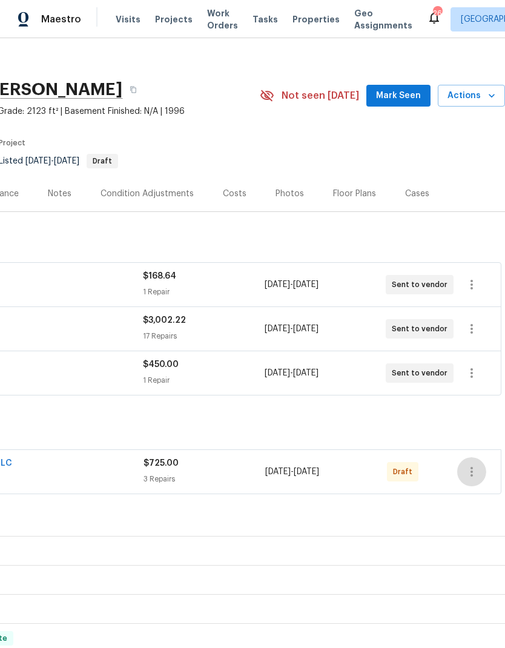
click at [482, 473] on button "button" at bounding box center [471, 471] width 29 height 29
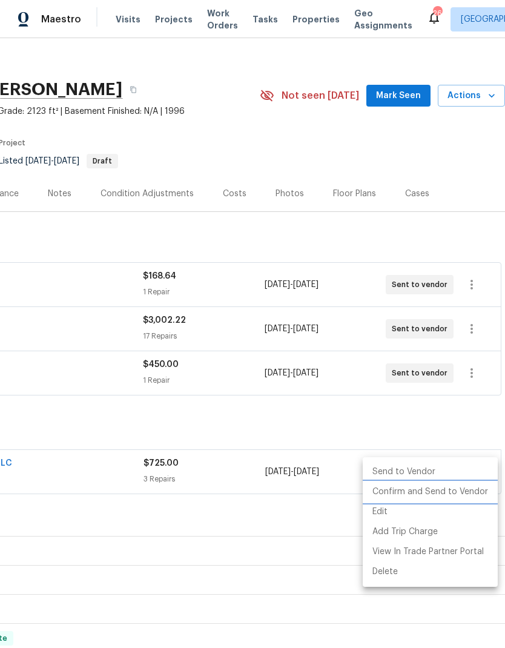
click at [465, 490] on li "Confirm and Send to Vendor" at bounding box center [430, 492] width 135 height 20
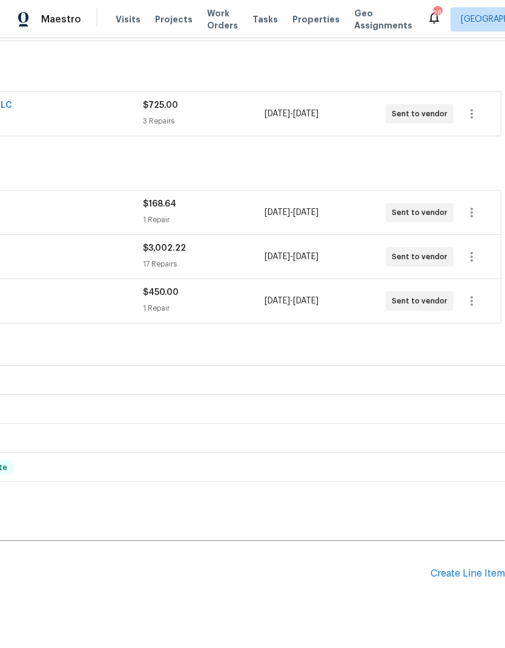
scroll to position [178, 179]
click at [445, 579] on div "Create Line Item" at bounding box center [467, 573] width 74 height 11
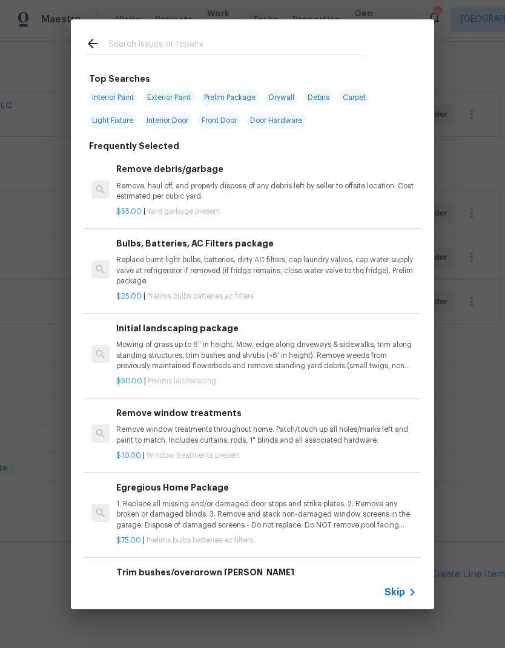
click at [143, 38] on input "text" at bounding box center [236, 45] width 257 height 18
type input "Clean"
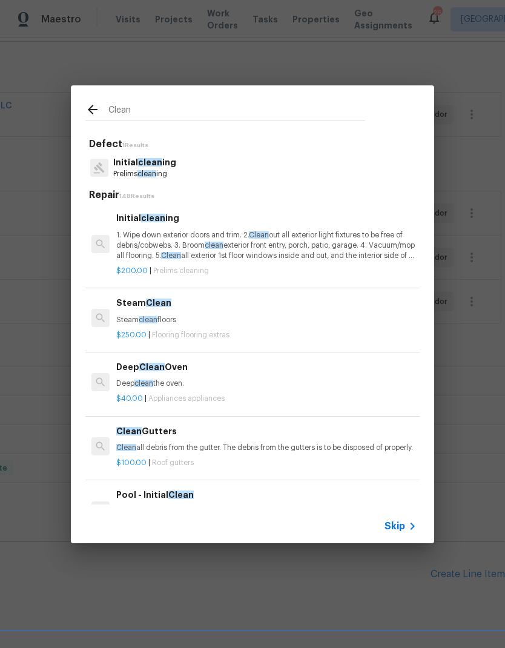
click at [145, 236] on p "1. Wipe down exterior doors and trim. 2. Clean out all exterior light fixtures …" at bounding box center [266, 245] width 300 height 31
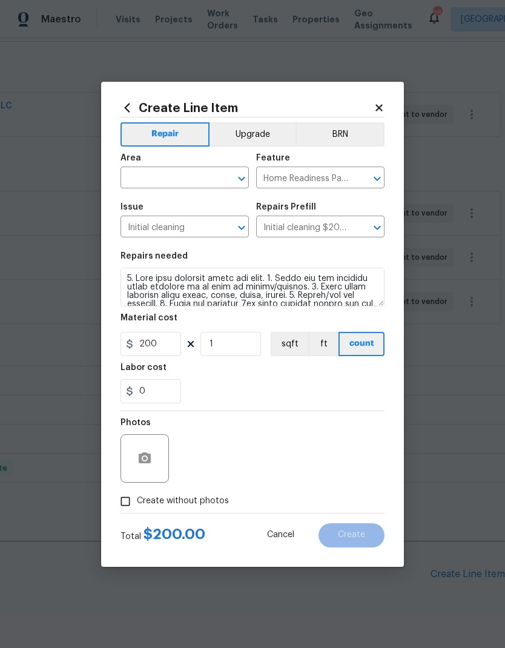
click at [148, 169] on input "text" at bounding box center [167, 178] width 94 height 19
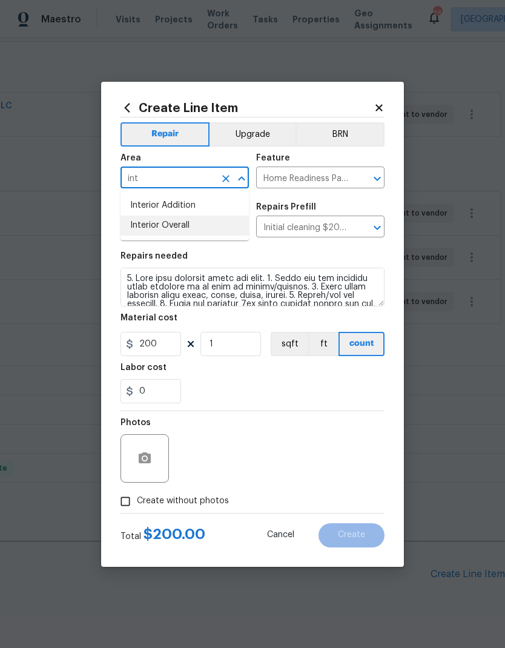
click at [148, 234] on li "Interior Overall" at bounding box center [184, 225] width 128 height 20
type input "Interior Overall"
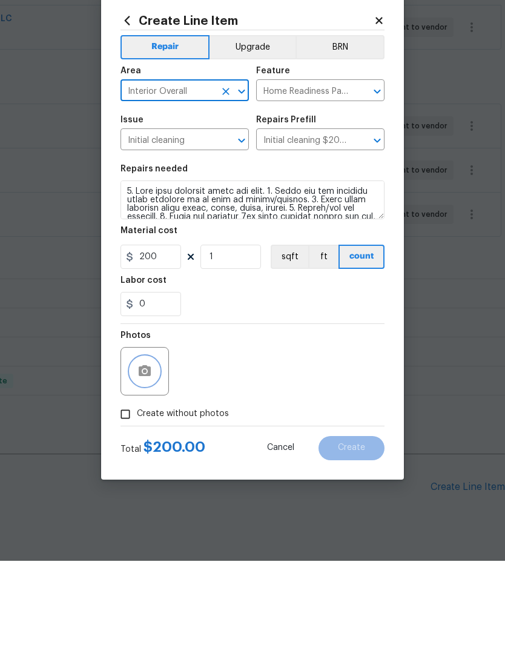
click at [150, 452] on icon "button" at bounding box center [145, 457] width 12 height 11
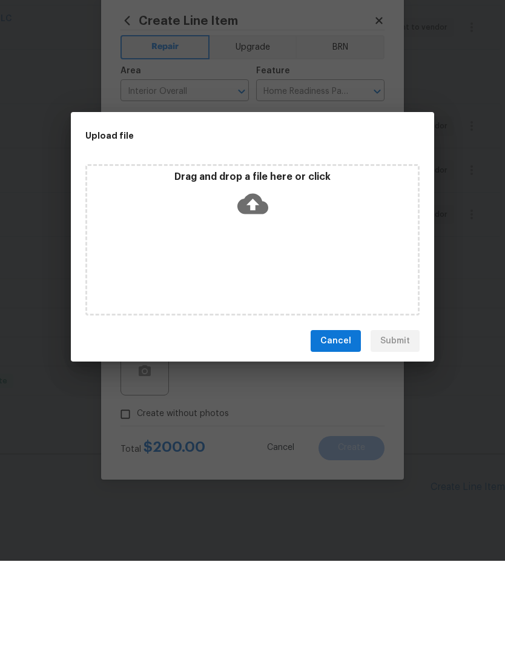
scroll to position [48, 0]
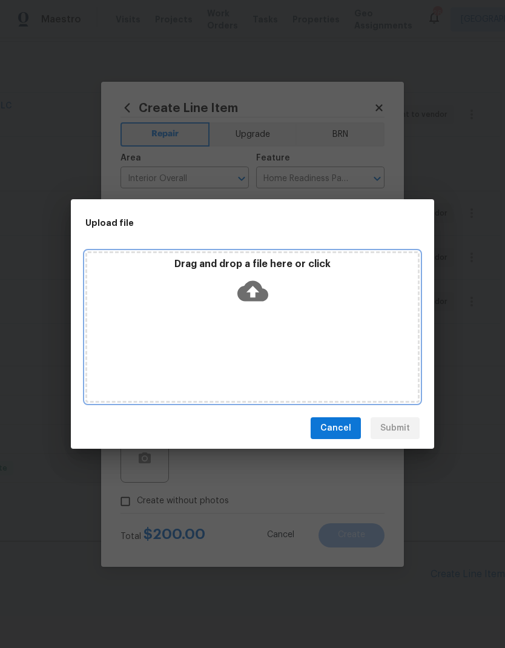
click at [261, 294] on icon at bounding box center [252, 291] width 31 height 21
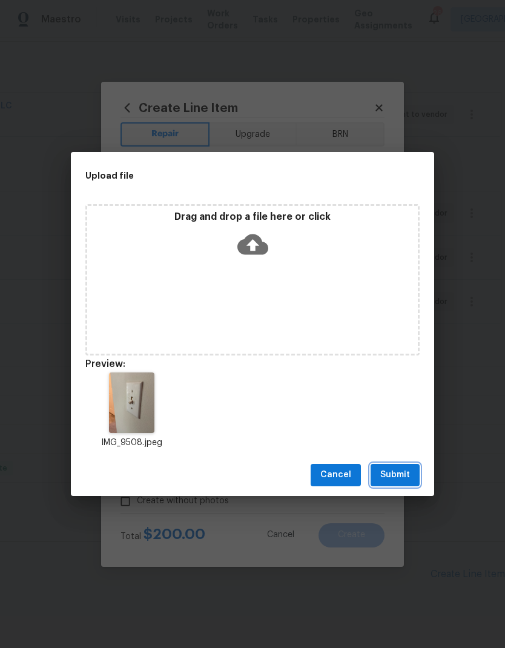
click at [394, 481] on span "Submit" at bounding box center [395, 474] width 30 height 15
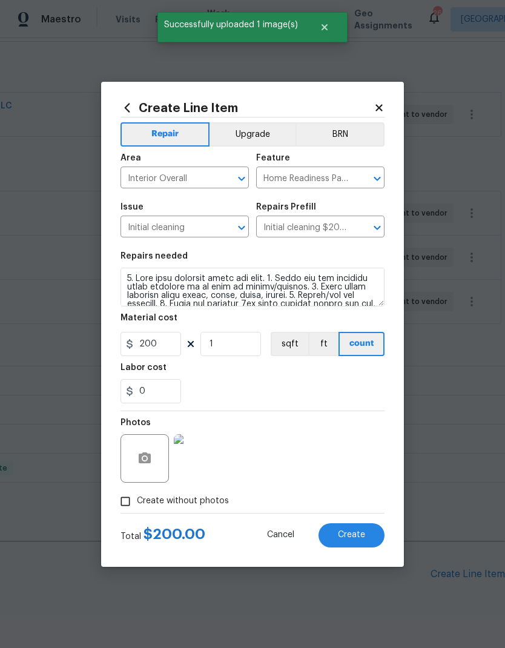
click at [341, 533] on span "Create" at bounding box center [351, 534] width 27 height 9
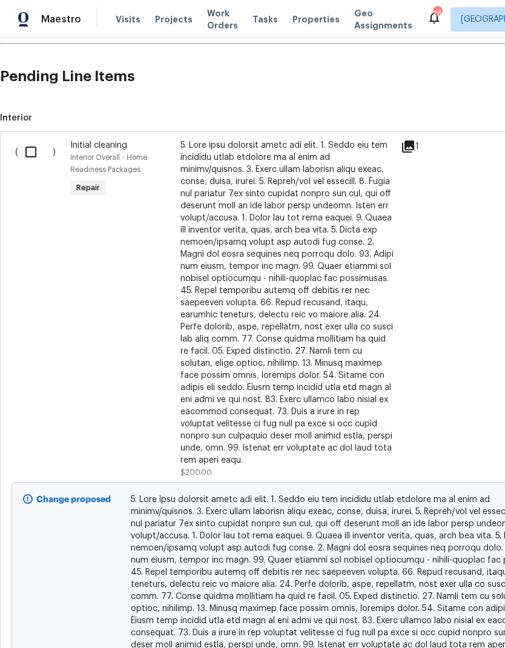
scroll to position [675, 0]
click at [27, 139] on input "checkbox" at bounding box center [35, 151] width 34 height 25
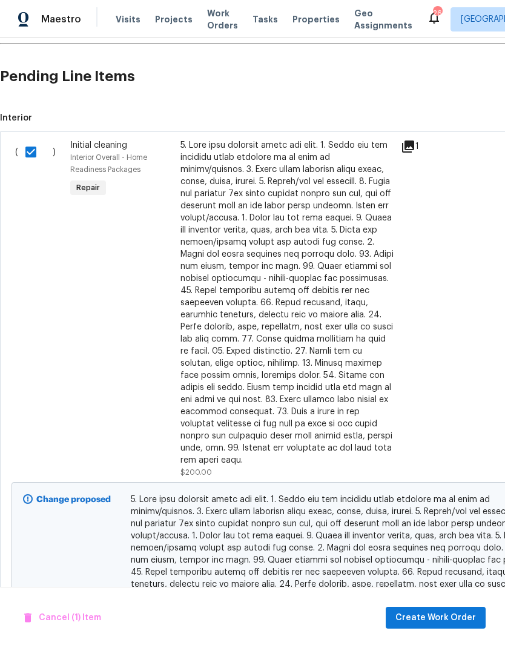
click at [413, 615] on span "Create Work Order" at bounding box center [435, 617] width 80 height 15
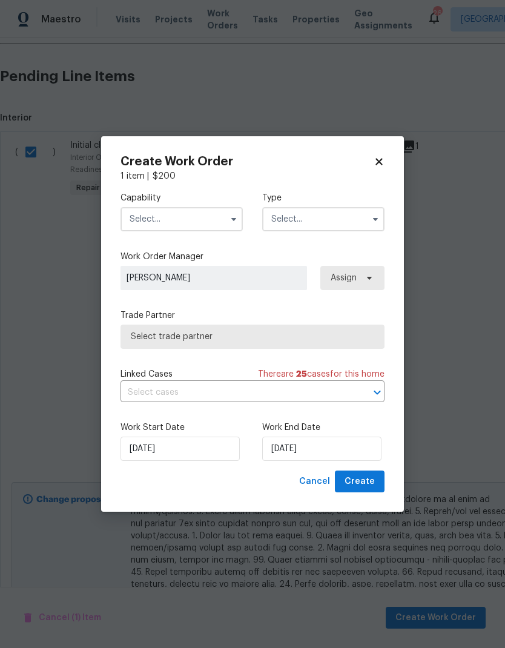
checkbox input "false"
click at [151, 220] on input "text" at bounding box center [181, 219] width 122 height 24
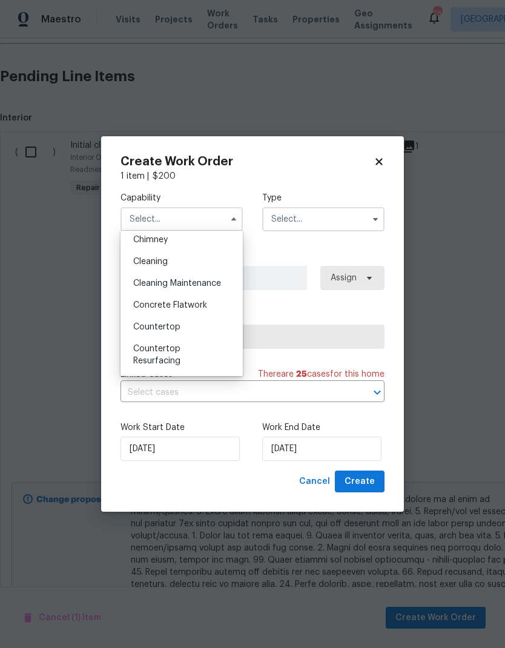
scroll to position [156, 0]
click at [145, 264] on span "Cleaning" at bounding box center [150, 262] width 34 height 8
type input "Cleaning"
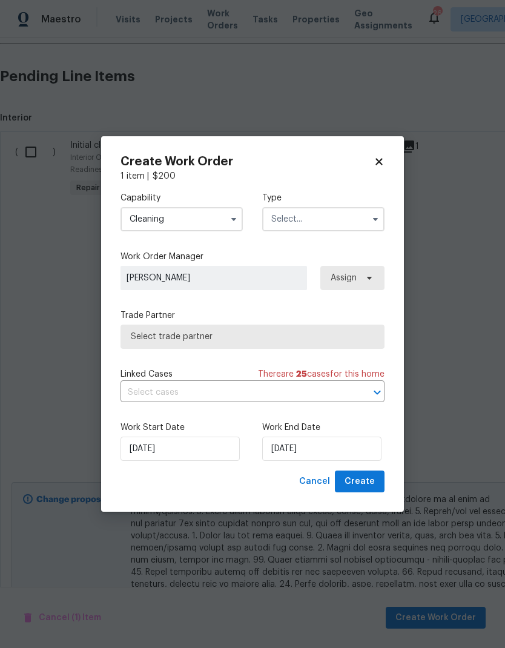
click at [300, 224] on input "text" at bounding box center [323, 219] width 122 height 24
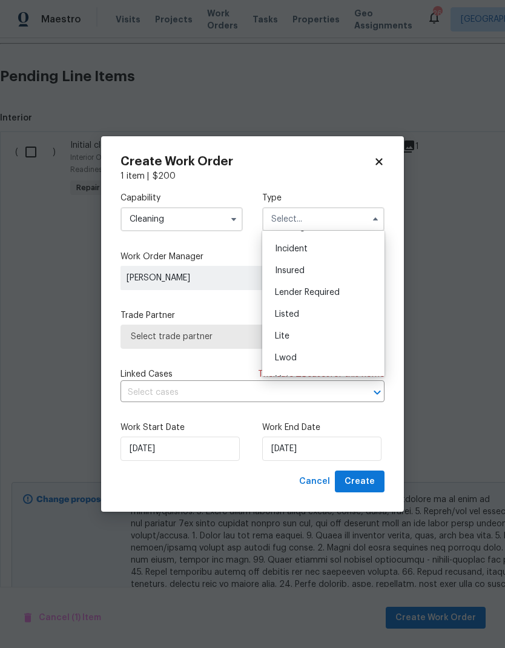
scroll to position [64, 0]
click at [282, 310] on span "Listed" at bounding box center [287, 311] width 24 height 8
type input "Listed"
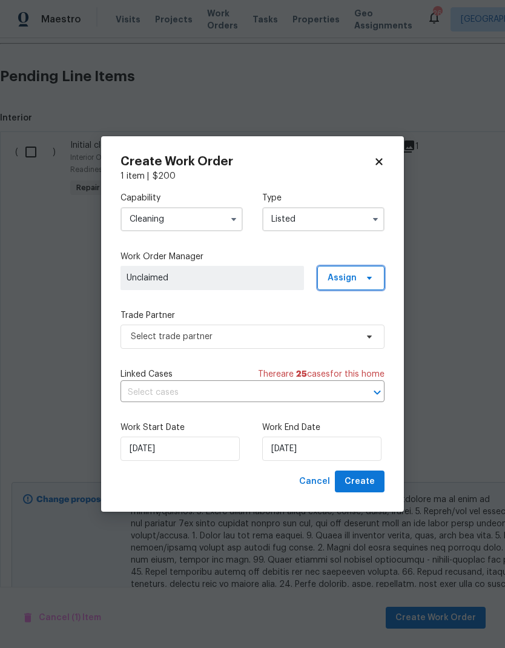
click at [343, 272] on span "Assign" at bounding box center [341, 278] width 29 height 12
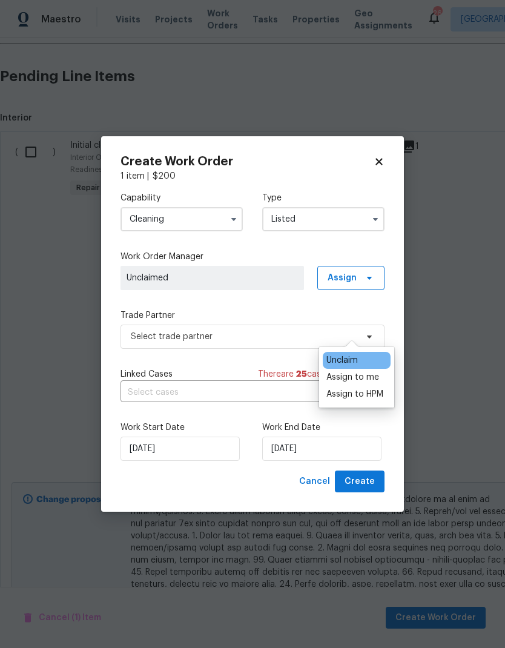
click at [337, 371] on div "Assign to me" at bounding box center [352, 377] width 53 height 12
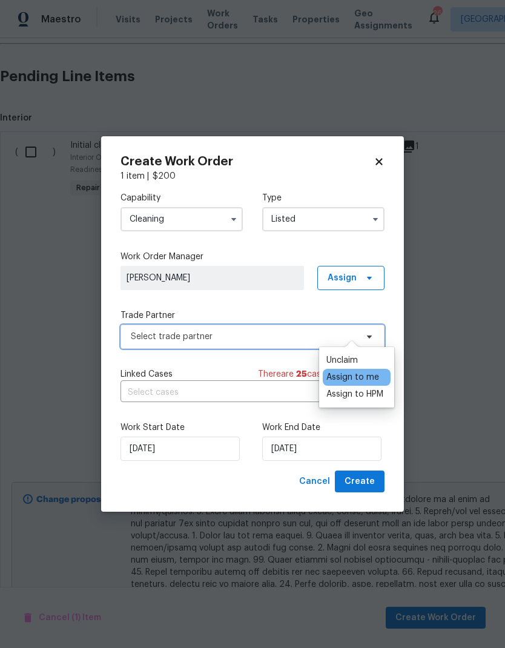
click at [151, 343] on span "Select trade partner" at bounding box center [252, 336] width 264 height 24
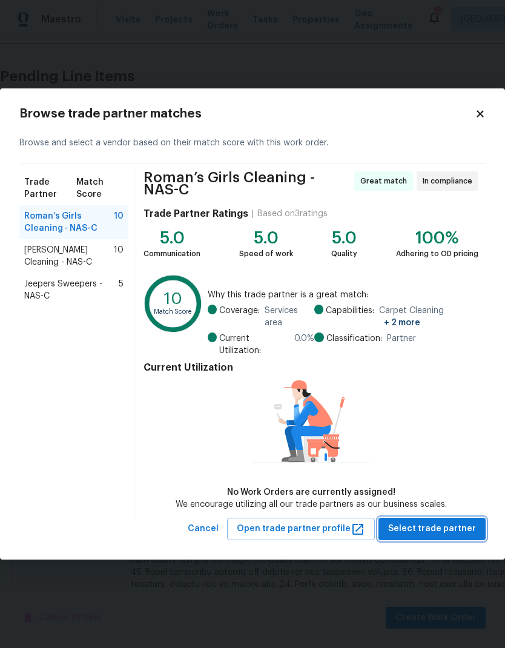
click at [409, 536] on span "Select trade partner" at bounding box center [432, 528] width 88 height 15
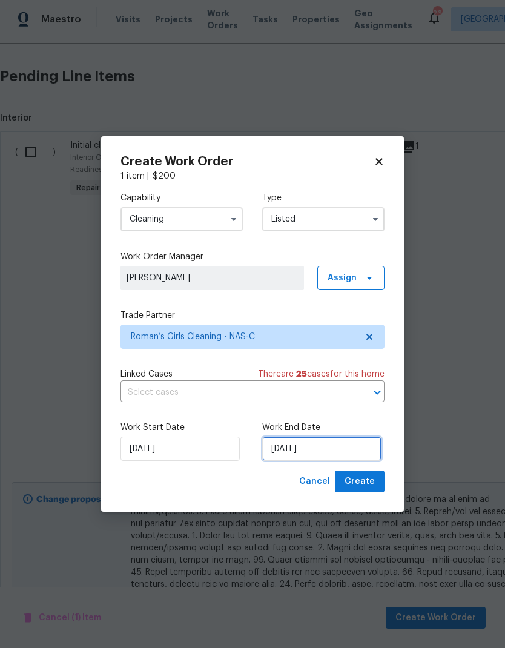
click at [313, 449] on input "8/14/2025" at bounding box center [321, 448] width 119 height 24
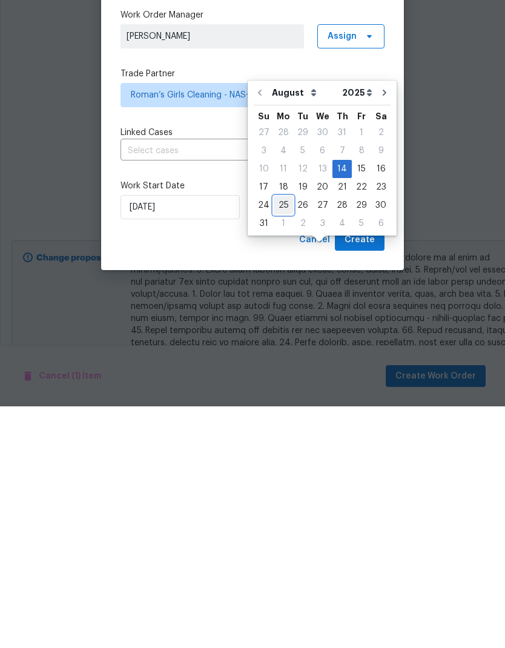
click at [278, 438] on div "25" at bounding box center [283, 446] width 19 height 17
type input "8/25/2025"
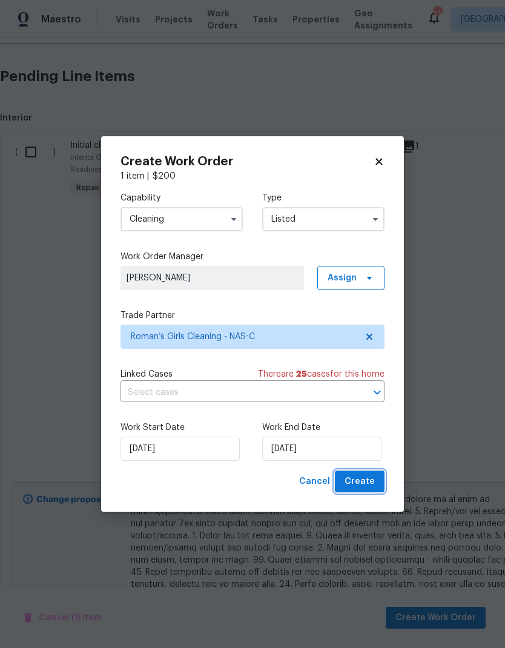
click at [355, 484] on span "Create" at bounding box center [359, 481] width 30 height 15
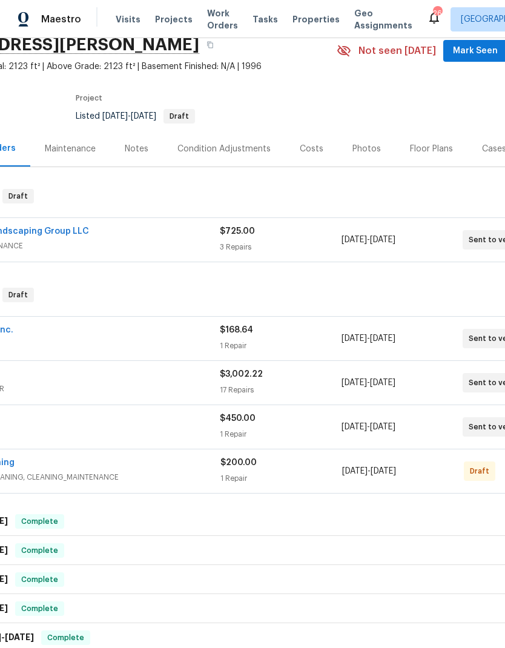
scroll to position [51, 80]
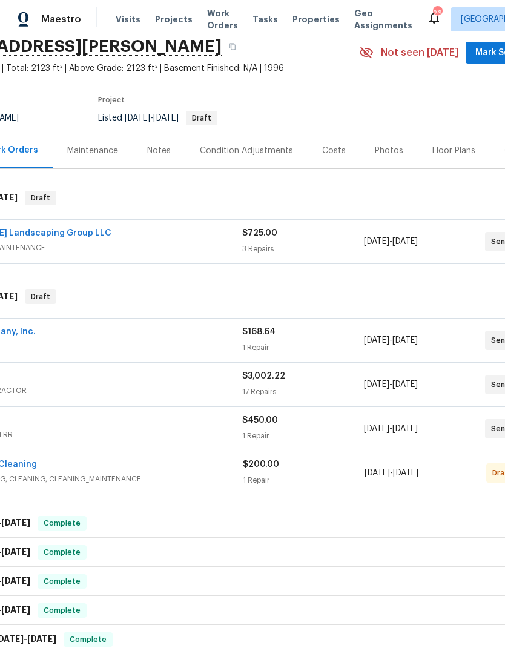
click at [197, 458] on div "Roman’s Girls Cleaning" at bounding box center [91, 465] width 304 height 15
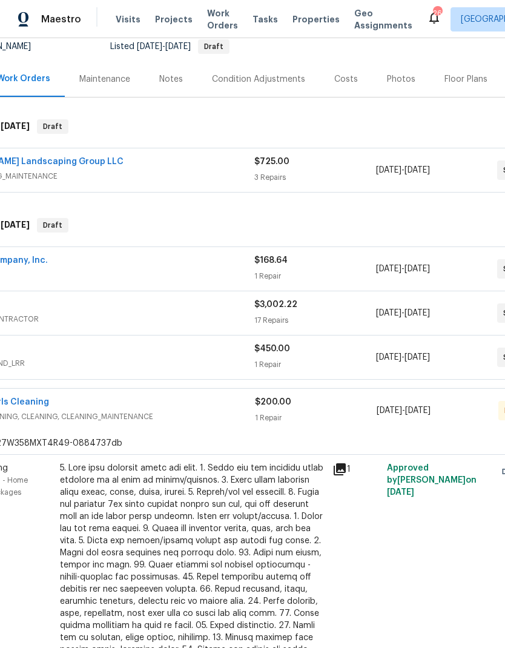
scroll to position [148, 56]
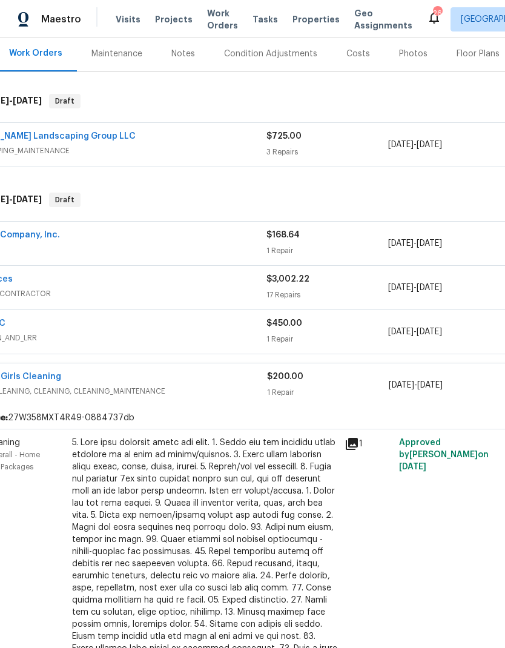
click at [142, 442] on div at bounding box center [204, 563] width 265 height 254
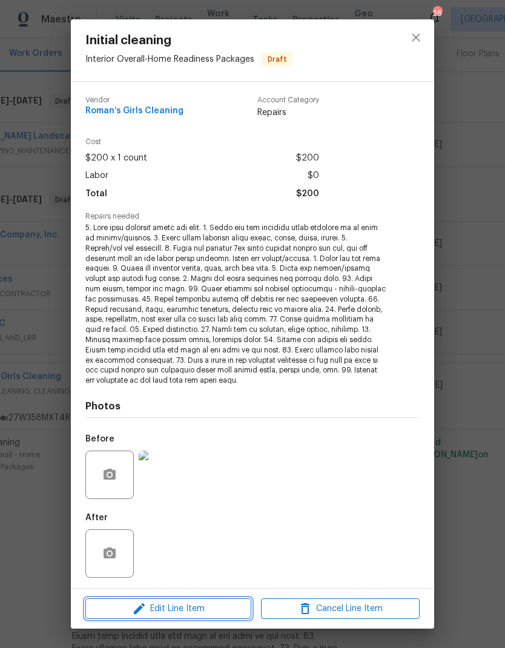
click at [137, 607] on icon "button" at bounding box center [139, 608] width 11 height 11
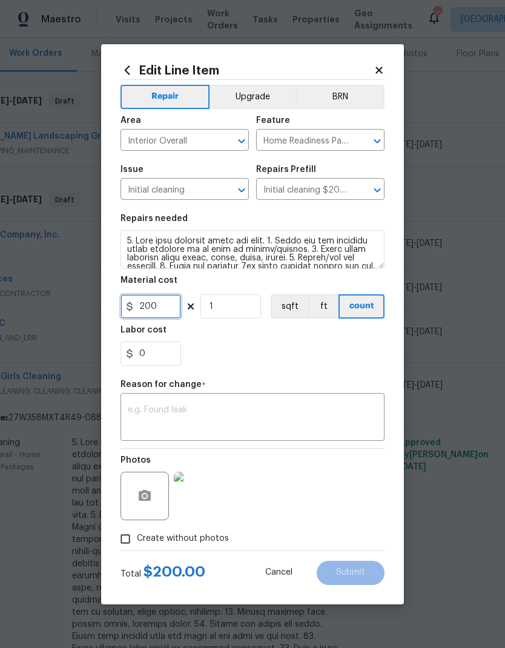
click at [171, 313] on input "200" at bounding box center [150, 306] width 61 height 24
type input "350"
click at [248, 364] on div "0" at bounding box center [252, 353] width 264 height 24
click at [150, 412] on textarea at bounding box center [252, 418] width 249 height 25
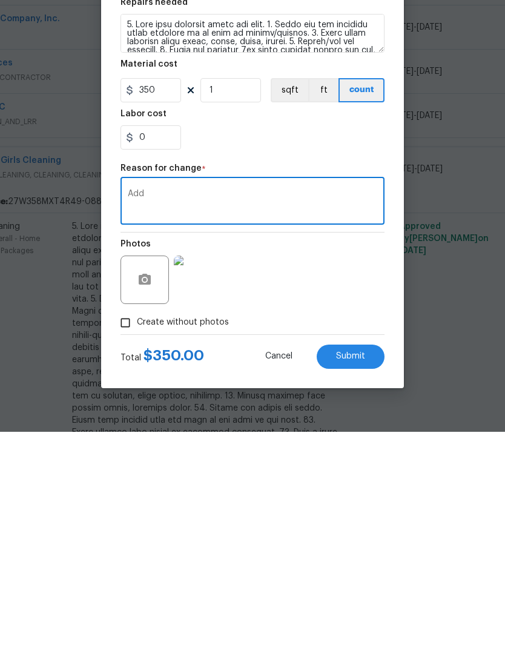
type textarea "Add"
click at [348, 568] on span "Submit" at bounding box center [350, 572] width 29 height 9
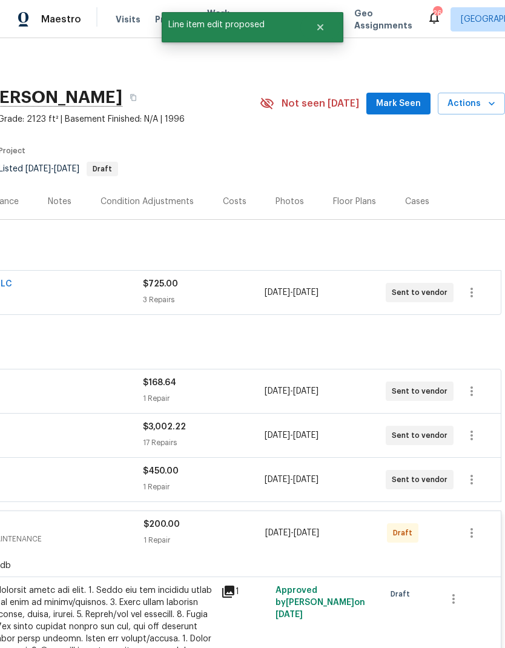
scroll to position [0, 179]
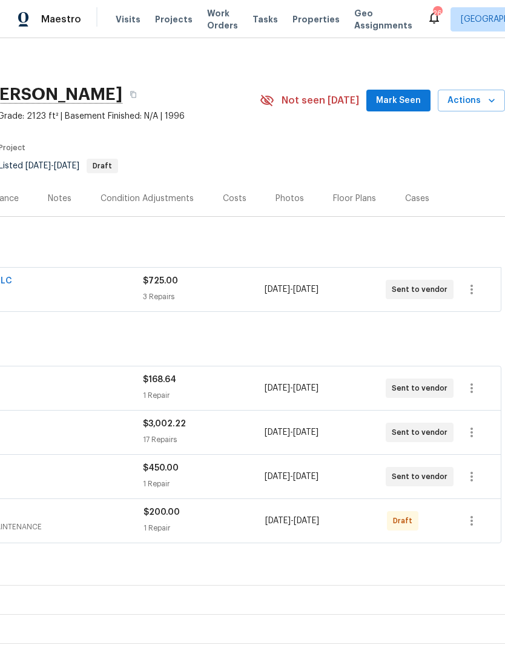
scroll to position [3, 179]
click at [475, 525] on icon "button" at bounding box center [471, 520] width 15 height 15
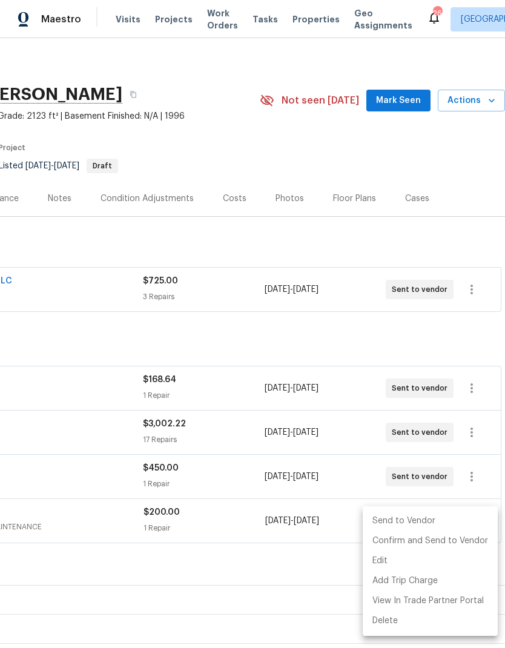
click at [59, 533] on div at bounding box center [252, 324] width 505 height 648
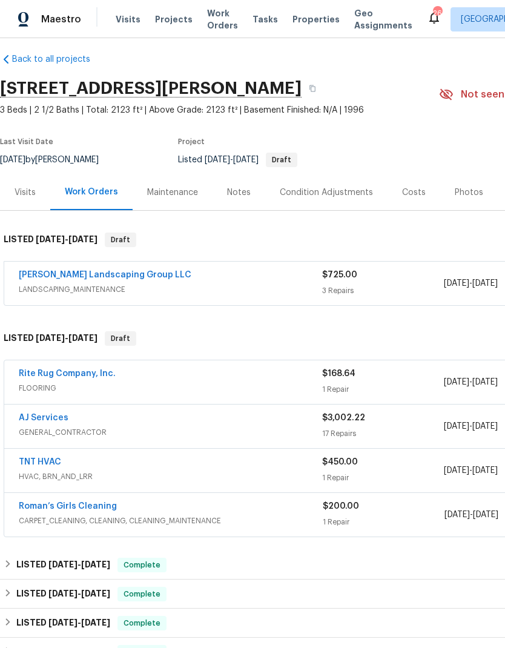
scroll to position [9, 0]
click at [214, 510] on div "Roman’s Girls Cleaning" at bounding box center [171, 507] width 304 height 15
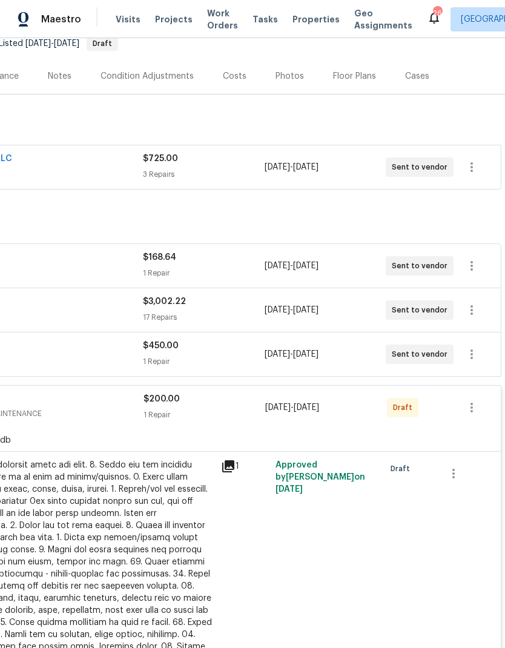
scroll to position [125, 179]
click at [472, 408] on icon "button" at bounding box center [471, 407] width 2 height 10
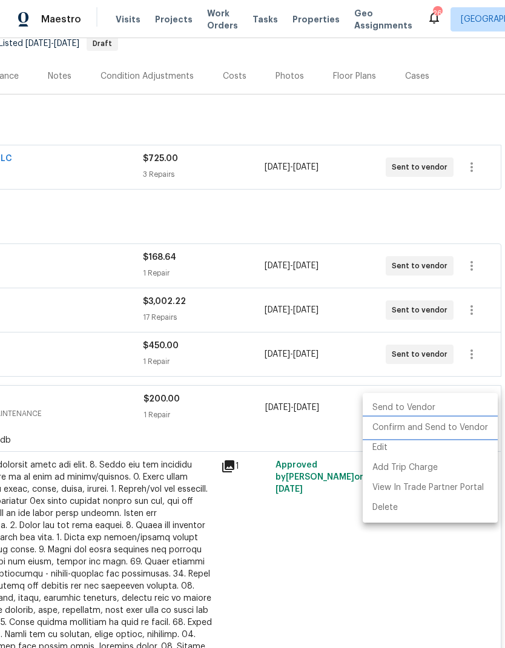
click at [417, 429] on li "Confirm and Send to Vendor" at bounding box center [430, 428] width 135 height 20
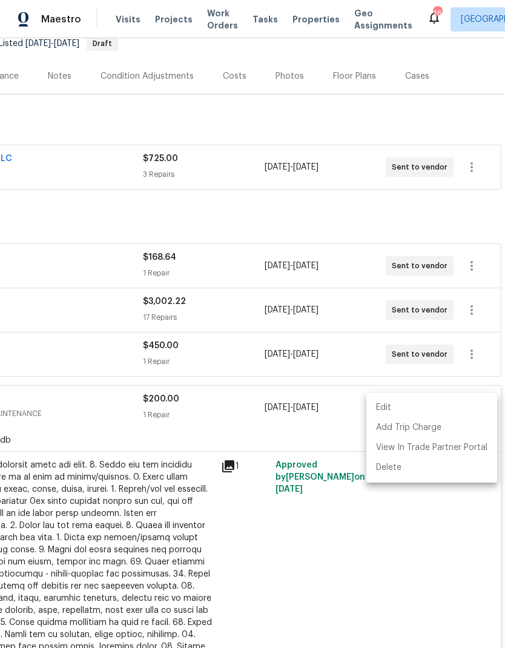
click at [206, 16] on div at bounding box center [252, 324] width 505 height 648
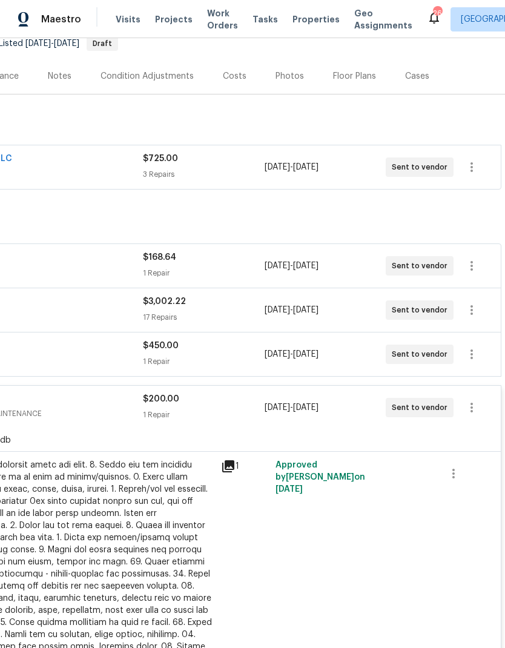
click at [215, 18] on span "Work Orders" at bounding box center [222, 19] width 31 height 24
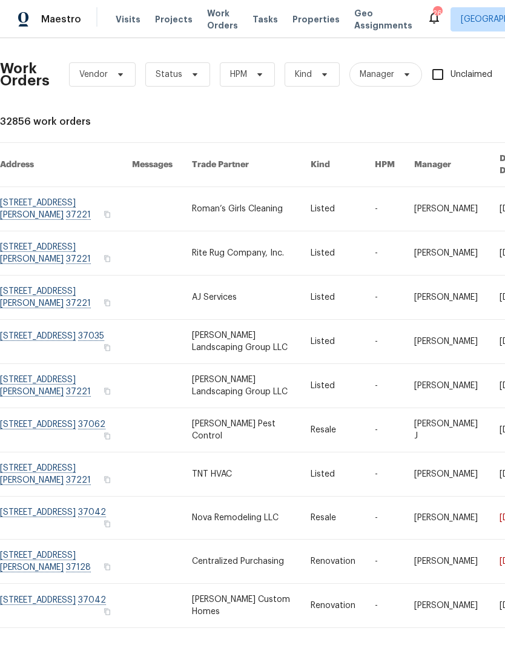
click at [226, 203] on link at bounding box center [251, 209] width 119 height 44
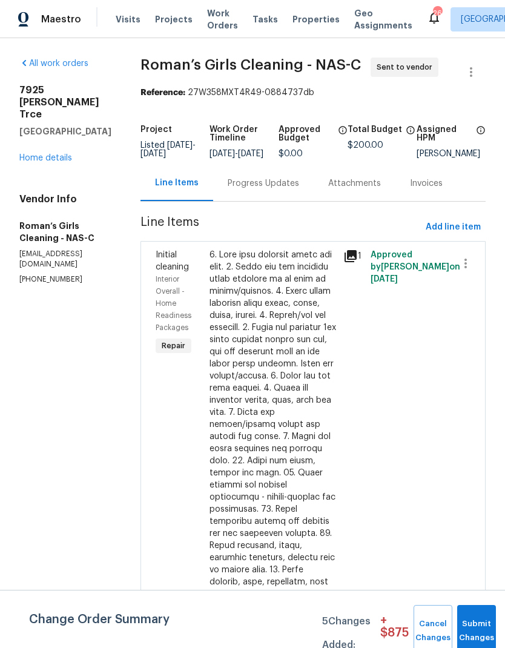
click at [274, 189] on div "Progress Updates" at bounding box center [263, 183] width 71 height 12
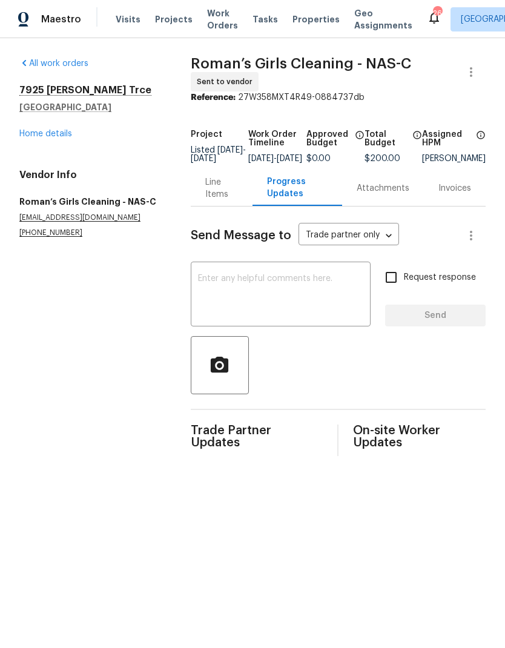
click at [222, 286] on textarea at bounding box center [280, 295] width 165 height 42
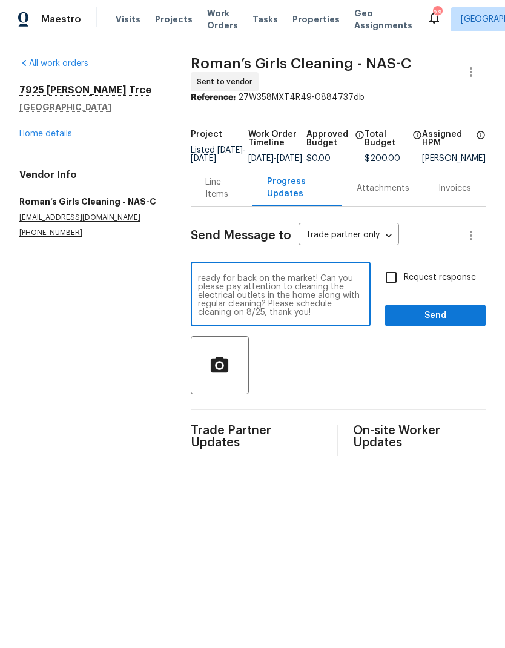
scroll to position [17, 0]
type textarea "Hi! This property fell out of contract and we will be doing some work to get it…"
click at [398, 290] on input "Request response" at bounding box center [390, 276] width 25 height 25
checkbox input "true"
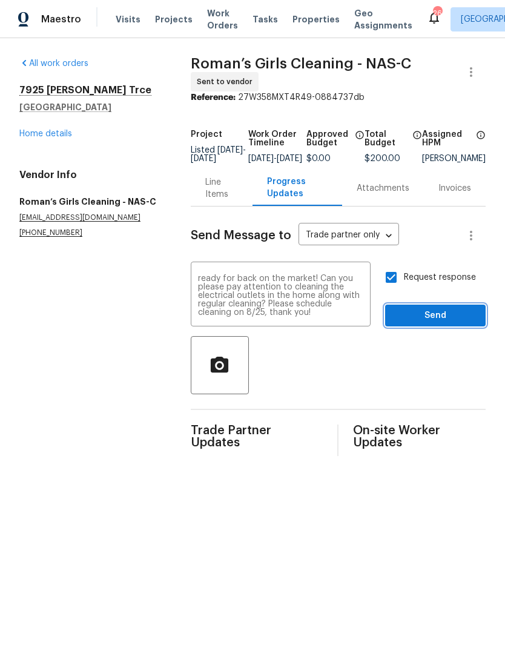
click at [408, 323] on span "Send" at bounding box center [435, 315] width 81 height 15
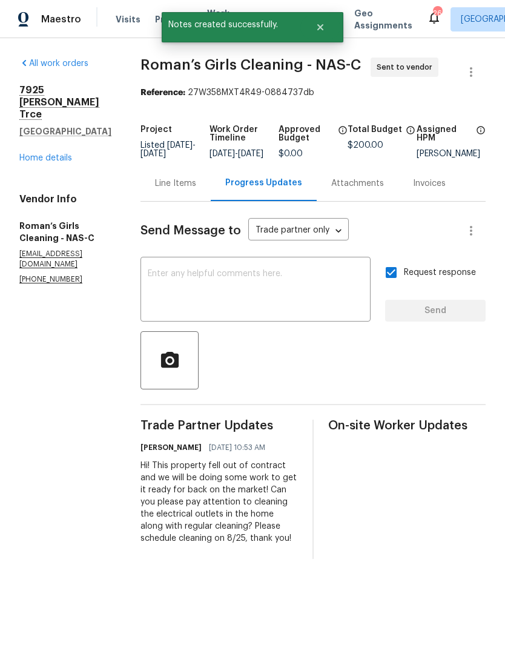
scroll to position [0, 0]
click at [321, 31] on icon "Close" at bounding box center [320, 27] width 10 height 10
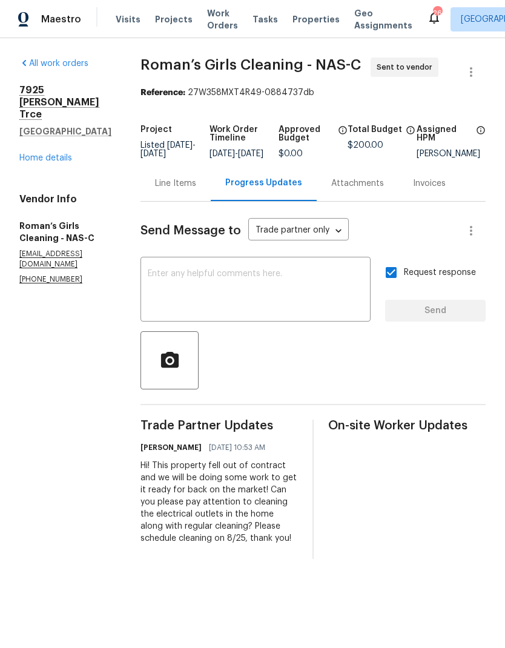
click at [212, 21] on span "Work Orders" at bounding box center [222, 19] width 31 height 24
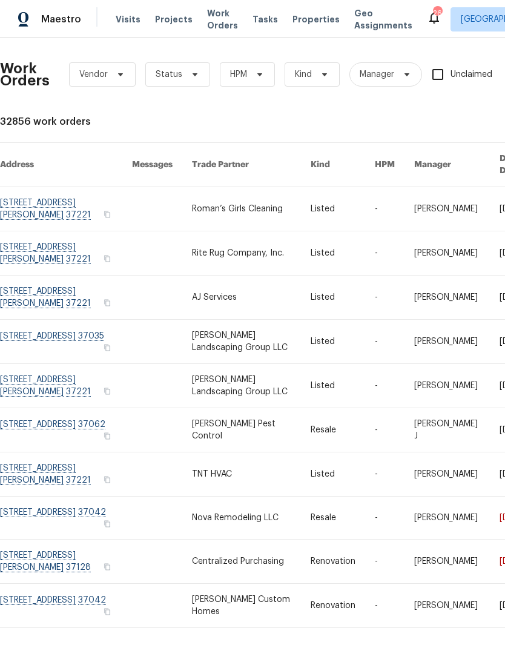
click at [192, 239] on link at bounding box center [162, 253] width 60 height 44
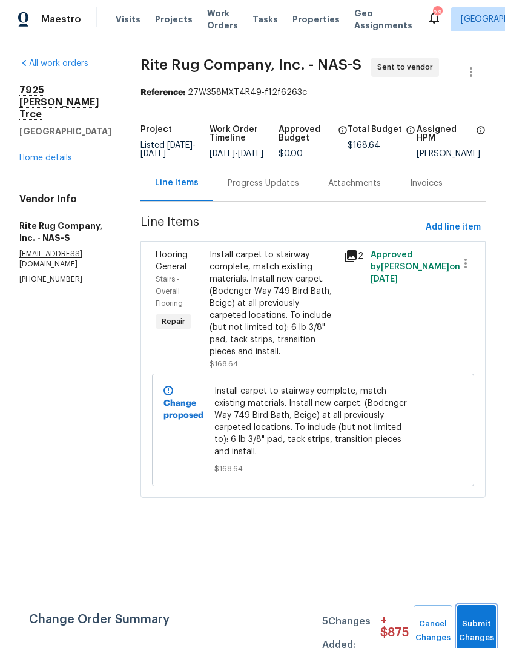
click at [469, 614] on button "Submit Changes" at bounding box center [476, 631] width 39 height 52
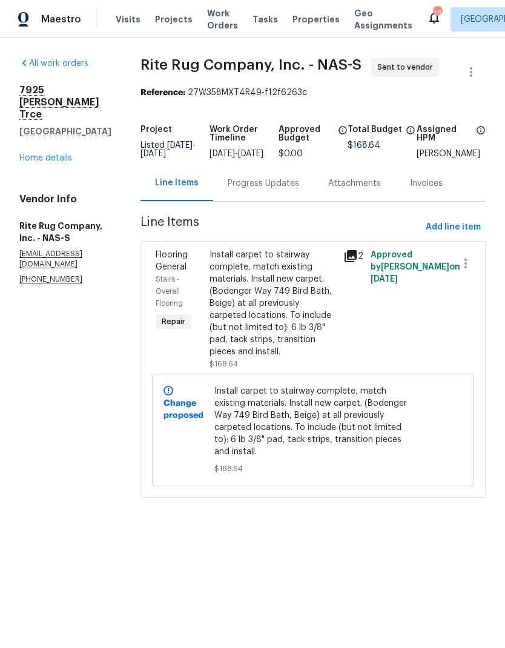
click at [272, 189] on div "Progress Updates" at bounding box center [263, 183] width 71 height 12
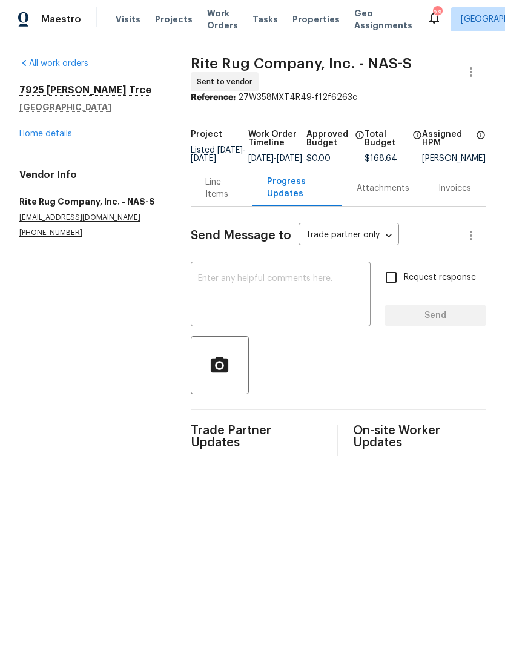
click at [217, 298] on textarea at bounding box center [280, 295] width 165 height 42
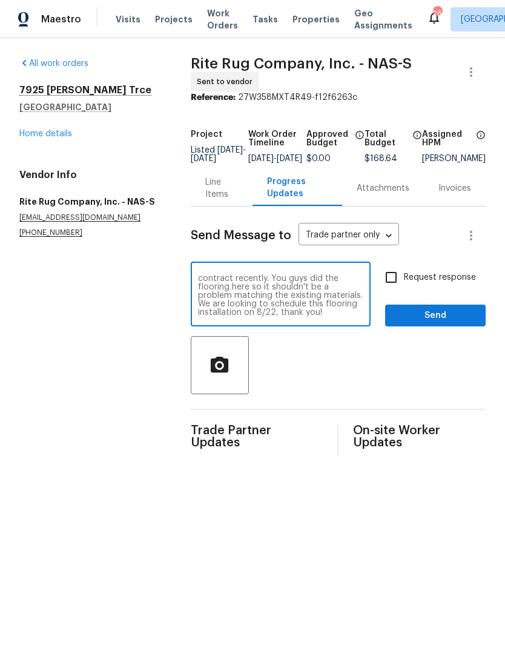
type textarea "Hi! We are looking to carpet the entire stairs at this home that fell out of co…"
click at [396, 282] on input "Request response" at bounding box center [390, 276] width 25 height 25
checkbox input "true"
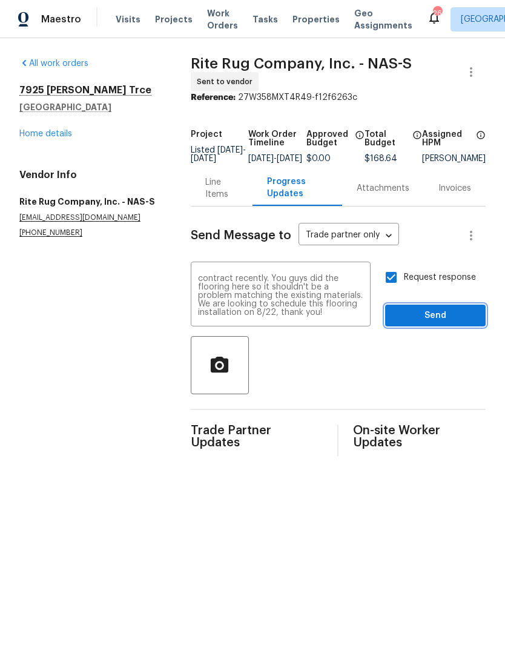
click at [419, 322] on span "Send" at bounding box center [435, 315] width 81 height 15
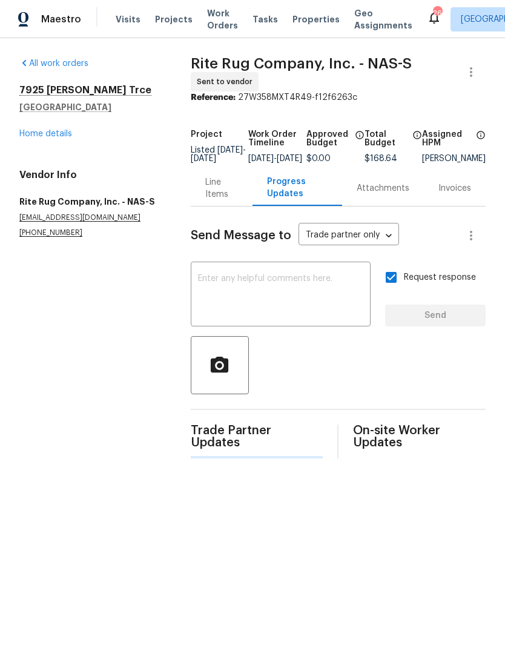
scroll to position [0, 0]
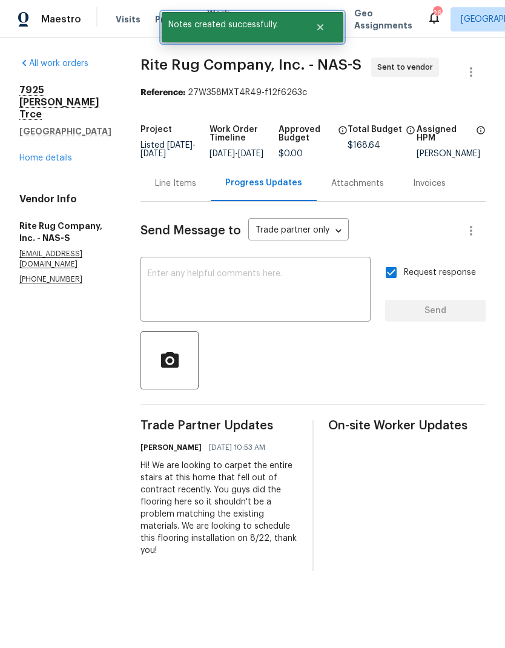
click at [316, 33] on button "Close" at bounding box center [320, 27] width 40 height 24
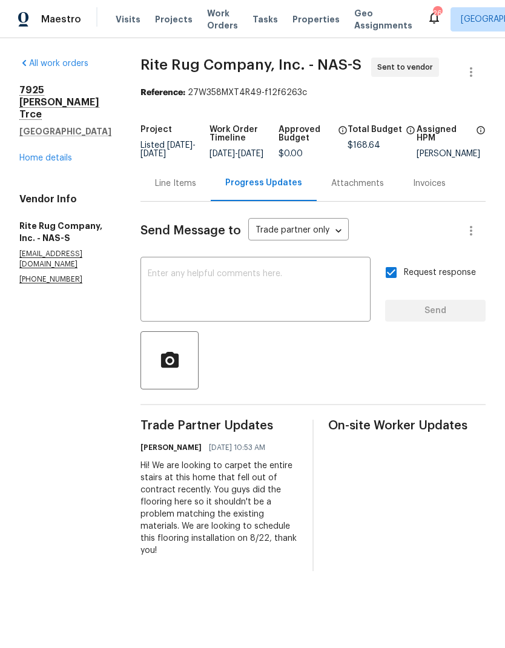
click at [207, 27] on span "Work Orders" at bounding box center [222, 19] width 31 height 24
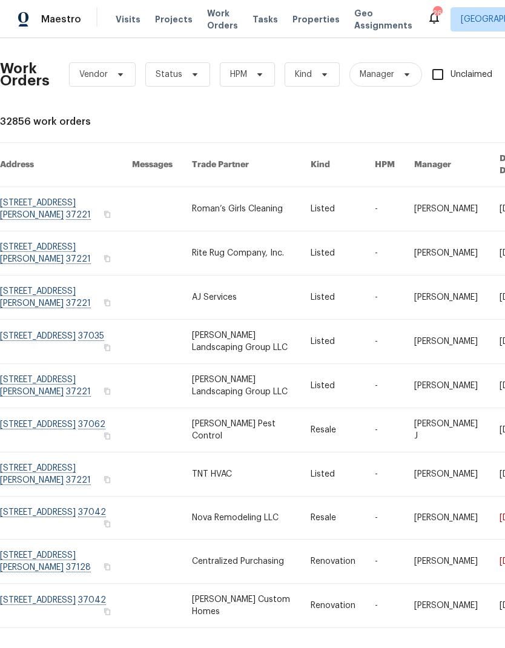
click at [232, 279] on link at bounding box center [251, 297] width 119 height 44
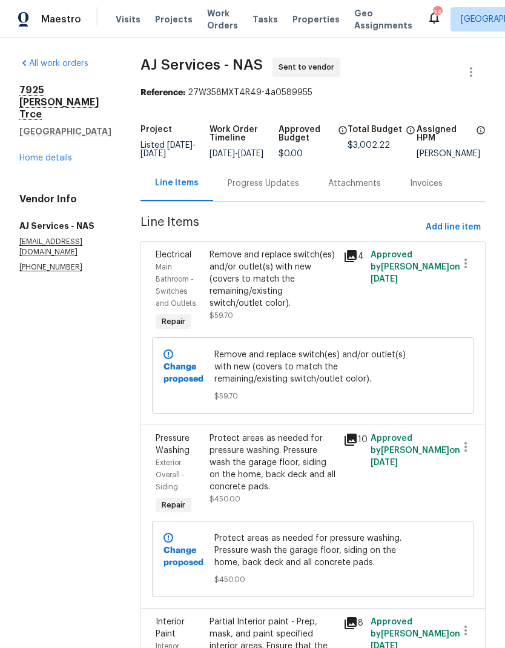
click at [261, 189] on div "Progress Updates" at bounding box center [263, 183] width 71 height 12
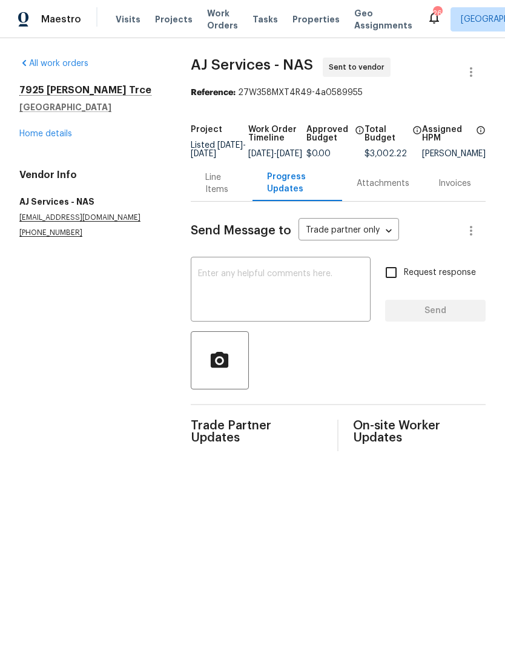
click at [215, 292] on textarea at bounding box center [280, 290] width 165 height 42
click at [209, 290] on textarea at bounding box center [280, 290] width 165 height 42
paste textarea "Hi, I was calling to review the listed work order with you. Please look over th…"
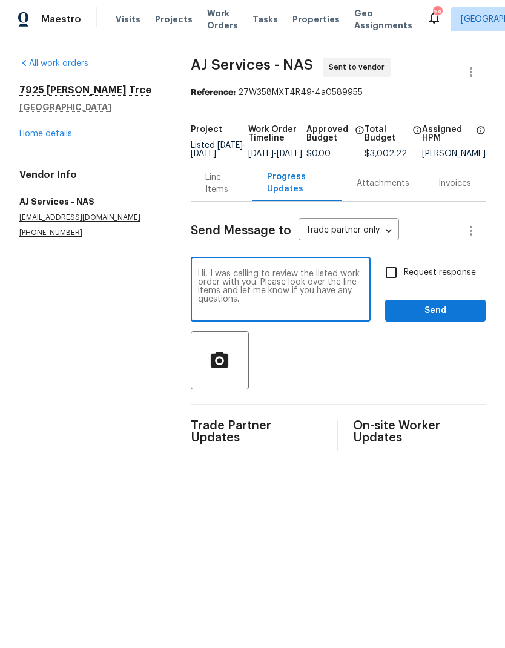
click at [198, 281] on textarea "Hi, I was calling to review the listed work order with you. Please look over th…" at bounding box center [280, 290] width 165 height 42
type textarea "Hi! Please look over the line items and let me know if you have any questions. …"
click at [49, 339] on section "All work orders [STREET_ADDRESS][PERSON_NAME] Home details Vendor Info AJ Servi…" at bounding box center [90, 253] width 142 height 393
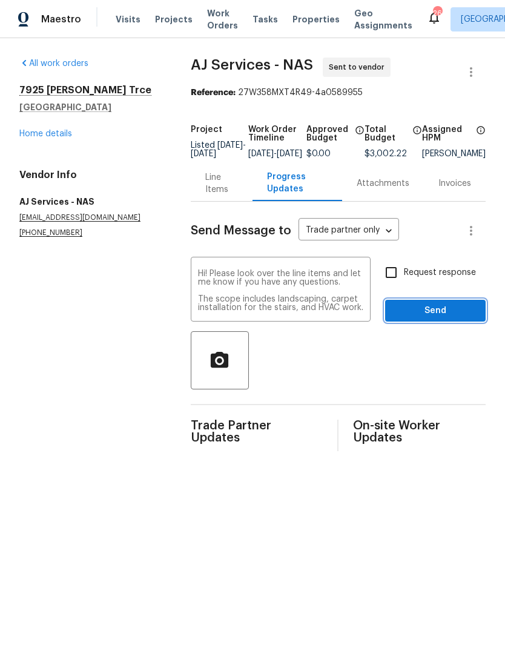
click at [397, 318] on span "Send" at bounding box center [435, 310] width 81 height 15
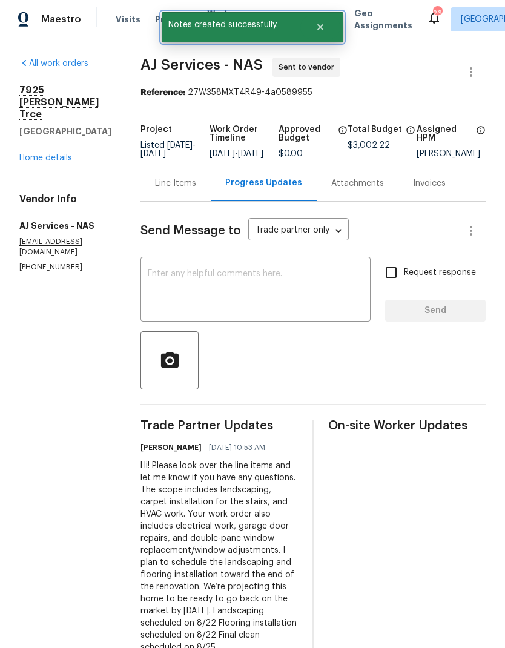
click at [322, 28] on icon "Close" at bounding box center [320, 27] width 6 height 6
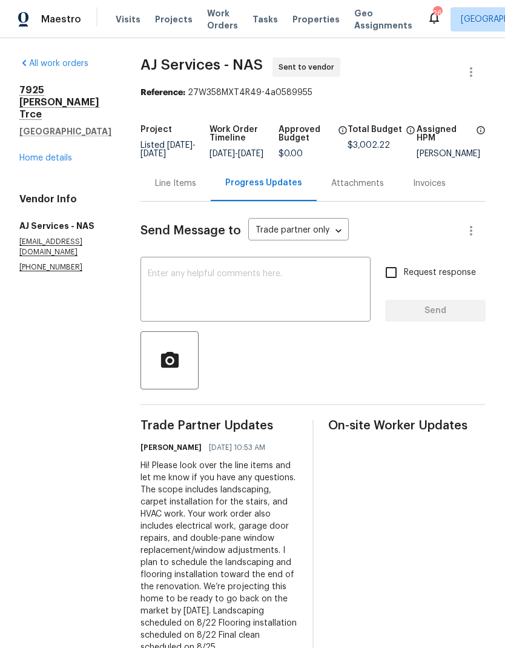
click at [216, 24] on span "Work Orders" at bounding box center [222, 19] width 31 height 24
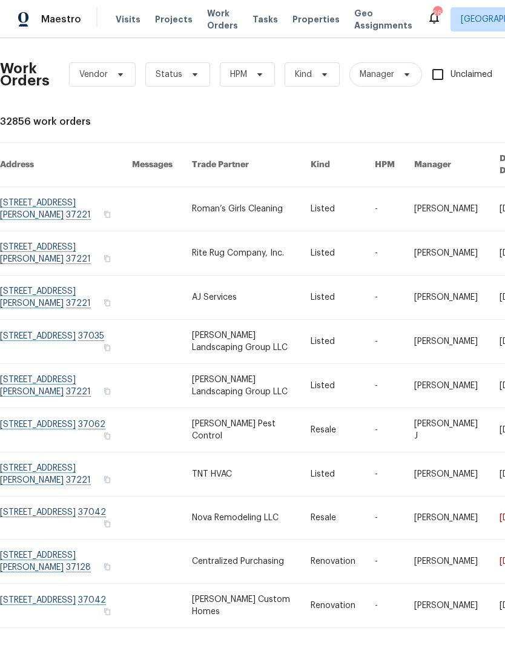
click at [238, 333] on link at bounding box center [251, 342] width 119 height 44
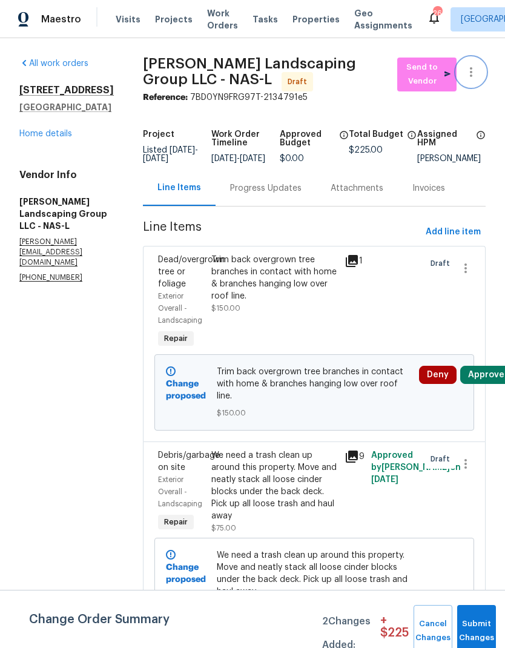
click at [479, 68] on button "button" at bounding box center [470, 71] width 29 height 29
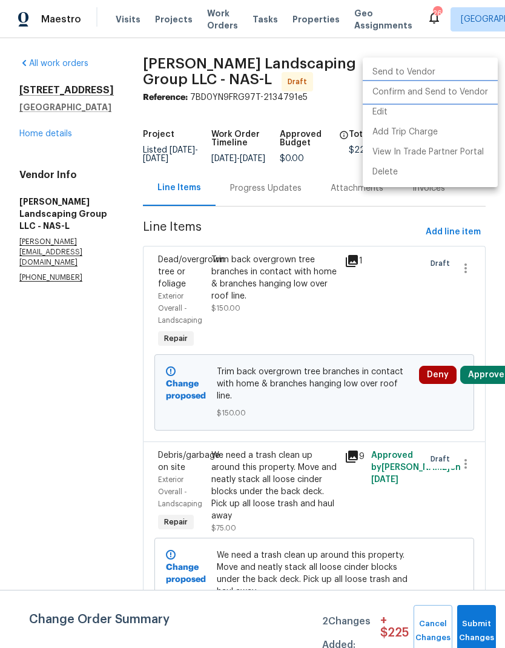
click at [405, 96] on li "Confirm and Send to Vendor" at bounding box center [430, 92] width 135 height 20
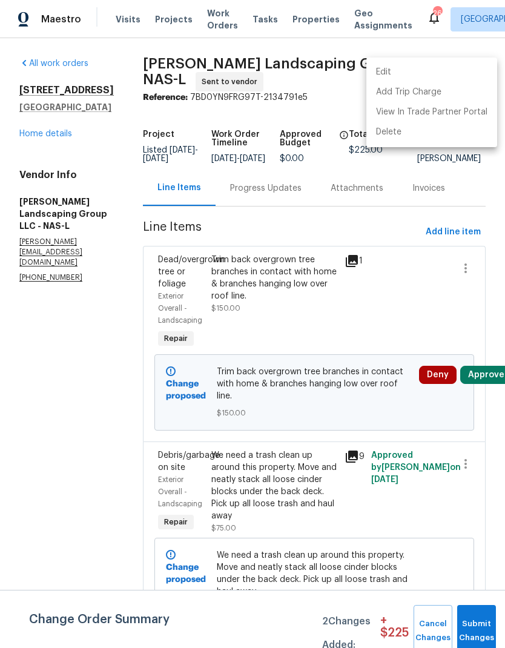
click at [79, 401] on div at bounding box center [252, 324] width 505 height 648
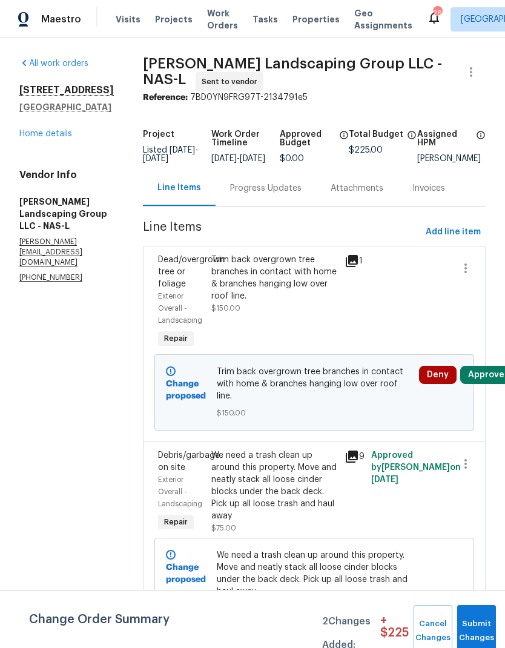
click at [210, 17] on span "Work Orders" at bounding box center [222, 19] width 31 height 24
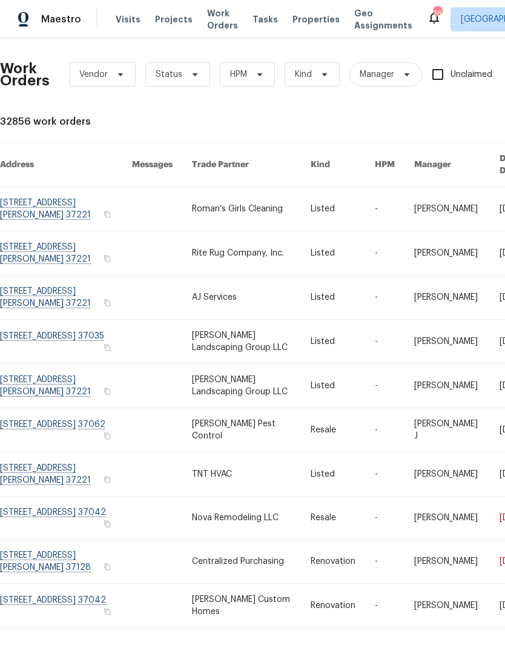
click at [241, 391] on link at bounding box center [251, 386] width 119 height 44
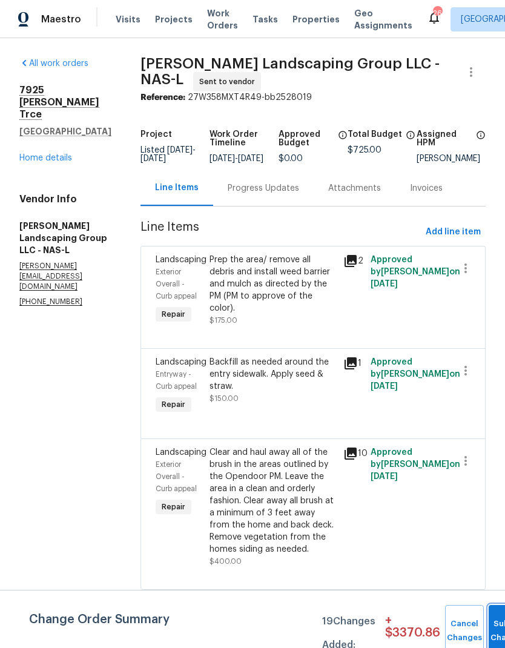
click at [493, 616] on button "Submit Changes" at bounding box center [507, 631] width 39 height 52
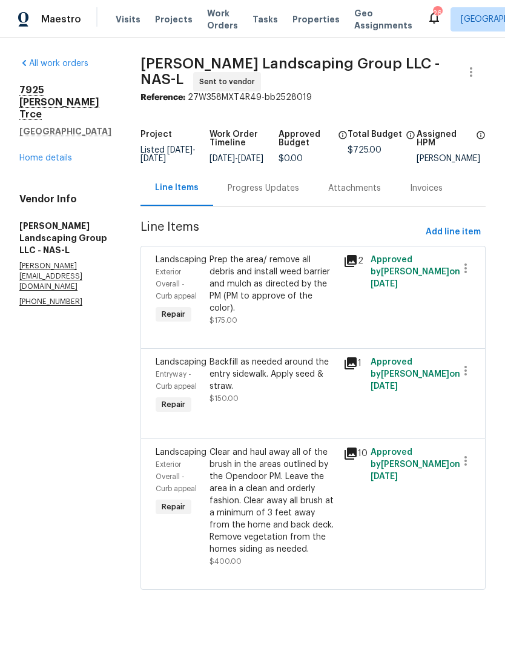
click at [283, 194] on div "Progress Updates" at bounding box center [263, 188] width 71 height 12
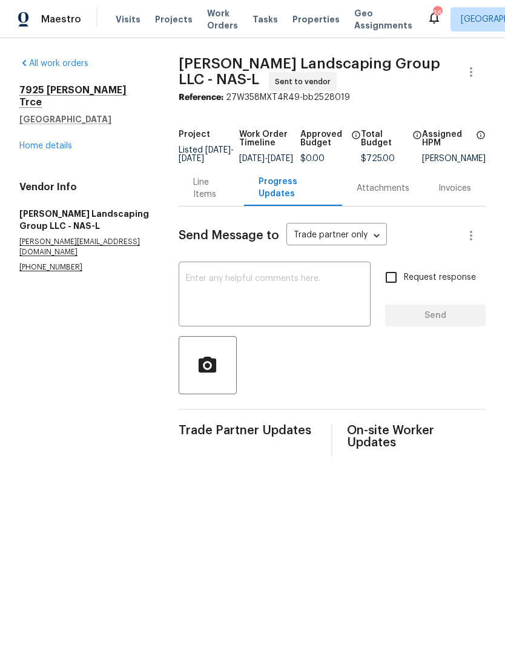
click at [218, 293] on textarea at bounding box center [274, 295] width 177 height 42
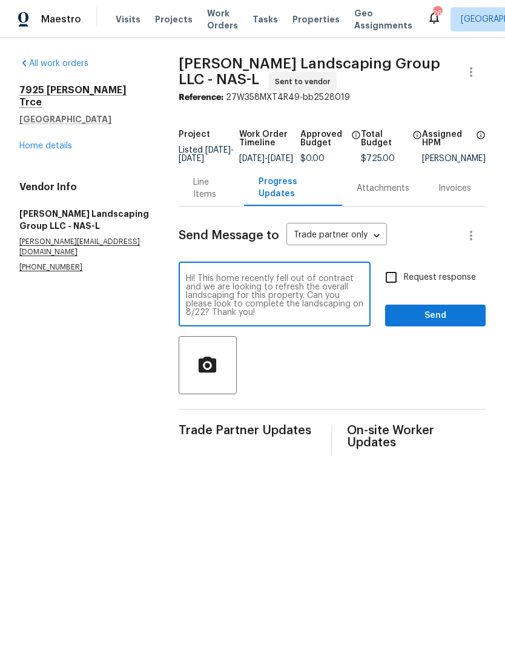
type textarea "Hi! This home recently fell out of contract and we are looking to refresh the o…"
click at [385, 286] on input "Request response" at bounding box center [390, 276] width 25 height 25
checkbox input "true"
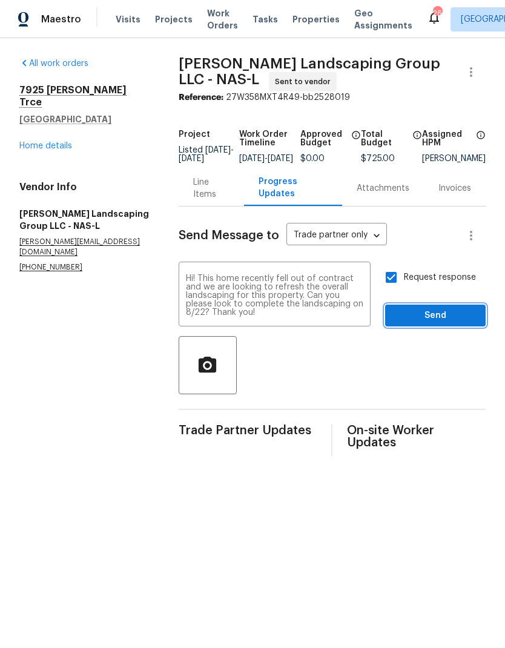
click at [418, 323] on span "Send" at bounding box center [435, 315] width 81 height 15
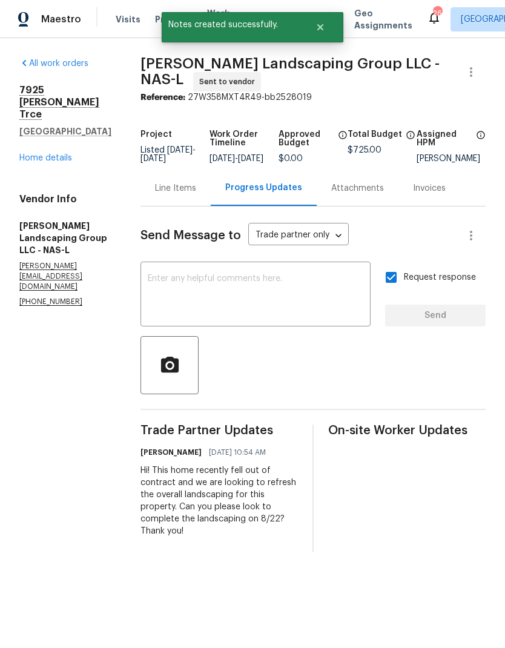
click at [211, 204] on div "Line Items" at bounding box center [175, 188] width 70 height 36
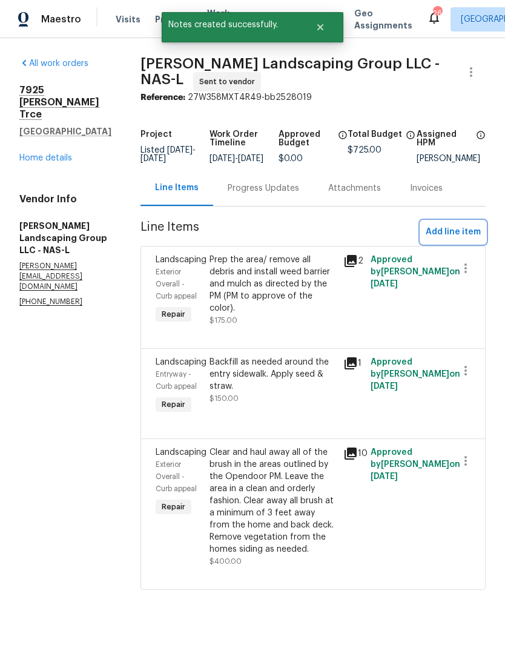
click at [448, 240] on span "Add line item" at bounding box center [452, 232] width 55 height 15
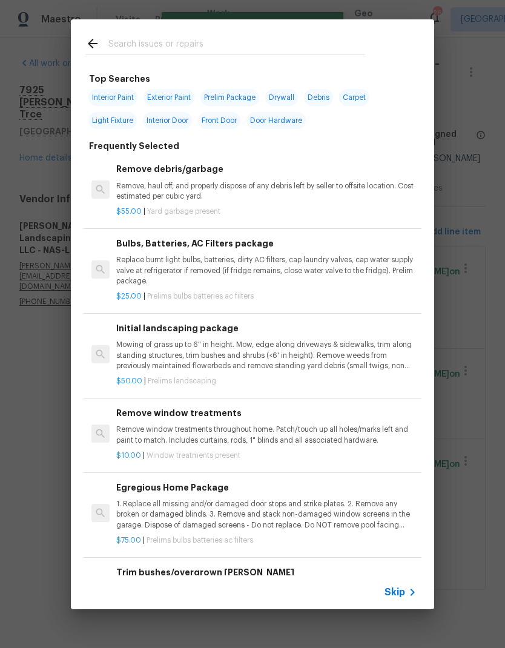
click at [142, 47] on input "text" at bounding box center [236, 45] width 257 height 18
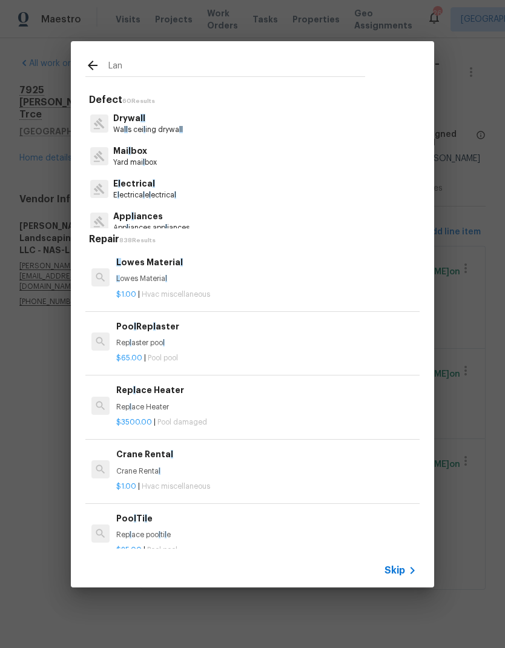
type input "Land"
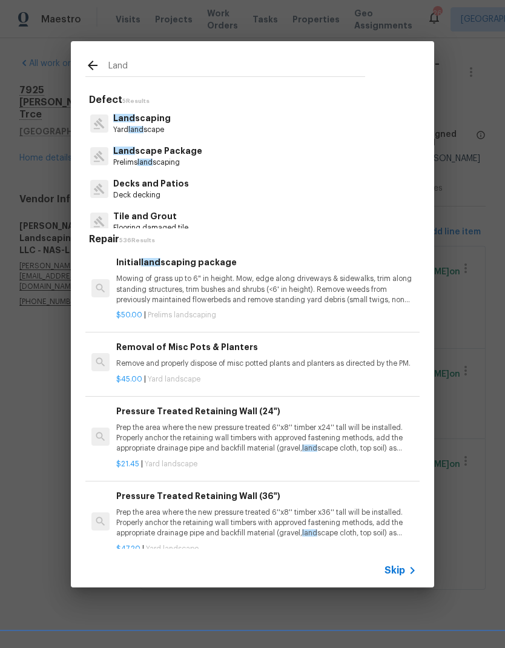
click at [137, 151] on p "Land scape Package" at bounding box center [157, 151] width 89 height 13
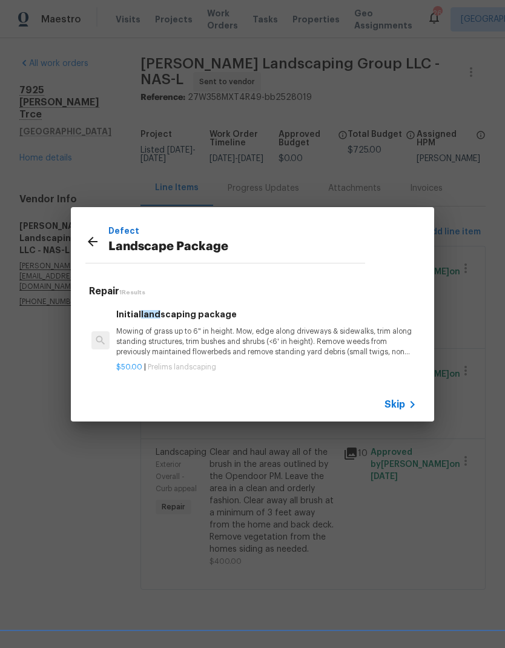
click at [140, 318] on h6 "Initial land scaping package" at bounding box center [266, 313] width 300 height 13
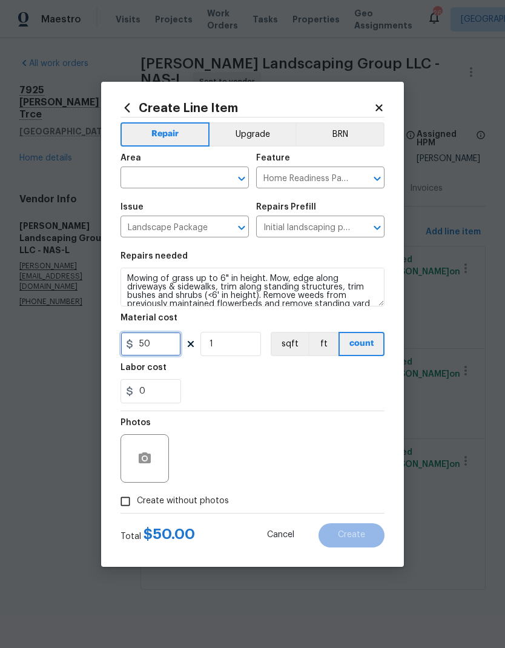
click at [160, 341] on input "50" at bounding box center [150, 344] width 61 height 24
type input "65"
click at [149, 176] on input "text" at bounding box center [167, 178] width 94 height 19
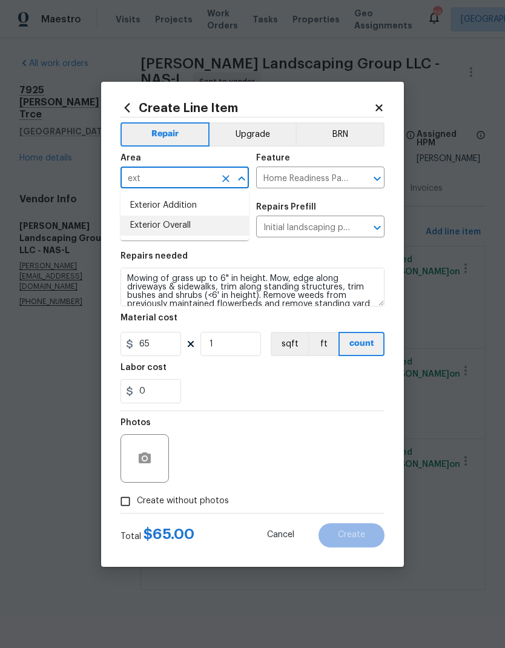
click at [148, 226] on li "Exterior Overall" at bounding box center [184, 225] width 128 height 20
type input "Exterior Overall"
click at [217, 399] on div "0" at bounding box center [252, 391] width 264 height 24
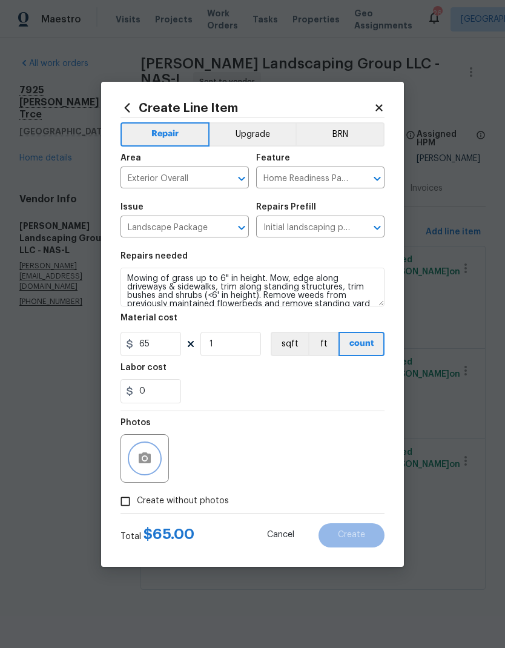
click at [146, 464] on icon "button" at bounding box center [144, 458] width 15 height 15
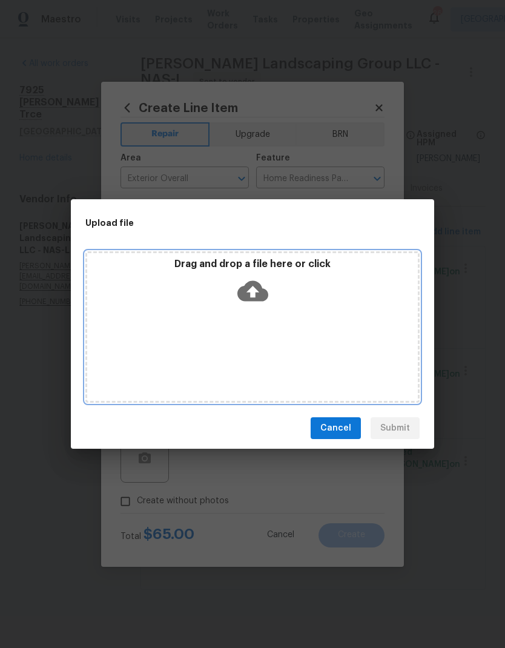
click at [259, 286] on icon at bounding box center [252, 291] width 31 height 21
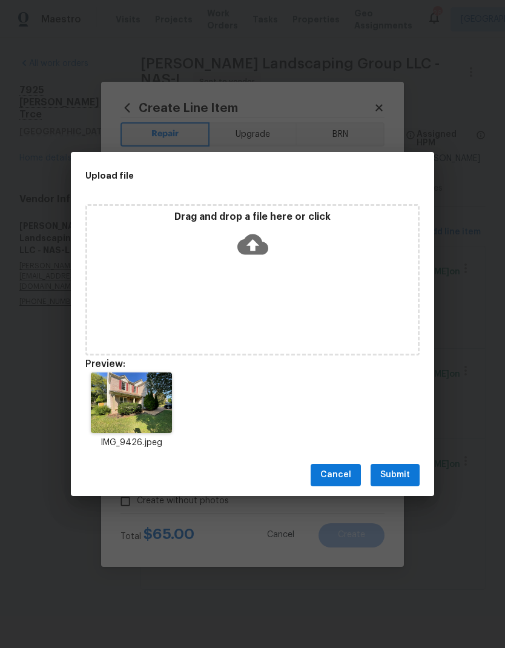
click at [397, 479] on span "Submit" at bounding box center [395, 474] width 30 height 15
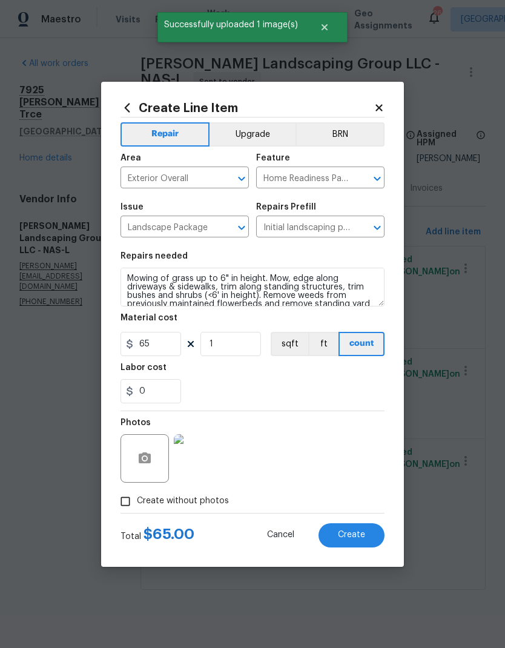
click at [340, 534] on span "Create" at bounding box center [351, 534] width 27 height 9
type input "0"
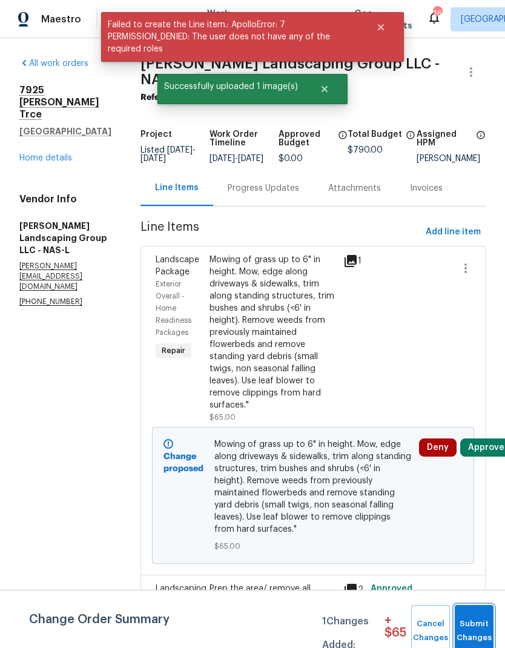
click at [465, 621] on span "Submit Changes" at bounding box center [474, 631] width 27 height 28
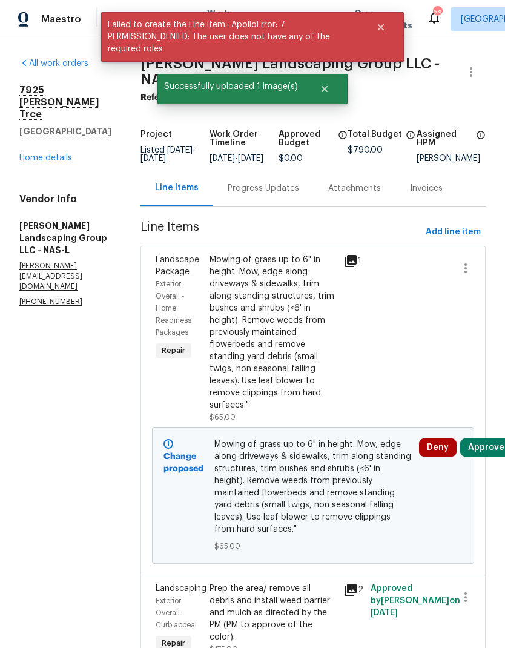
click at [284, 203] on div "Progress Updates" at bounding box center [263, 188] width 100 height 36
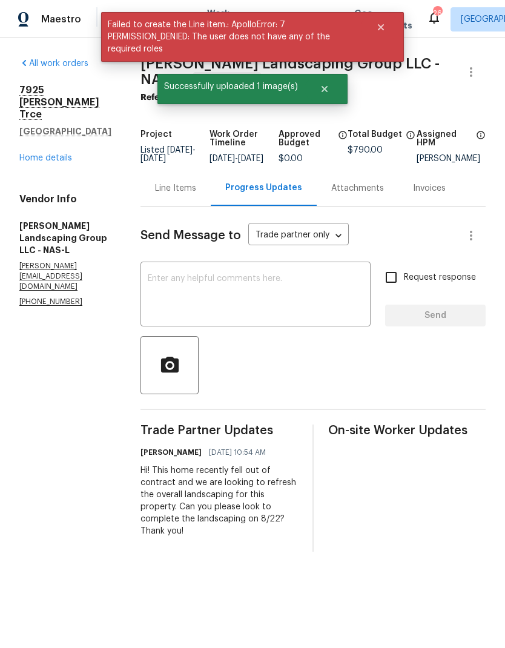
click at [207, 289] on textarea at bounding box center [255, 295] width 215 height 42
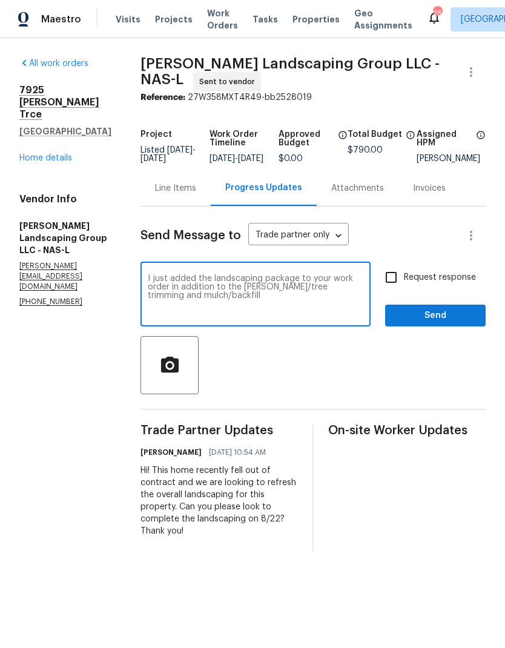
type textarea "I just added the landscaping package to your work order in addition to the [PER…"
click at [309, 394] on div at bounding box center [312, 365] width 345 height 58
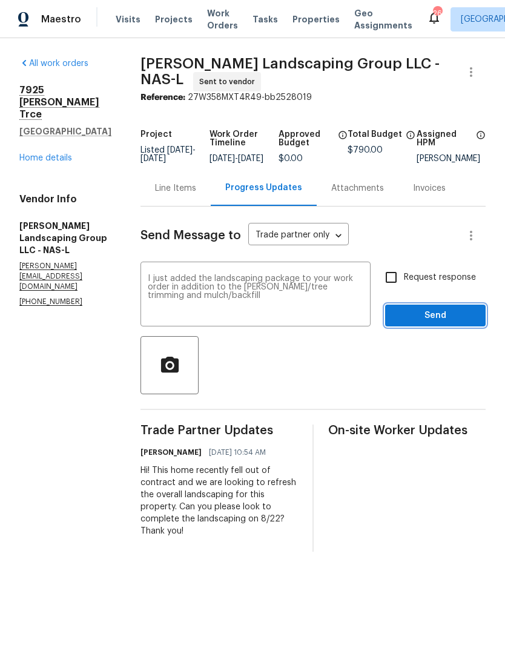
click at [402, 317] on span "Send" at bounding box center [435, 315] width 81 height 15
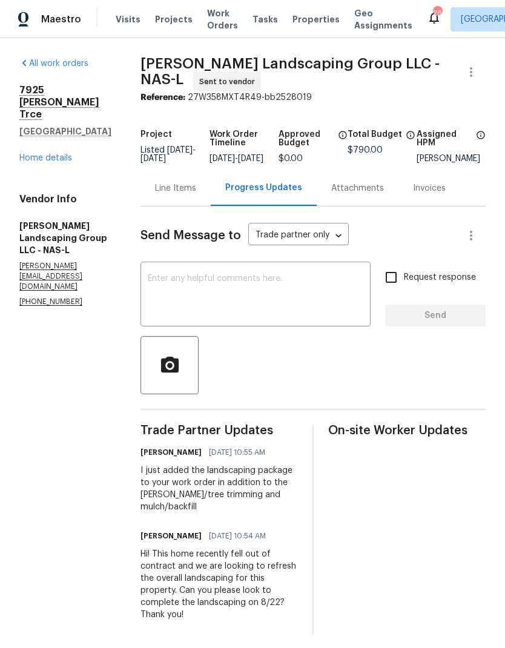
click at [49, 154] on link "Home details" at bounding box center [45, 158] width 53 height 8
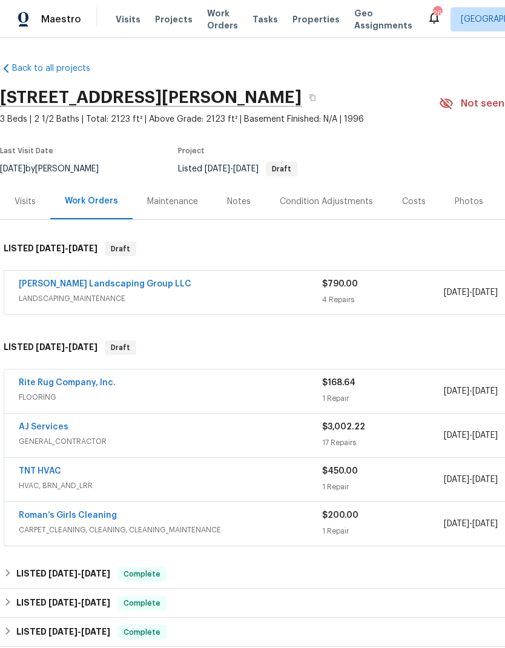
click at [238, 430] on div "AJ Services" at bounding box center [170, 428] width 303 height 15
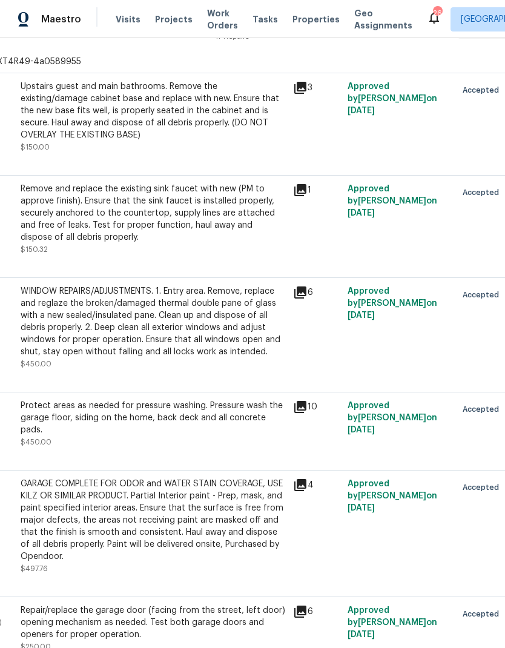
scroll to position [370, 110]
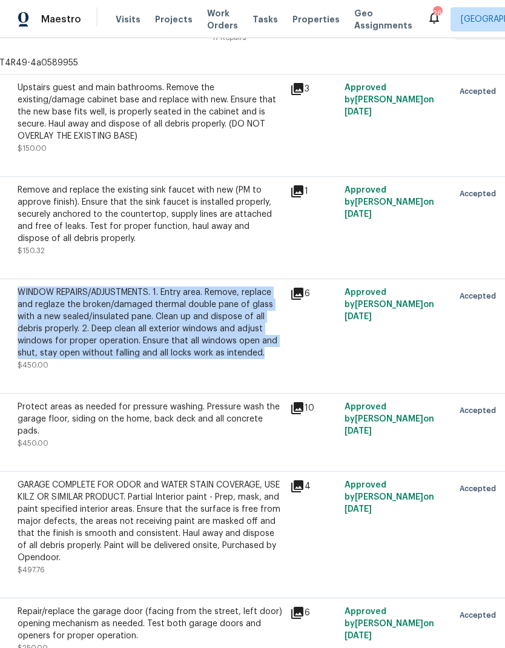
copy div "WINDOW REPAIRS/ADJUSTMENTS. 1. Entry area. Remove, replace and reglaze the brok…"
click at [335, 361] on div "6" at bounding box center [313, 329] width 54 height 92
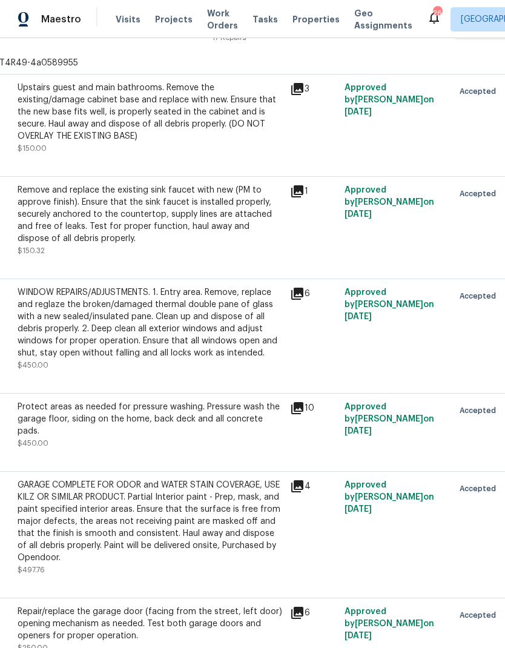
click at [200, 329] on div "WINDOW REPAIRS/ADJUSTMENTS. 1. Entry area. Remove, replace and reglaze the brok…" at bounding box center [150, 322] width 265 height 73
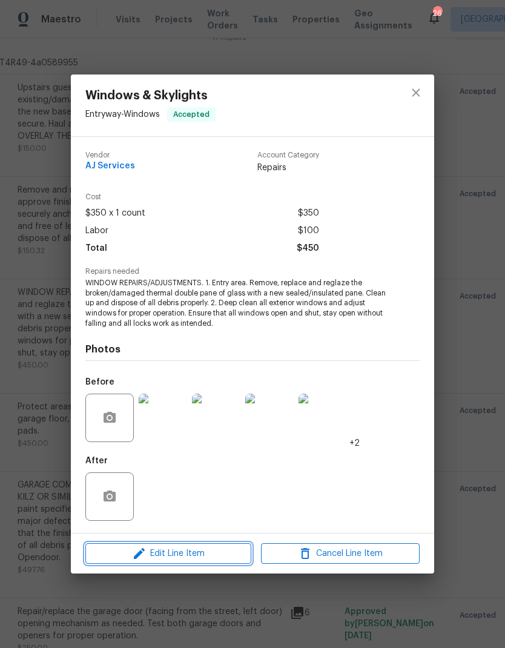
click at [162, 556] on span "Edit Line Item" at bounding box center [168, 553] width 159 height 15
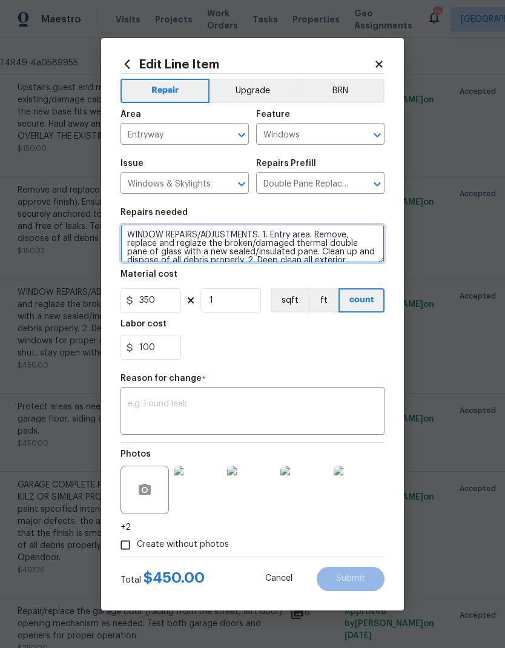
click at [269, 234] on textarea "WINDOW REPAIRS/ADJUSTMENTS. 1. Entry area. Remove, replace and reglaze the brok…" at bounding box center [252, 243] width 264 height 39
click at [270, 230] on textarea "WINDOW REPAIRS/ADJUSTMENTS. 1. Entry area. Remove, replace and reglaze the brok…" at bounding box center [252, 243] width 264 height 39
click at [269, 229] on textarea "WINDOW REPAIRS/ADJUSTMENTS. 1. Entry area. Remove, replace and reglaze the brok…" at bounding box center [252, 243] width 264 height 39
click at [268, 233] on textarea "WINDOW REPAIRS/ADJUSTMENTS. 1. Entry area. Remove, replace and reglaze the brok…" at bounding box center [252, 243] width 264 height 39
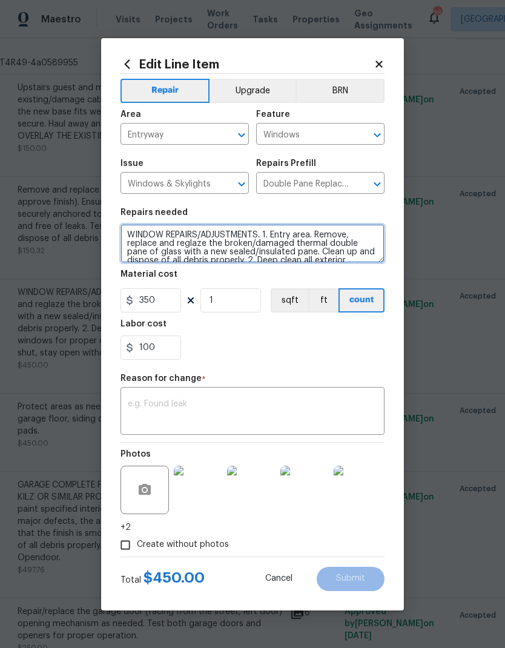
click at [268, 232] on textarea "WINDOW REPAIRS/ADJUSTMENTS. 1. Entry area. Remove, replace and reglaze the brok…" at bounding box center [252, 243] width 264 height 39
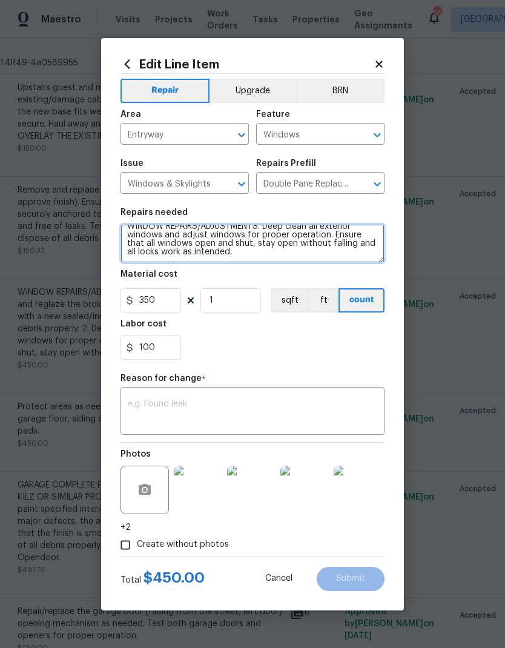
scroll to position [5, 0]
type textarea "WINDOW REPAIRS/ADJUSTMENTS. Deep clean all exterior windows and adjust windows …"
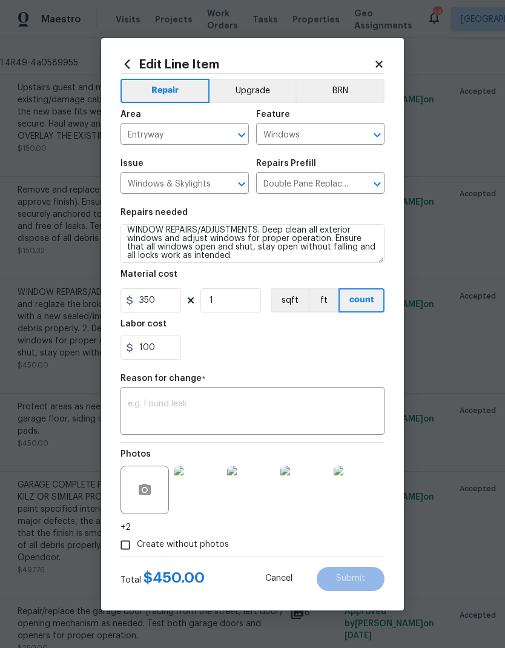
click at [274, 352] on div "100" at bounding box center [252, 347] width 264 height 24
click at [162, 296] on input "350" at bounding box center [150, 300] width 61 height 24
type input "100"
click at [169, 351] on input "100" at bounding box center [150, 347] width 61 height 24
type input "1"
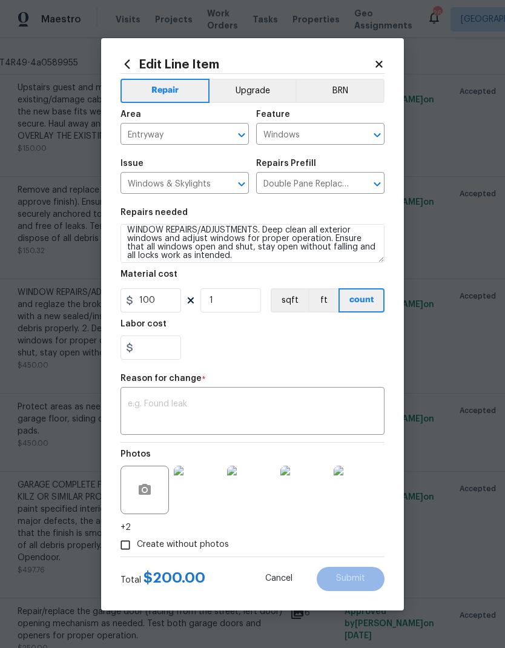
click at [282, 396] on div "x ​" at bounding box center [252, 412] width 264 height 45
type input "0"
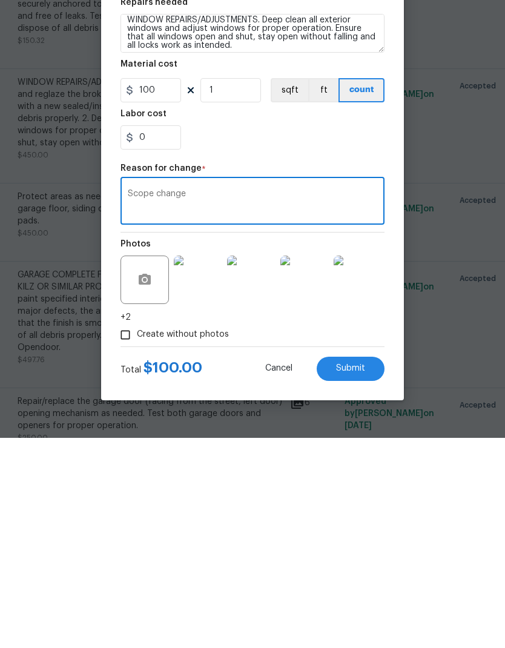
type textarea "Scope change"
click at [355, 566] on button "Submit" at bounding box center [351, 578] width 68 height 24
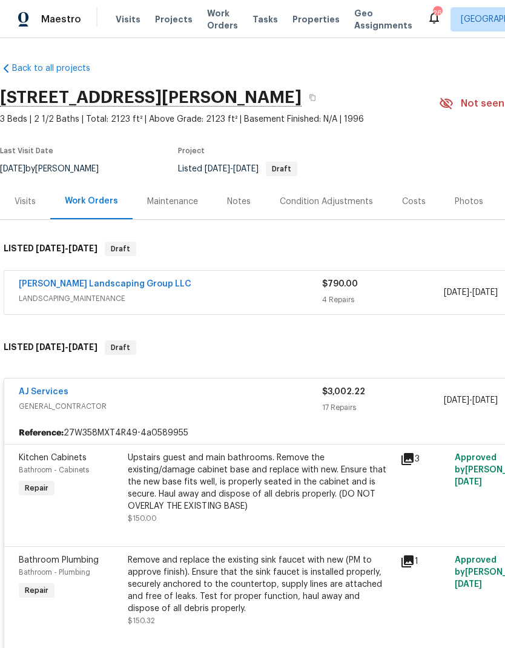
scroll to position [0, 0]
click at [208, 20] on span "Work Orders" at bounding box center [222, 19] width 31 height 24
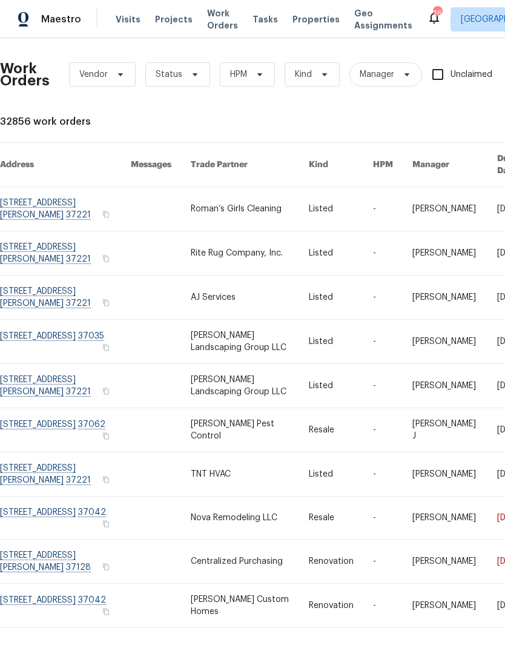
click at [274, 336] on link at bounding box center [249, 342] width 117 height 44
click at [282, 393] on link at bounding box center [249, 386] width 117 height 44
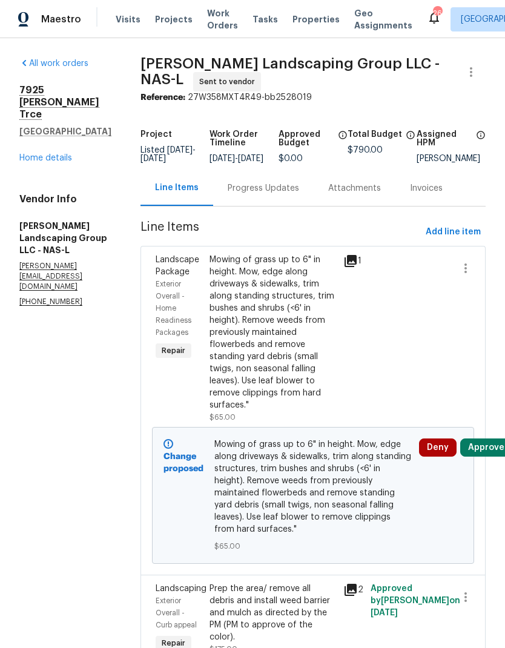
click at [287, 194] on div "Progress Updates" at bounding box center [263, 188] width 71 height 12
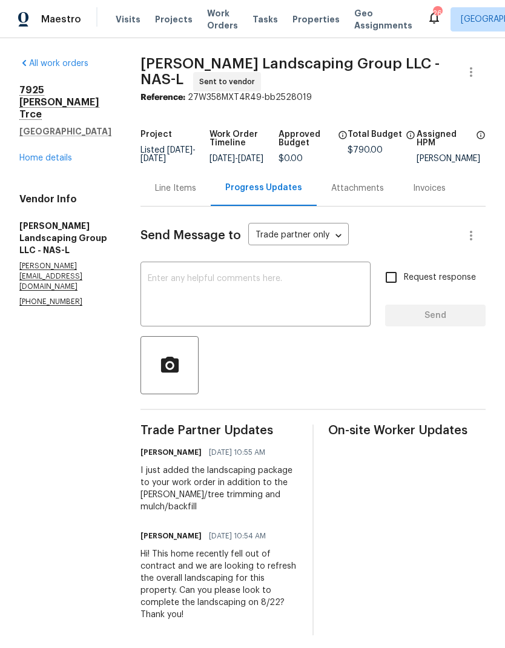
click at [304, 300] on textarea at bounding box center [255, 295] width 215 height 42
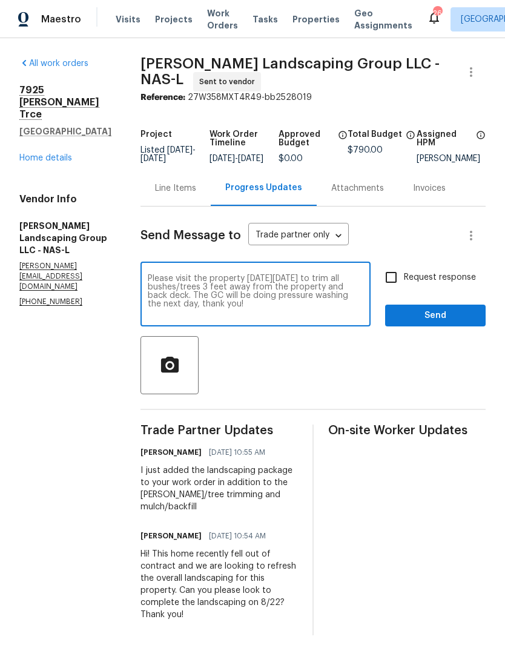
type textarea "Please visit the property [DATE][DATE] to trim all bushes/trees 3 feet away fro…"
click at [404, 287] on input "Request response" at bounding box center [390, 276] width 25 height 25
checkbox input "true"
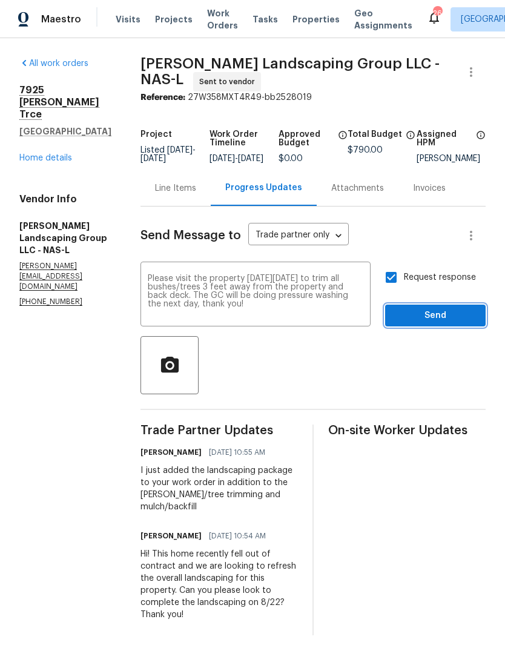
click at [436, 316] on button "Send" at bounding box center [435, 315] width 100 height 22
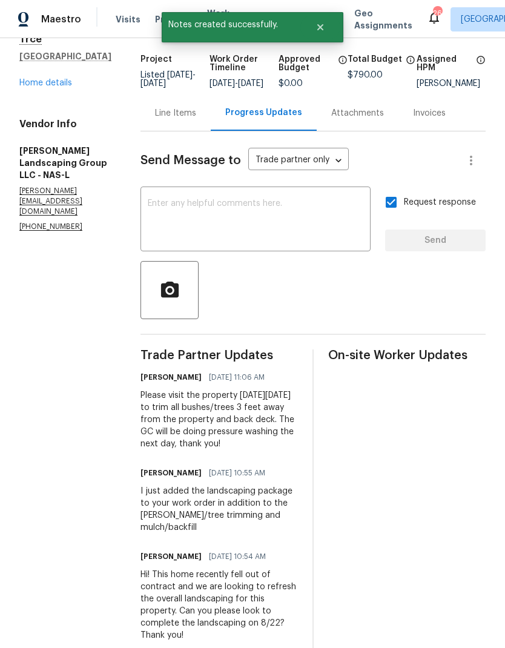
scroll to position [74, 0]
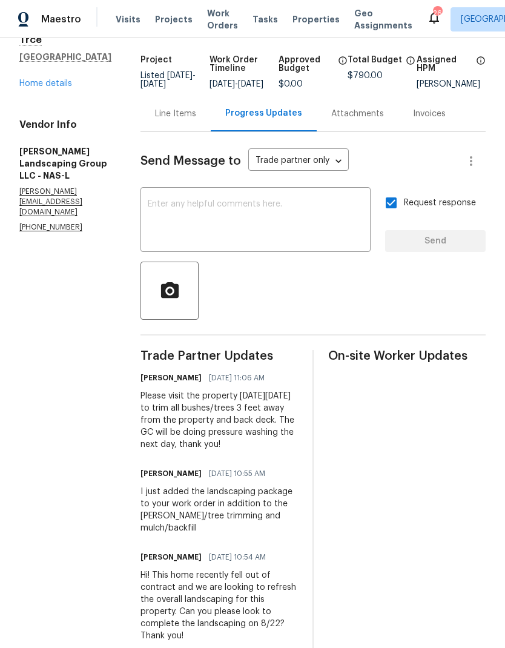
click at [48, 48] on div "[STREET_ADDRESS][PERSON_NAME] Home details" at bounding box center [65, 50] width 92 height 80
click at [57, 79] on link "Home details" at bounding box center [45, 83] width 53 height 8
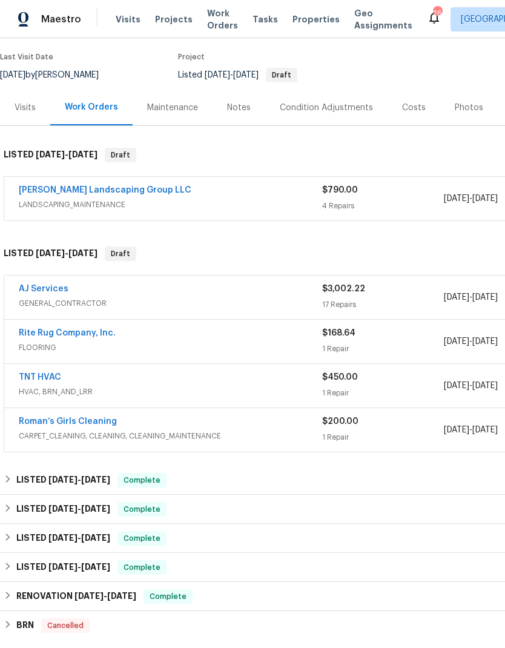
scroll to position [94, 0]
click at [253, 296] on div "AJ Services" at bounding box center [170, 290] width 303 height 15
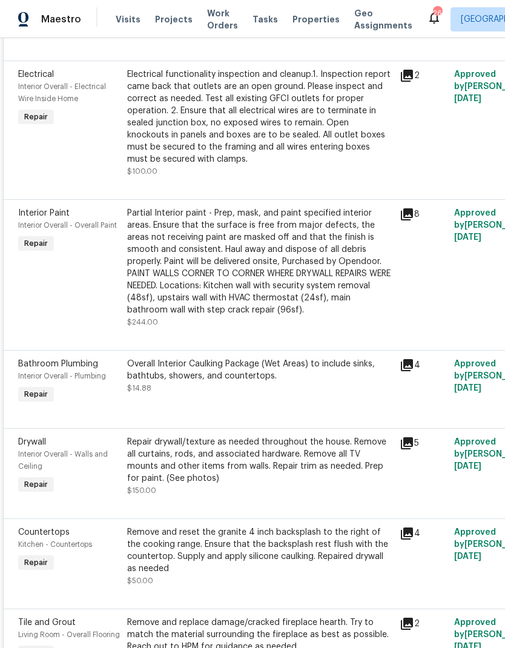
scroll to position [1038, 1]
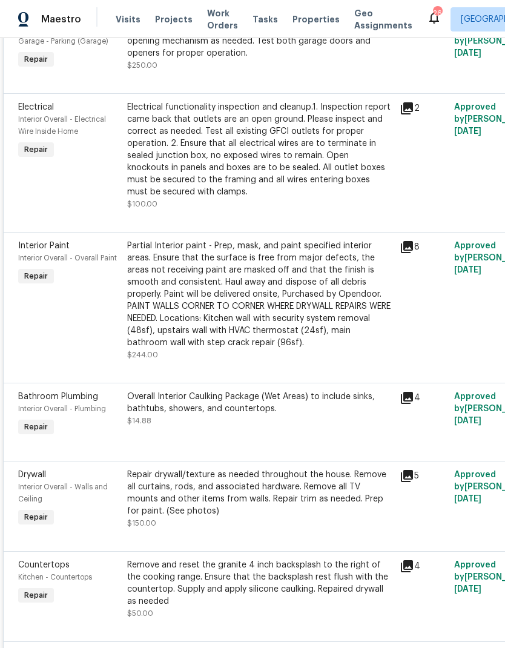
click at [280, 269] on div "Partial Interior paint - Prep, mask, and paint specified interior areas. Ensure…" at bounding box center [259, 294] width 265 height 109
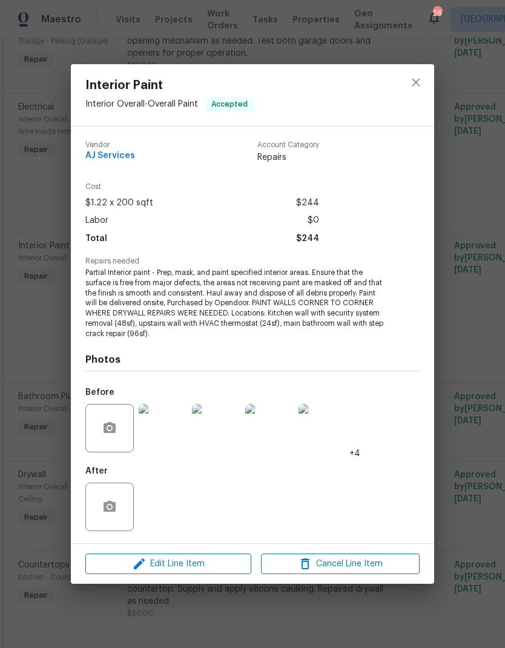
click at [186, 560] on span "Edit Line Item" at bounding box center [168, 563] width 159 height 15
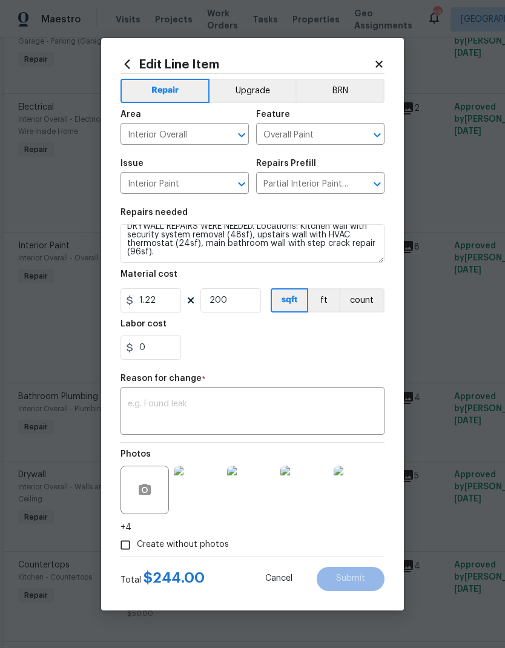
scroll to position [59, 0]
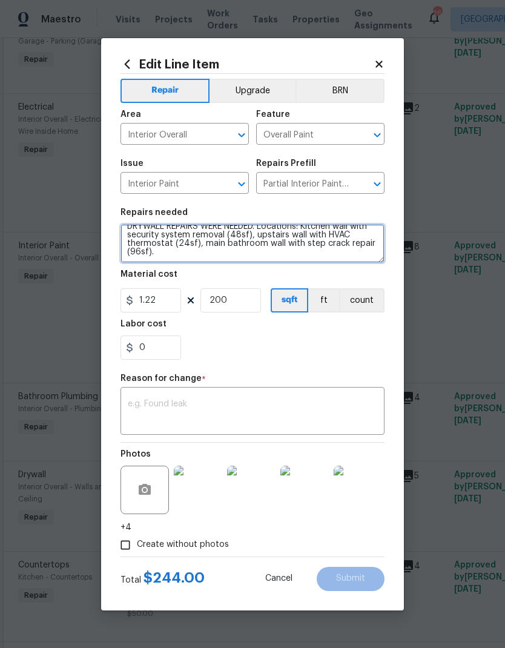
click at [186, 255] on textarea "Partial Interior paint - Prep, mask, and paint specified interior areas. Ensure…" at bounding box center [252, 243] width 264 height 39
type textarea "Partial Interior paint - Prep, mask, and paint specified interior areas. Ensure…"
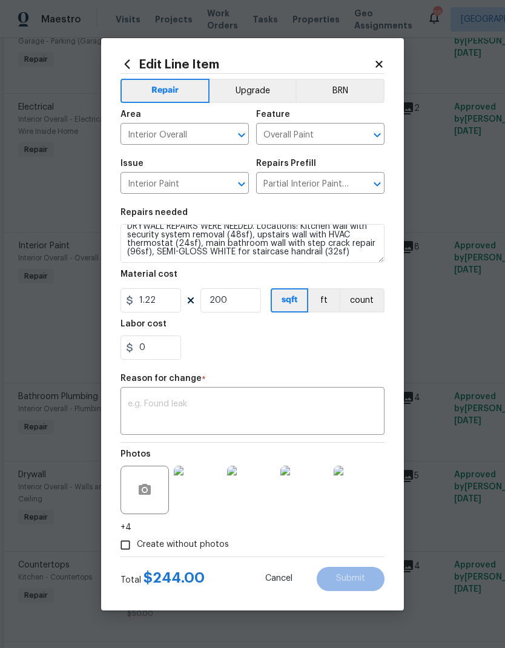
click at [298, 340] on div "0" at bounding box center [252, 347] width 264 height 24
click at [240, 304] on input "200" at bounding box center [230, 300] width 61 height 24
type input "250"
click at [287, 395] on div "x ​" at bounding box center [252, 412] width 264 height 45
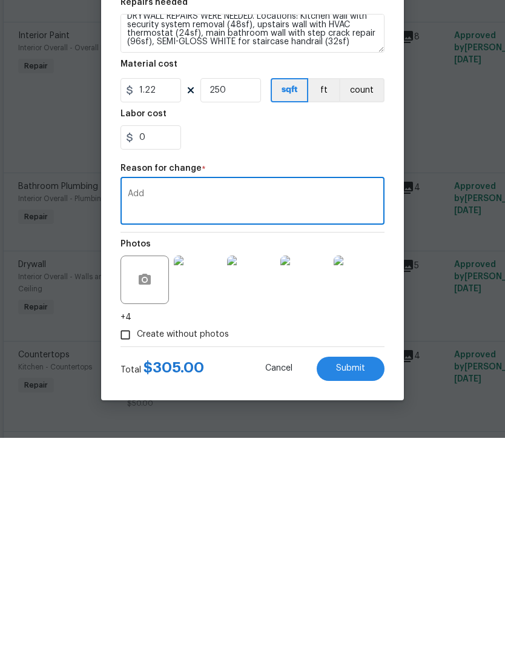
type textarea "Add"
click at [158, 475] on button "button" at bounding box center [144, 489] width 29 height 29
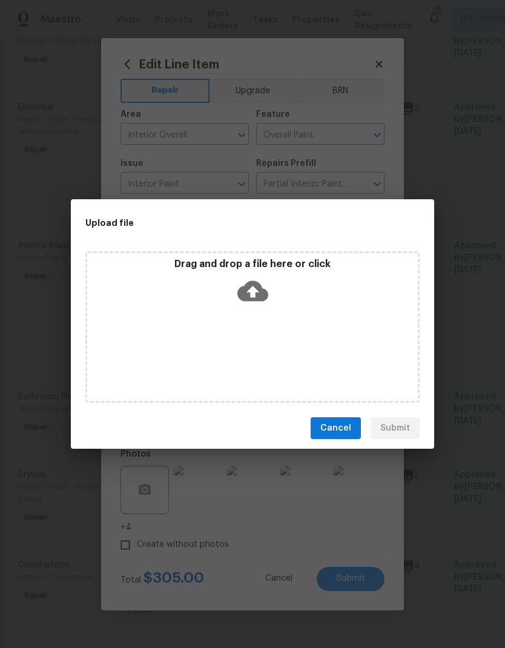
click at [336, 428] on span "Cancel" at bounding box center [335, 428] width 31 height 15
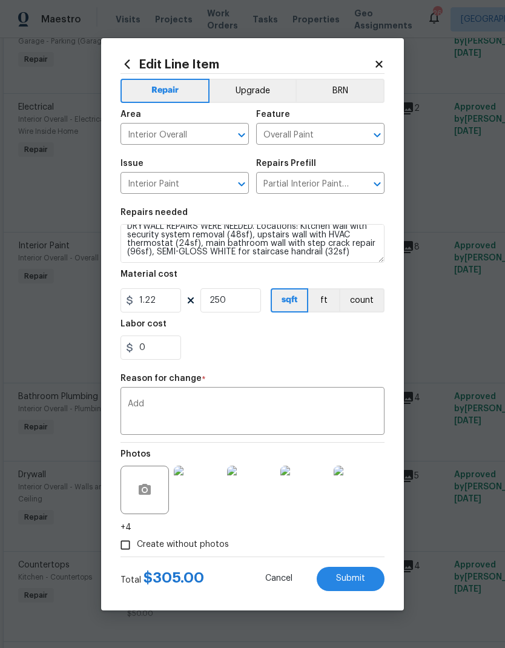
click at [350, 583] on span "Submit" at bounding box center [350, 578] width 29 height 9
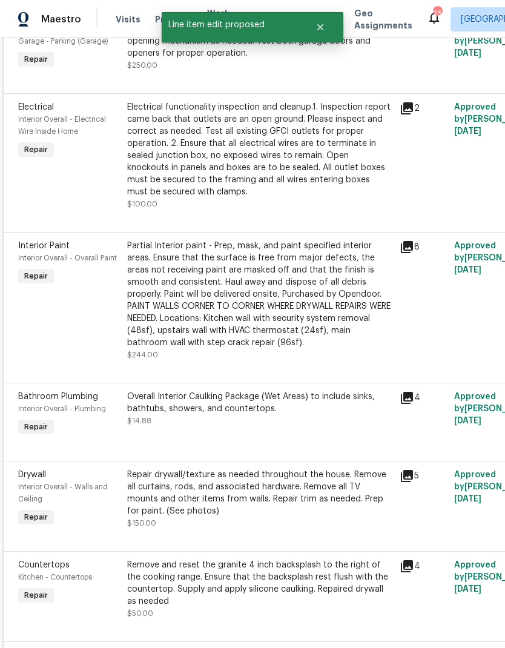
click at [248, 249] on div "Partial Interior paint - Prep, mask, and paint specified interior areas. Ensure…" at bounding box center [259, 294] width 265 height 109
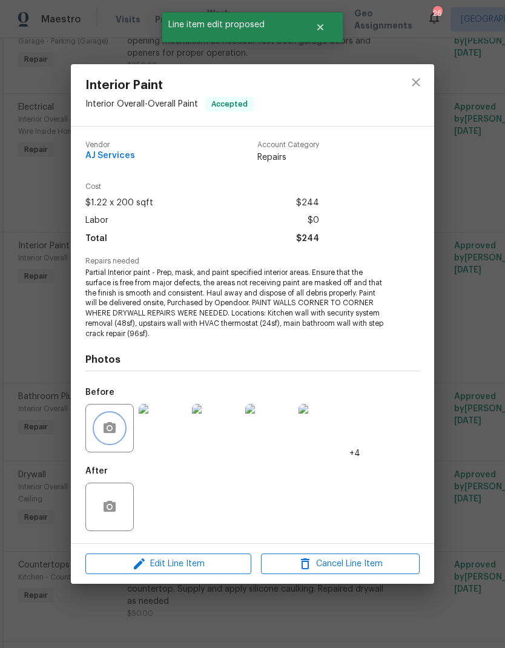
click at [109, 424] on icon "button" at bounding box center [109, 427] width 12 height 11
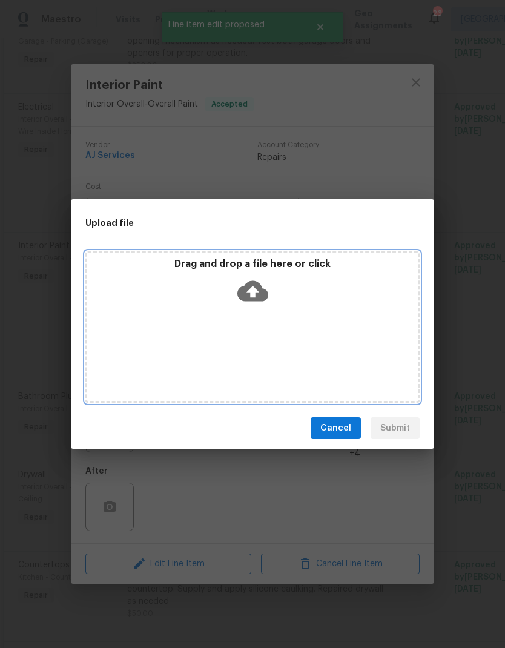
click at [254, 293] on icon at bounding box center [252, 290] width 31 height 31
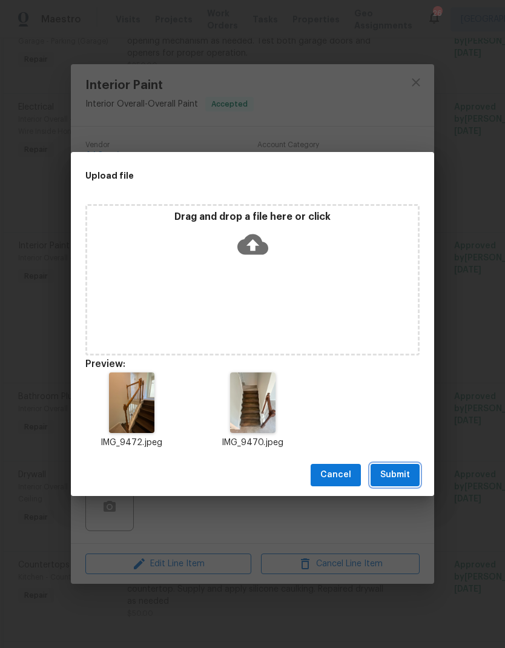
click at [399, 470] on span "Submit" at bounding box center [395, 474] width 30 height 15
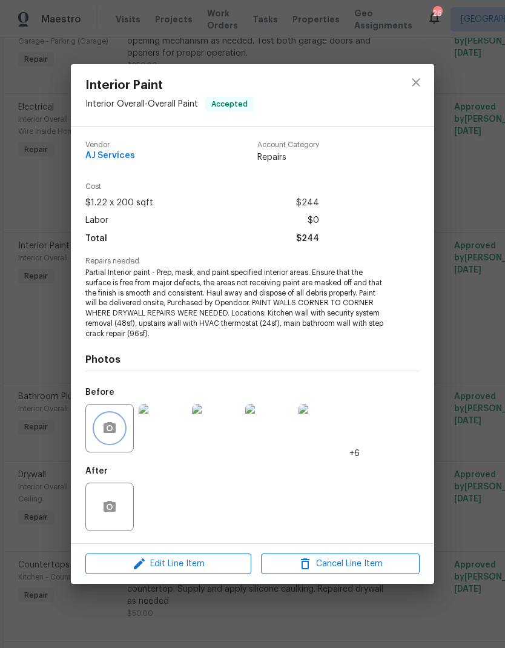
click at [108, 428] on circle "button" at bounding box center [110, 427] width 4 height 4
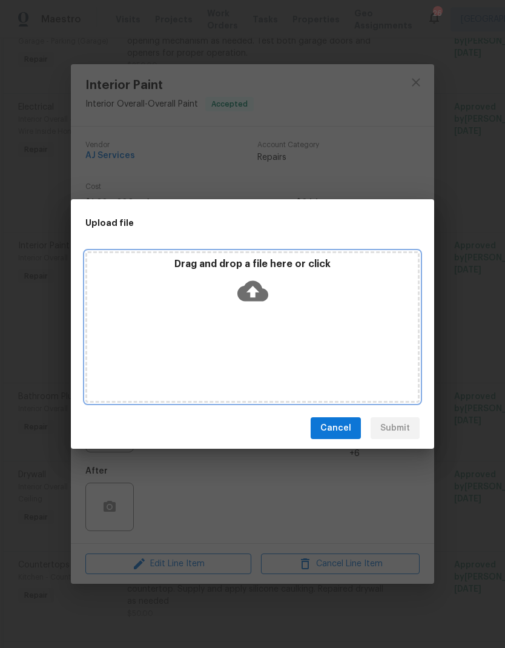
click at [262, 281] on icon at bounding box center [252, 290] width 31 height 31
